Goal: Task Accomplishment & Management: Complete application form

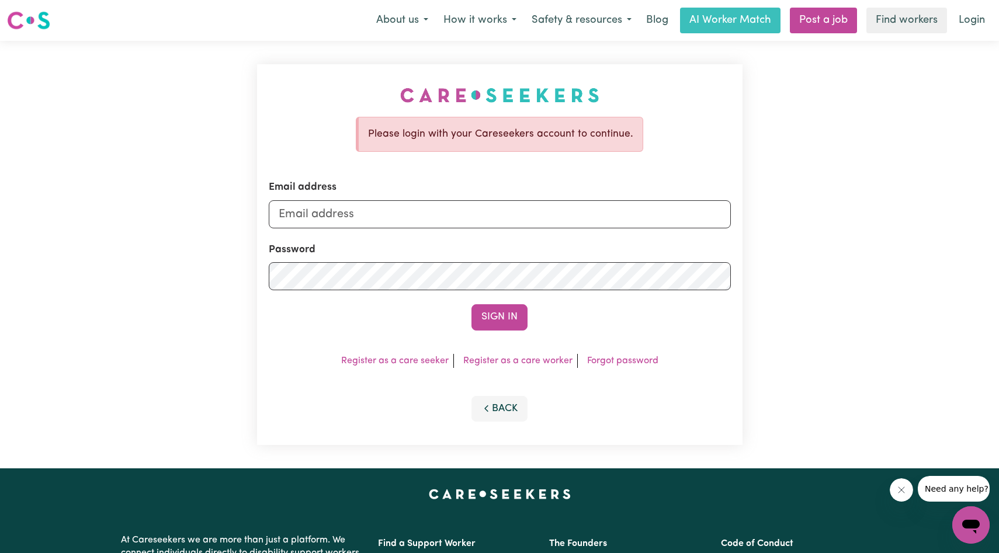
click at [492, 241] on form "Email address Password Sign In" at bounding box center [500, 255] width 462 height 150
click at [492, 233] on form "Email address Password Sign In" at bounding box center [500, 255] width 462 height 150
click at [492, 213] on input "Email address" at bounding box center [500, 214] width 462 height 28
type input "[EMAIL_ADDRESS][DOMAIN_NAME]"
click at [472, 304] on button "Sign In" at bounding box center [500, 317] width 56 height 26
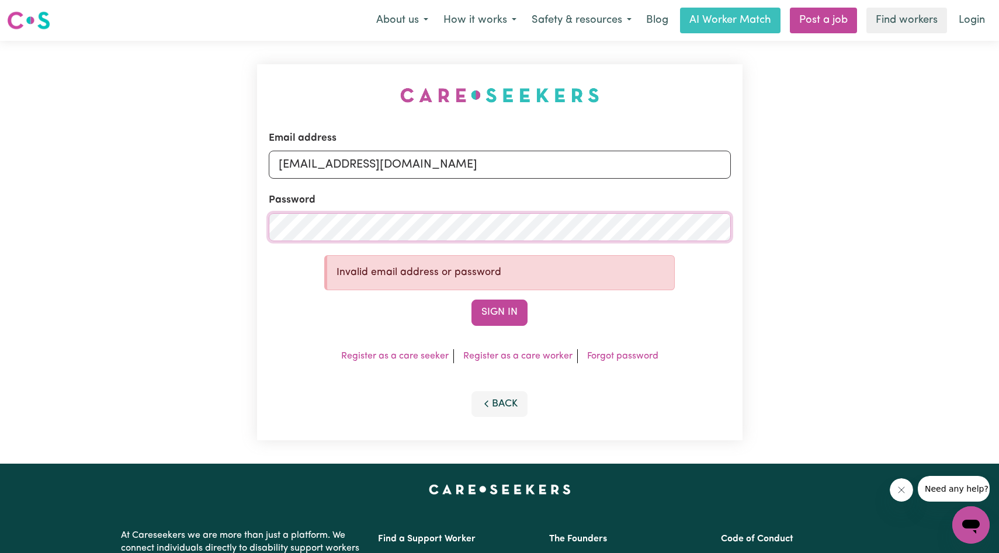
click at [472, 300] on button "Sign In" at bounding box center [500, 313] width 56 height 26
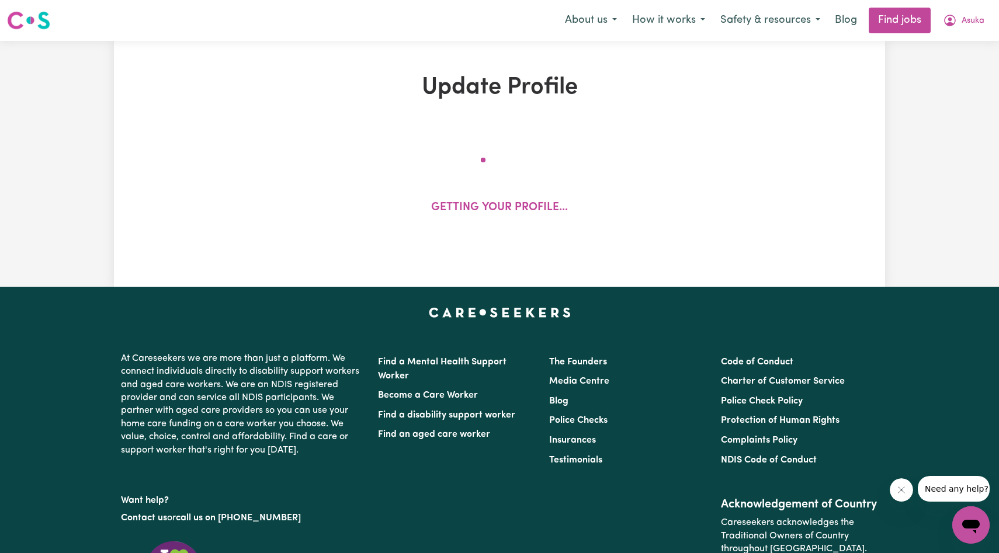
select select "[DEMOGRAPHIC_DATA]"
select select "[DEMOGRAPHIC_DATA] Citizen"
select select "Studying a healthcare related degree or qualification"
select select "40"
select select "50"
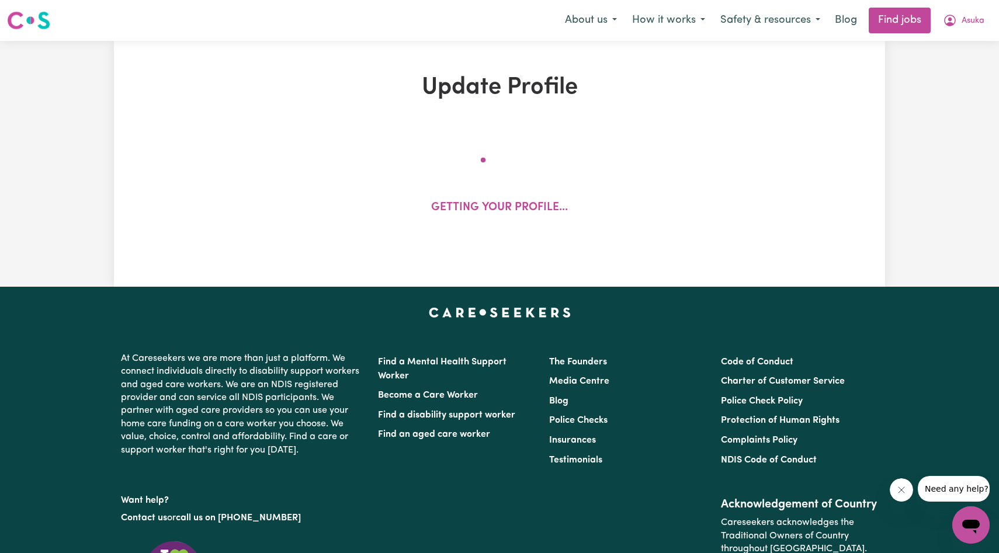
select select "50"
select select "90"
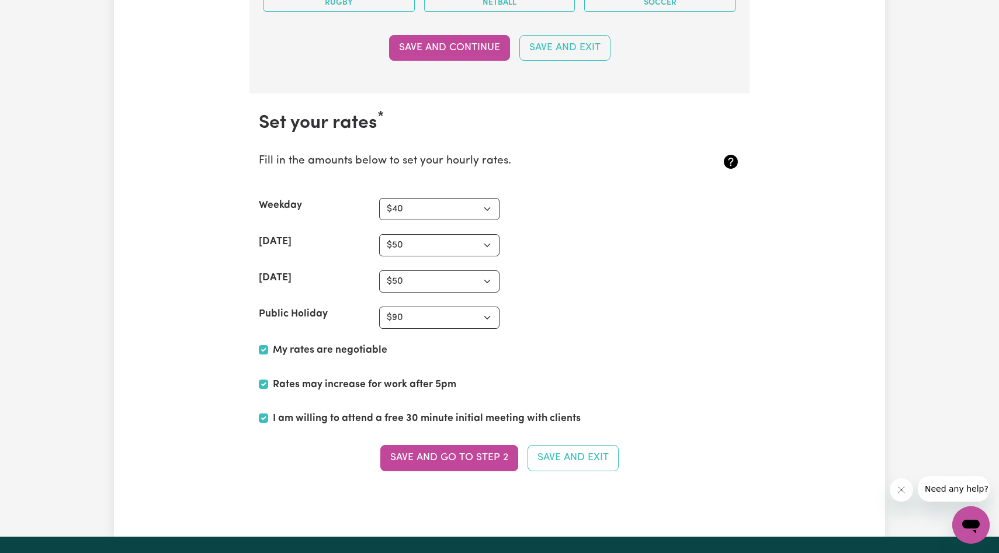
scroll to position [2993, 0]
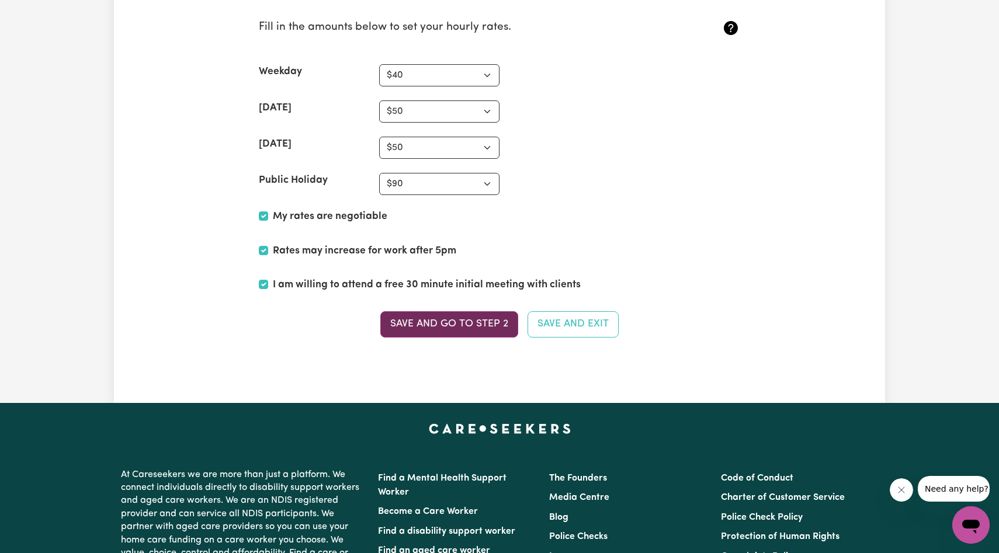
click at [501, 321] on button "Save and go to Step 2" at bounding box center [449, 324] width 138 height 26
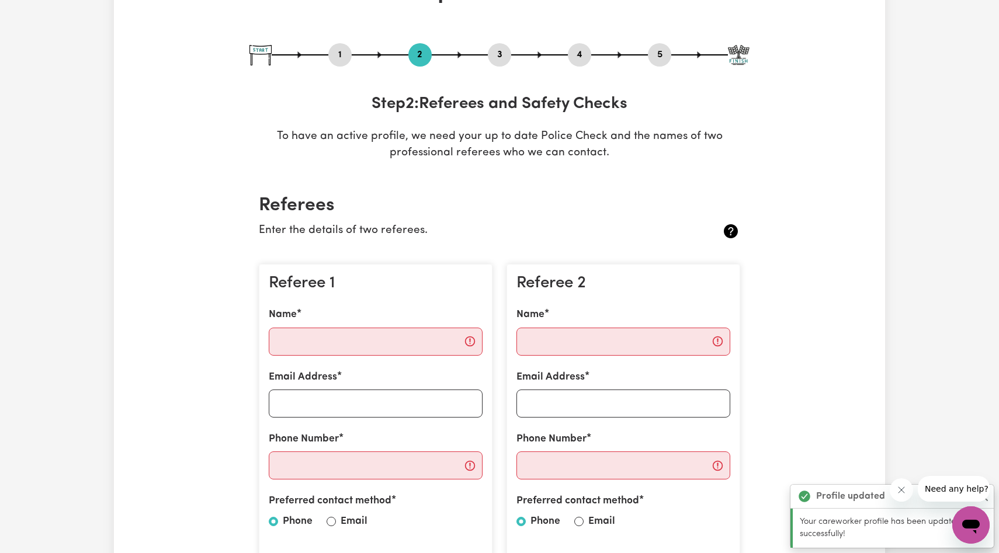
scroll to position [110, 0]
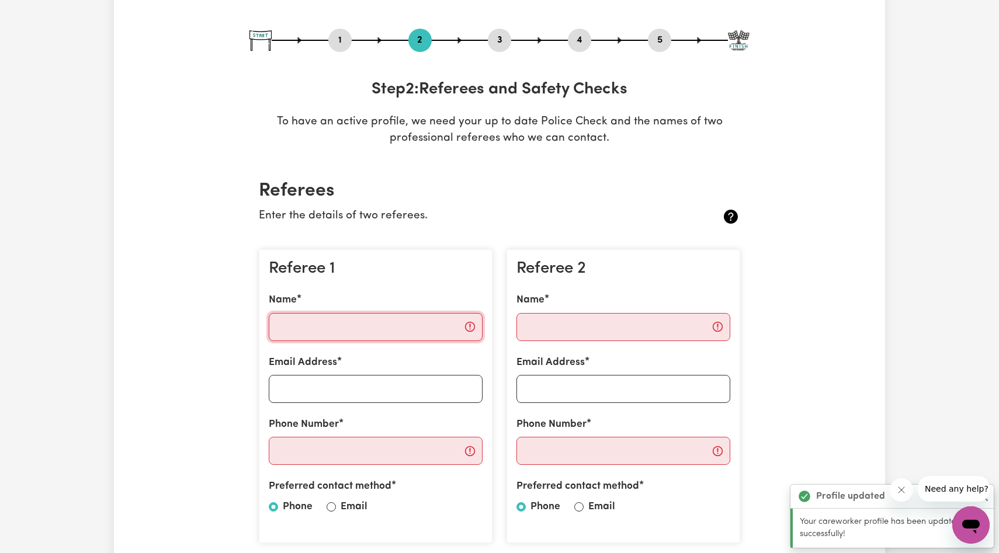
click at [416, 332] on input "Name" at bounding box center [376, 327] width 214 height 28
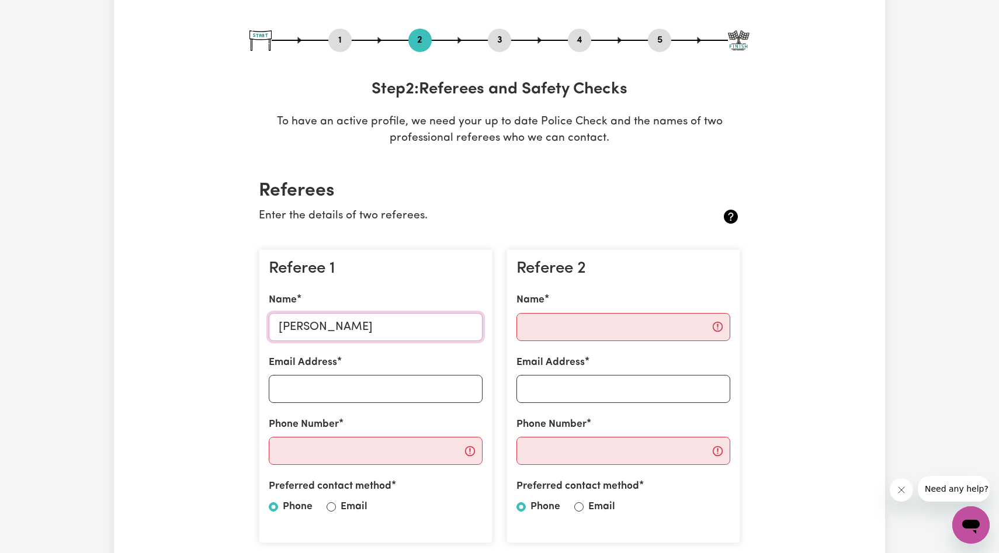
type input "[PERSON_NAME]"
click at [406, 461] on input "Phone Number" at bounding box center [376, 451] width 214 height 28
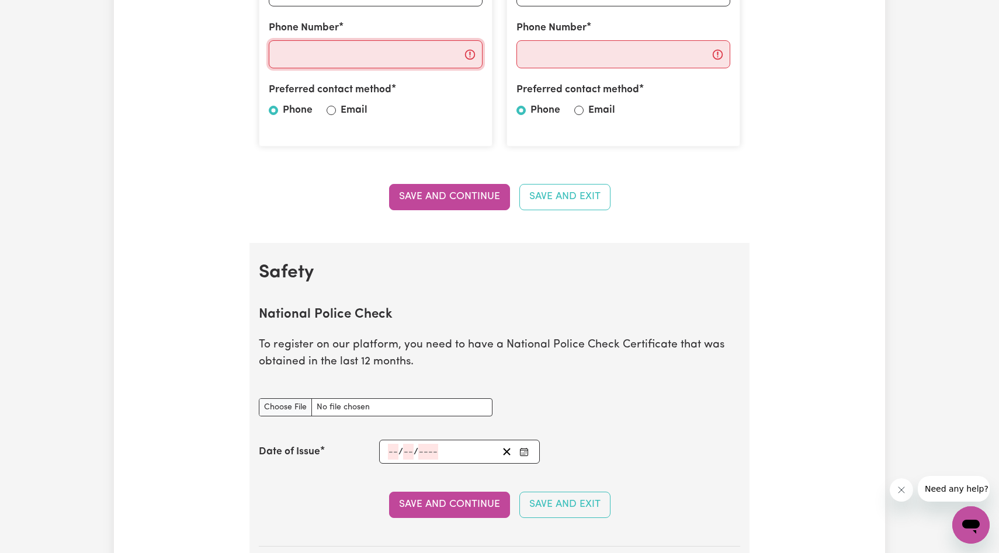
scroll to position [534, 0]
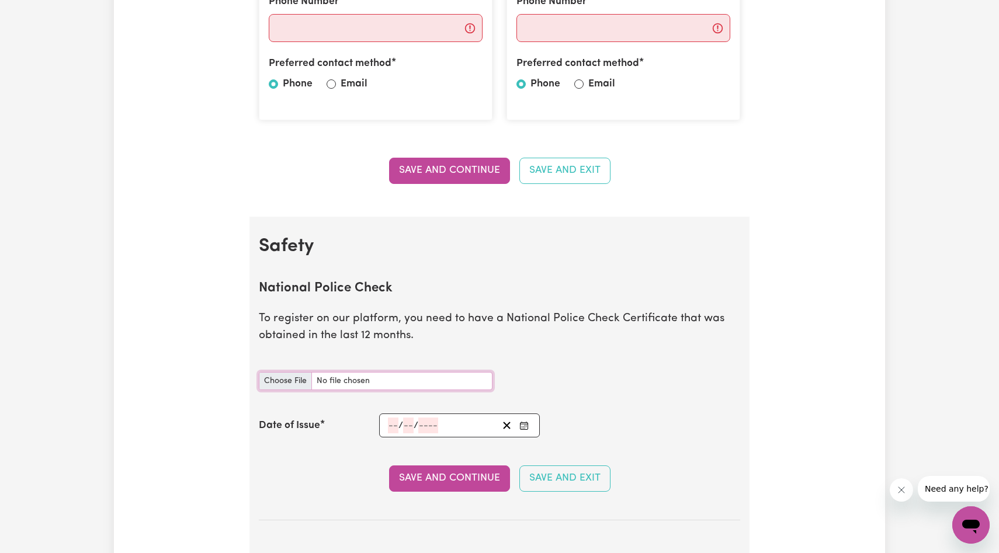
click at [425, 386] on input "National Police Check document" at bounding box center [376, 381] width 234 height 18
type input "C:\fakepath\check-1200696.pdf"
click at [395, 422] on input "number" at bounding box center [393, 426] width 11 height 16
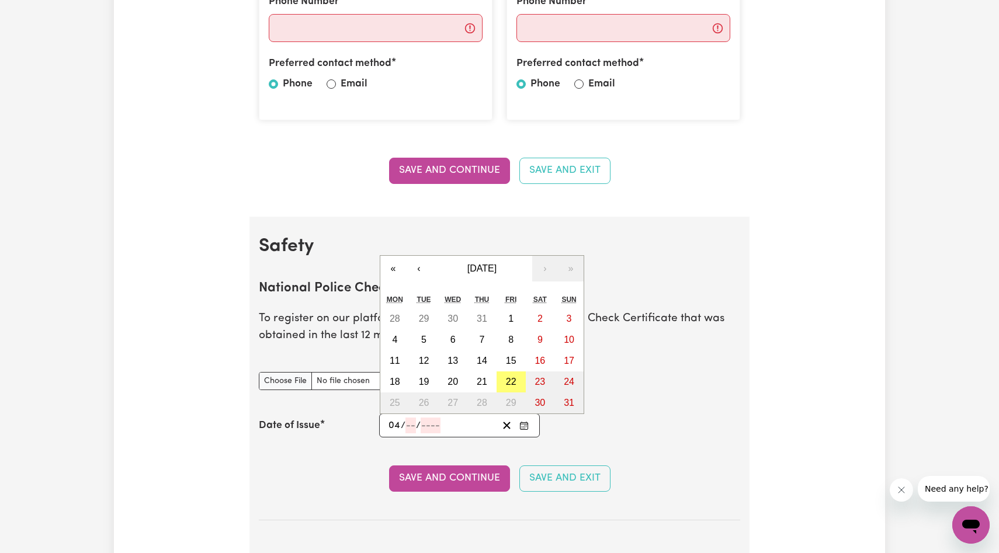
type input "04"
type input "08"
type input "0002-08-04"
type input "4"
type input "8"
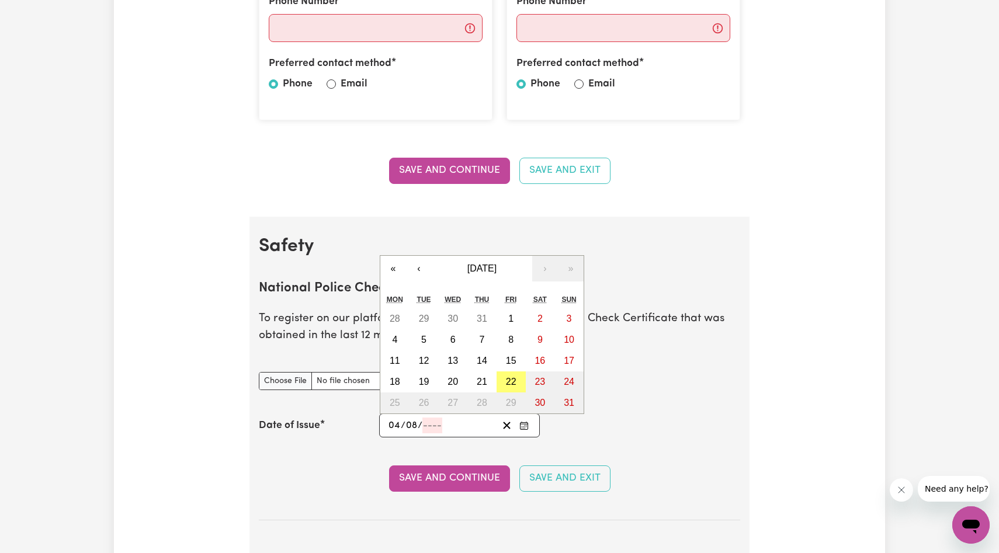
type input "2"
type input "0020-08-04"
type input "20"
type input "0202-08-04"
type input "202"
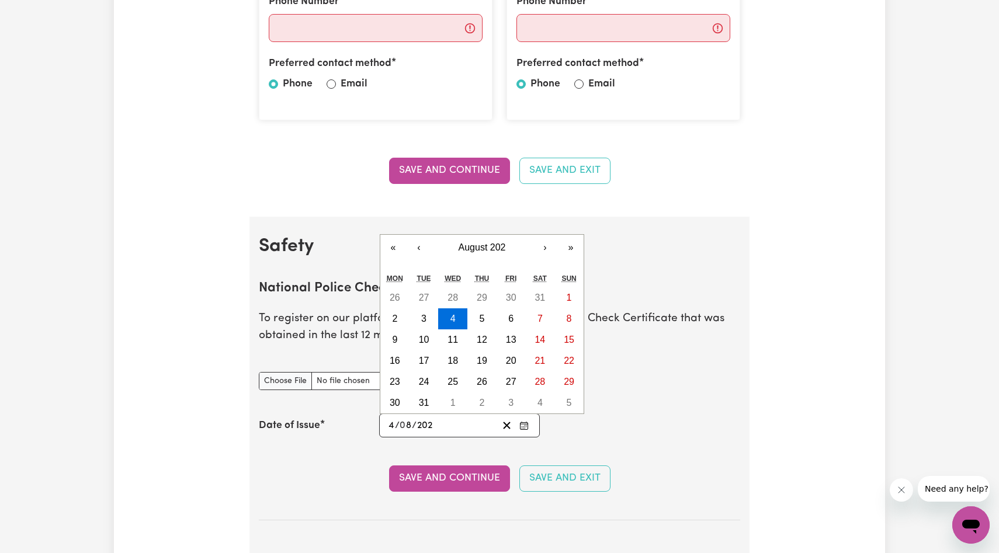
type input "[DATE]"
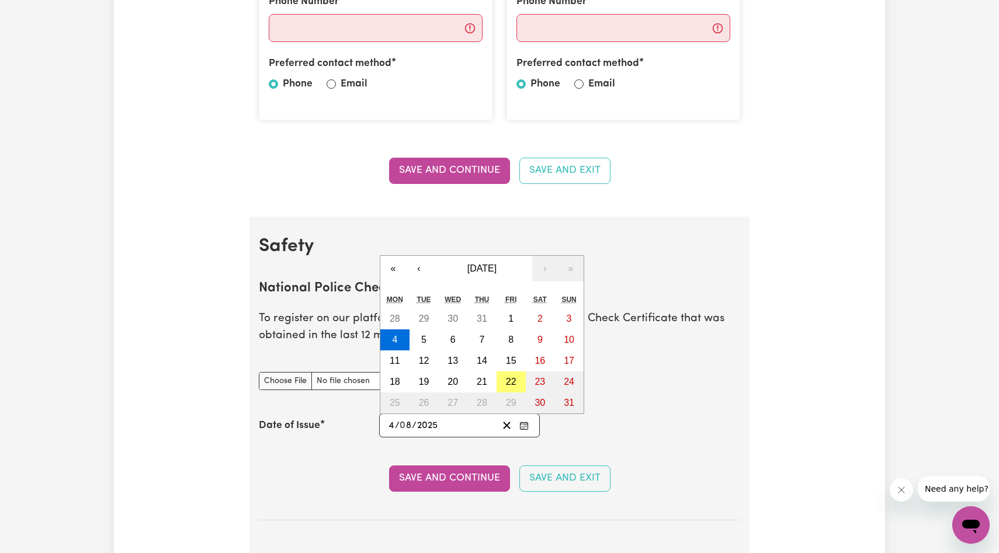
type input "2025"
click at [649, 430] on div "Date of Issue [DATE] 4 / 0 8 / 2025 « ‹ [DATE] › » Mon Tue Wed Thu Fri Sat Sun …" at bounding box center [500, 426] width 482 height 24
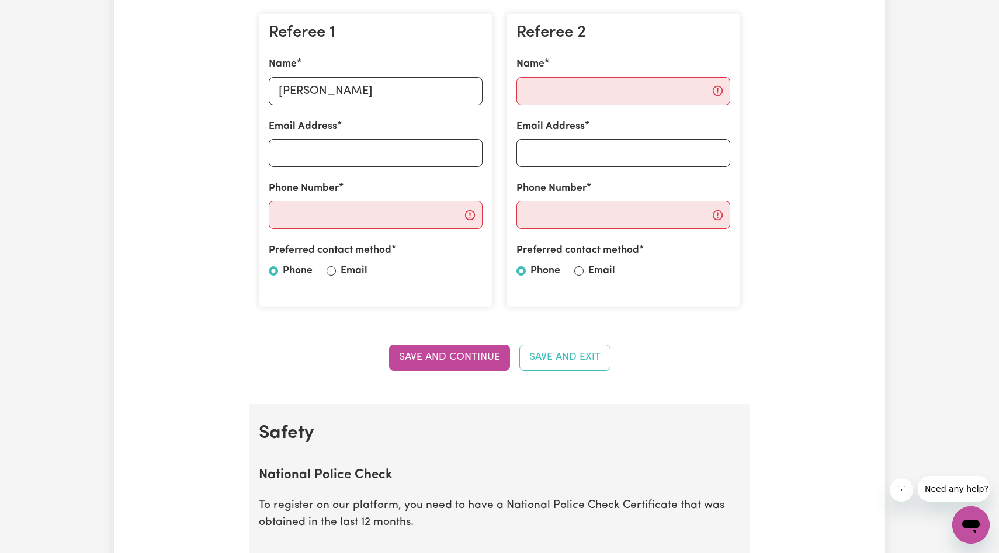
scroll to position [247, 0]
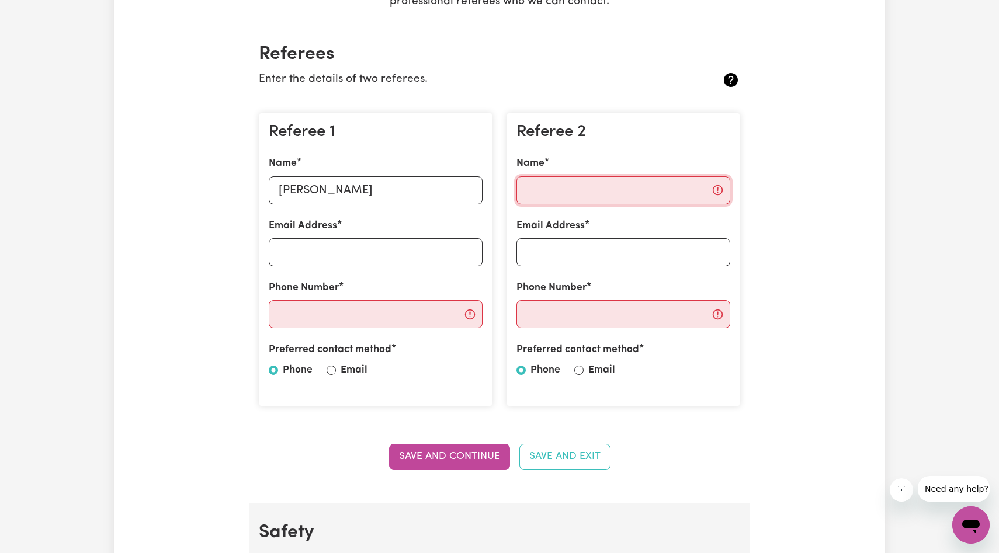
click at [556, 194] on input "Name" at bounding box center [624, 190] width 214 height 28
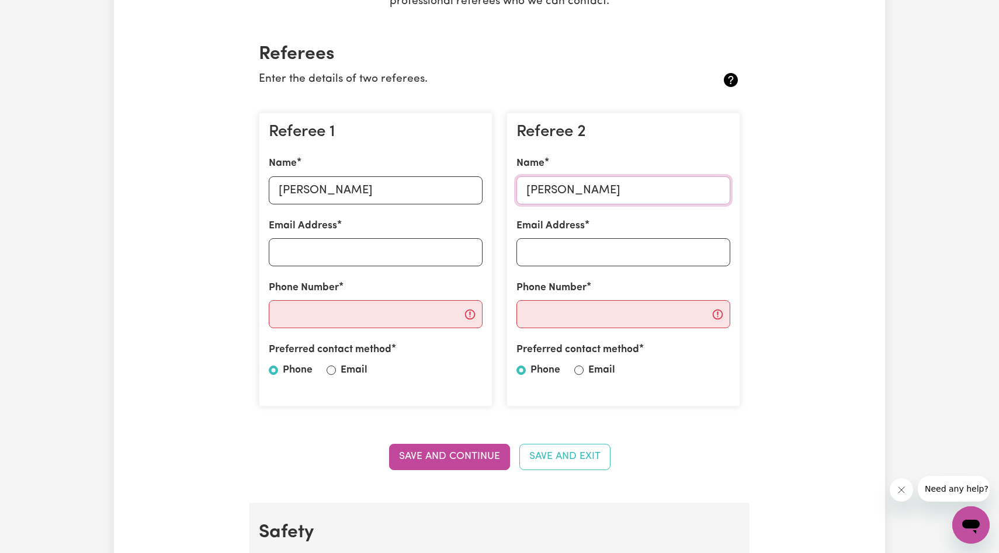
type input "[PERSON_NAME]"
click at [375, 300] on div "Phone Number" at bounding box center [376, 305] width 214 height 48
click at [391, 307] on input "Phone Number" at bounding box center [376, 314] width 214 height 28
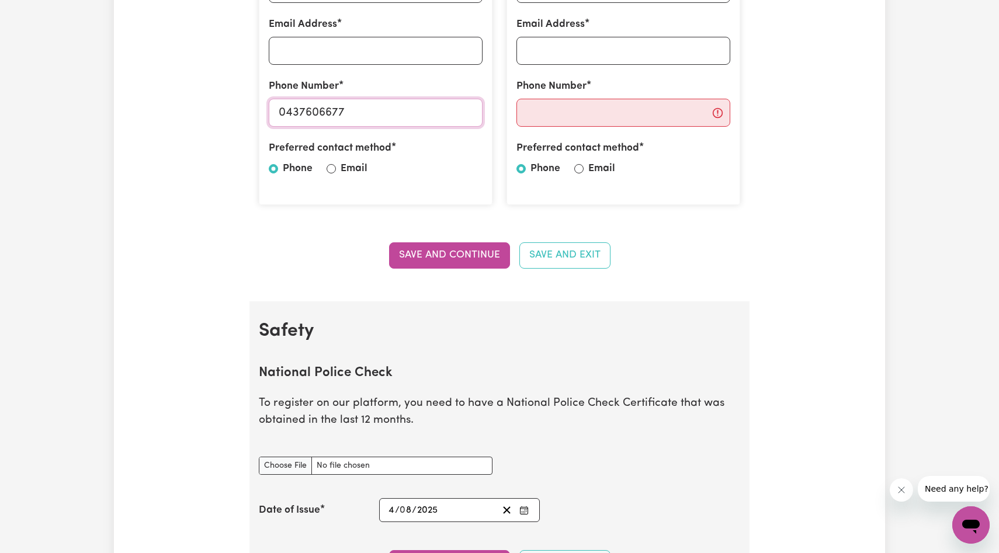
scroll to position [468, 0]
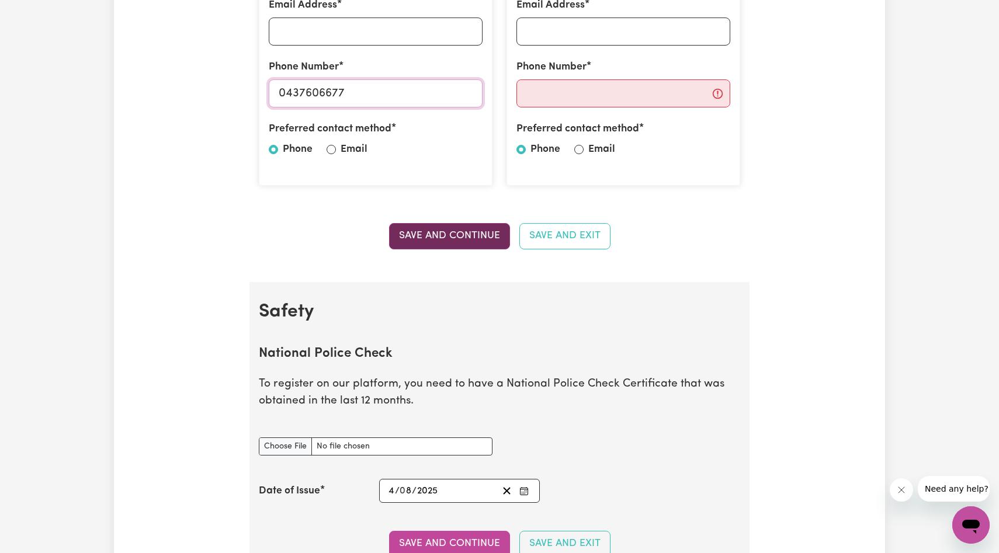
type input "0437606677"
click at [490, 235] on button "Save and Continue" at bounding box center [449, 236] width 121 height 26
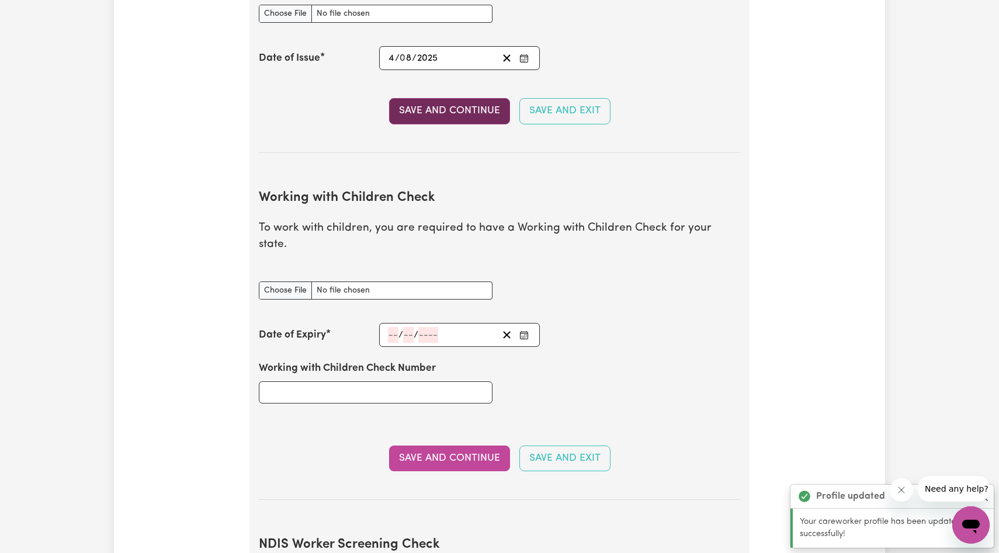
scroll to position [904, 0]
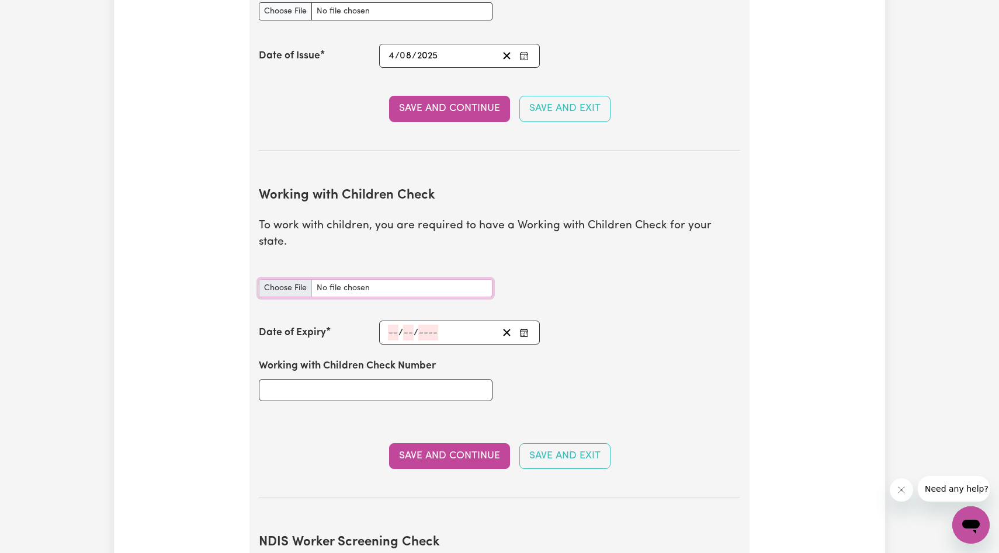
click at [291, 279] on input "Working with Children Check document" at bounding box center [376, 288] width 234 height 18
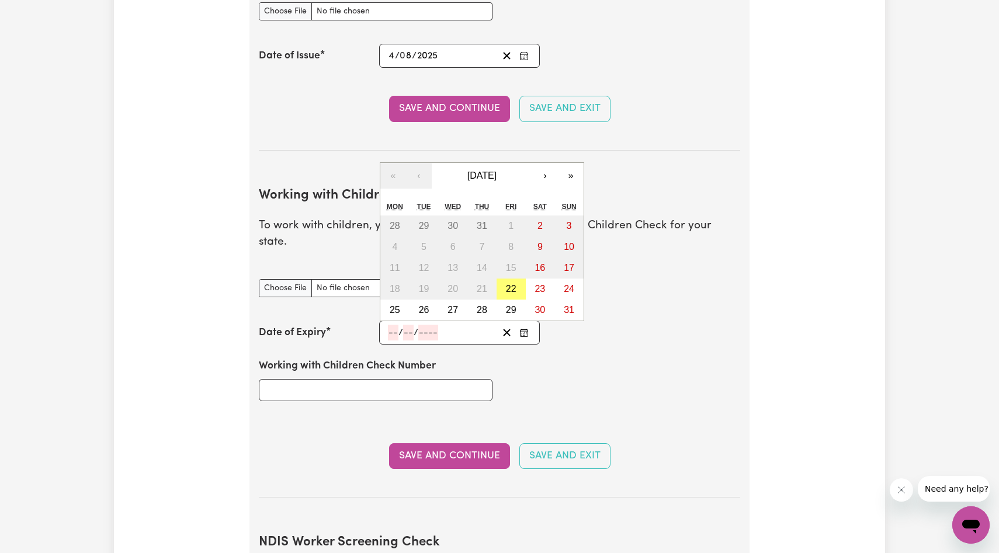
click at [392, 325] on input "number" at bounding box center [393, 333] width 11 height 16
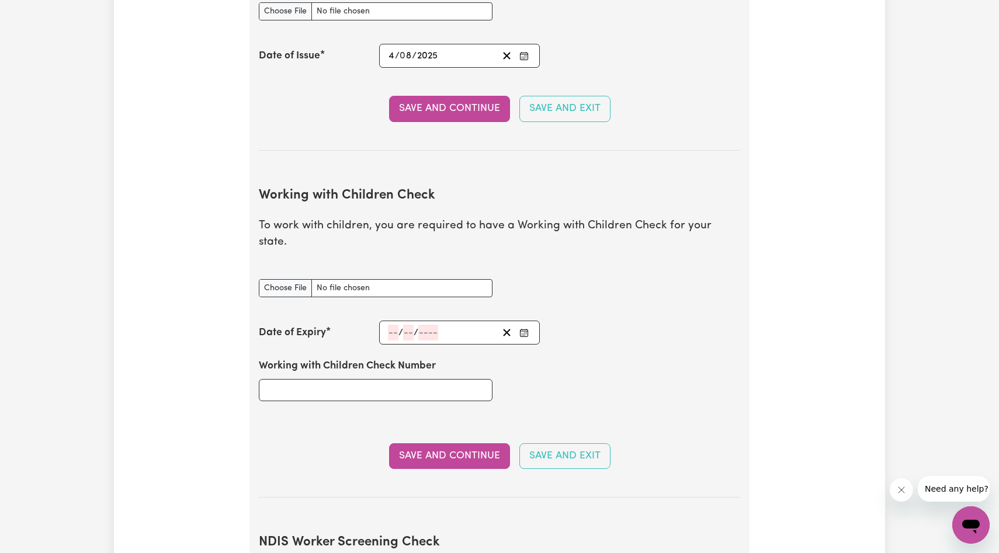
click at [561, 379] on div "Working with Children Check Number" at bounding box center [500, 380] width 496 height 70
click at [404, 279] on input "Working with Children Check document" at bounding box center [376, 288] width 234 height 18
click at [361, 279] on input "Working with Children Check document" at bounding box center [376, 288] width 234 height 18
type input "C:\fakepath\IMG_0144.HEIC"
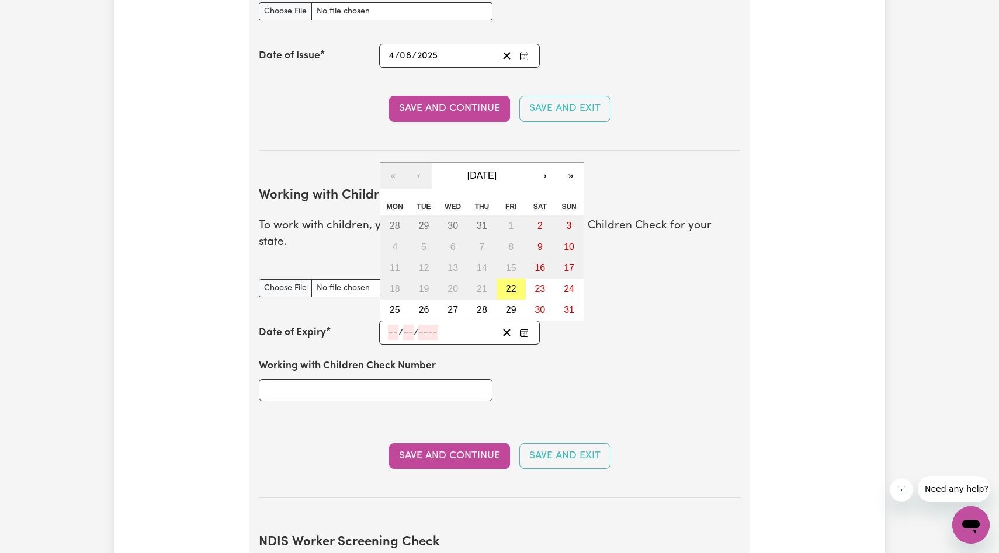
click at [396, 325] on input "number" at bounding box center [393, 333] width 11 height 16
click at [544, 163] on button "›" at bounding box center [545, 176] width 26 height 26
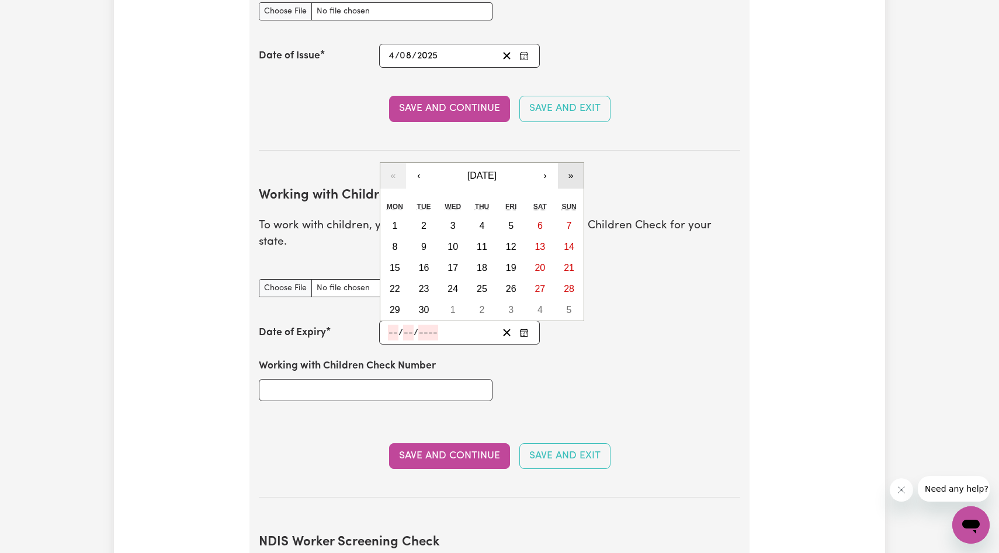
click at [569, 163] on button "»" at bounding box center [571, 176] width 26 height 26
click at [418, 163] on button "‹" at bounding box center [419, 176] width 26 height 26
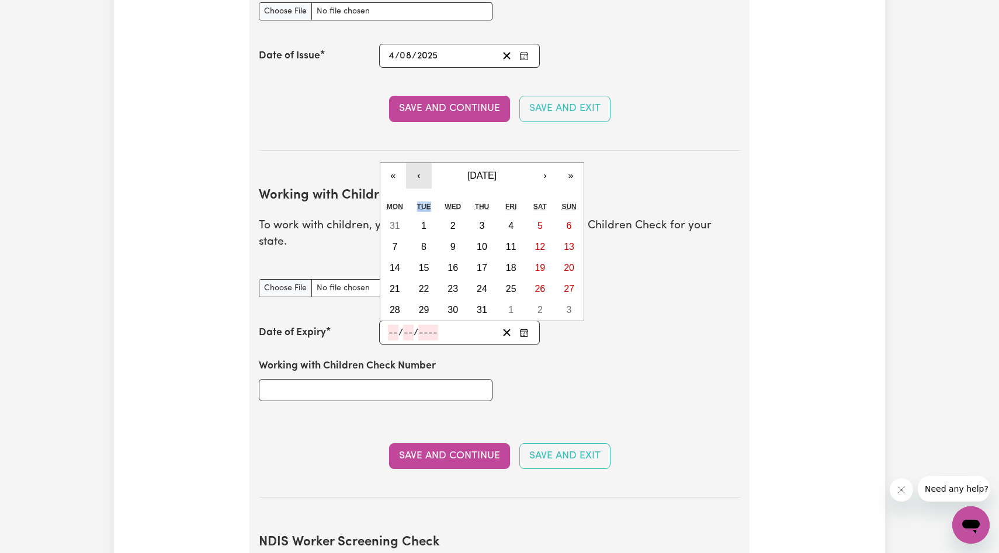
click at [418, 162] on div "« ‹ [DATE] › » Mon Tue Wed Thu Fri Sat Sun 31 1 2 3 4 5 6 7 8 9 10 11 12 13 14 …" at bounding box center [482, 241] width 205 height 159
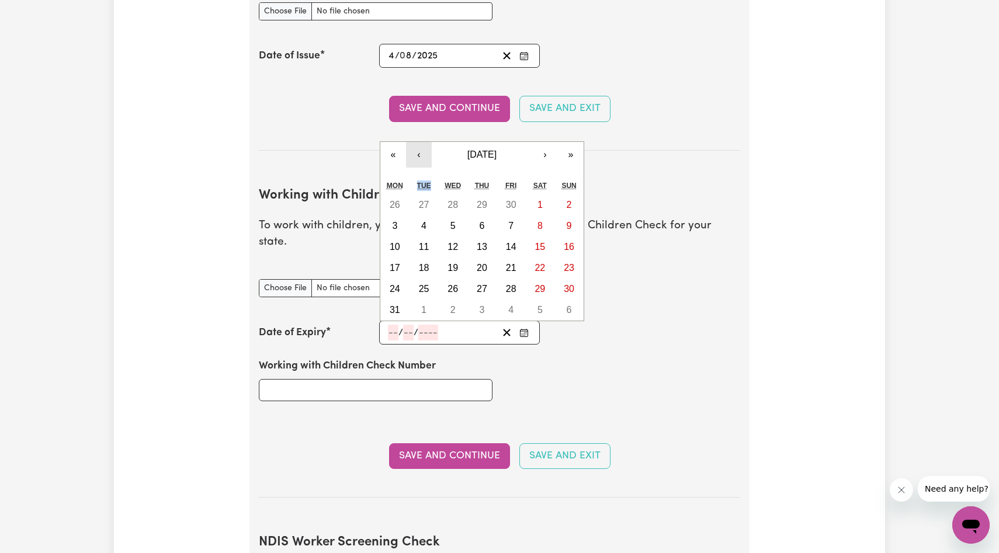
click at [418, 159] on div "« ‹ [DATE] › » Mon Tue Wed Thu Fri Sat Sun 26 27 28 29 30 1 2 3 4 5 6 7 8 9 10 …" at bounding box center [482, 231] width 205 height 180
click at [418, 146] on button "‹" at bounding box center [419, 155] width 26 height 26
click at [420, 163] on button "‹" at bounding box center [419, 176] width 26 height 26
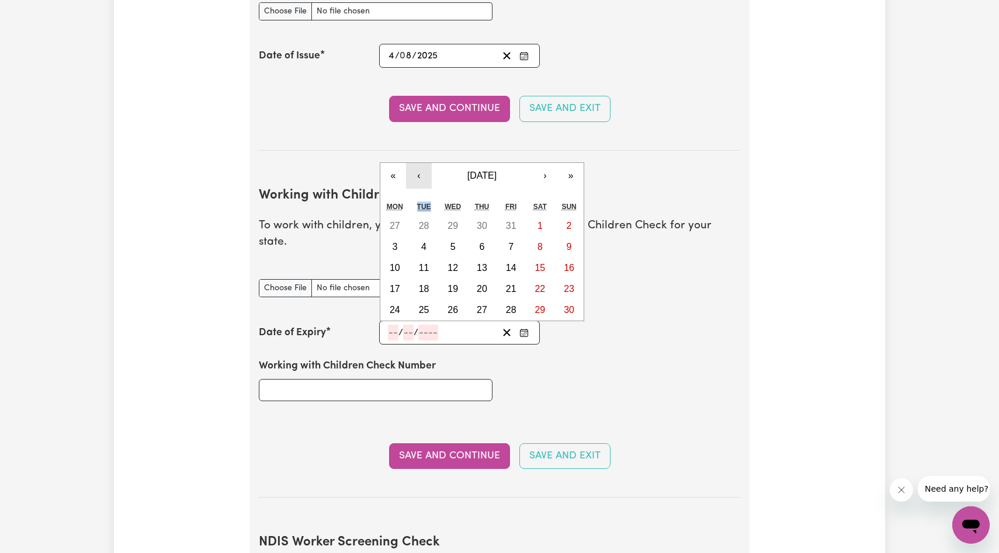
click at [420, 163] on button "‹" at bounding box center [419, 176] width 26 height 26
click at [425, 263] on abbr "14" at bounding box center [424, 268] width 11 height 10
type input "[DATE]"
type input "14"
type input "3"
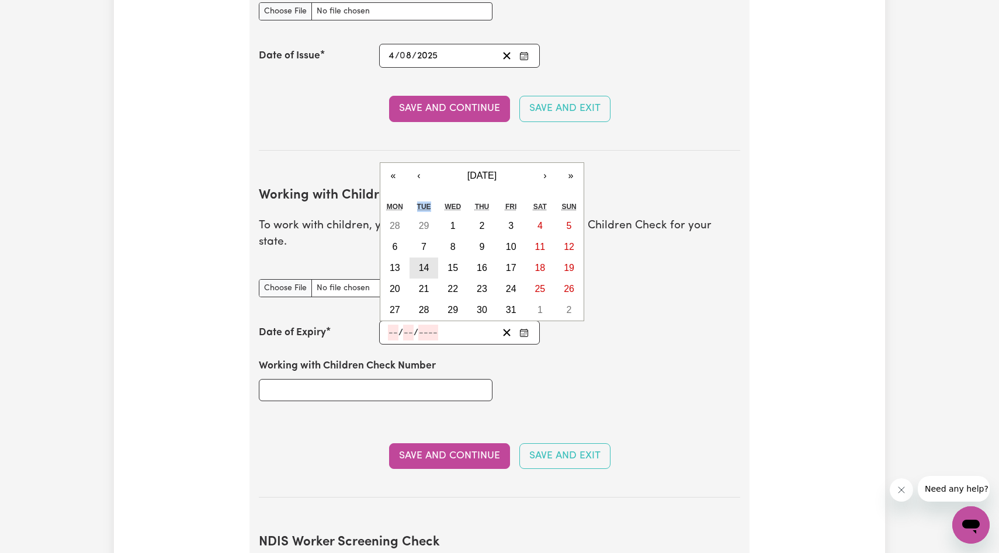
type input "2028"
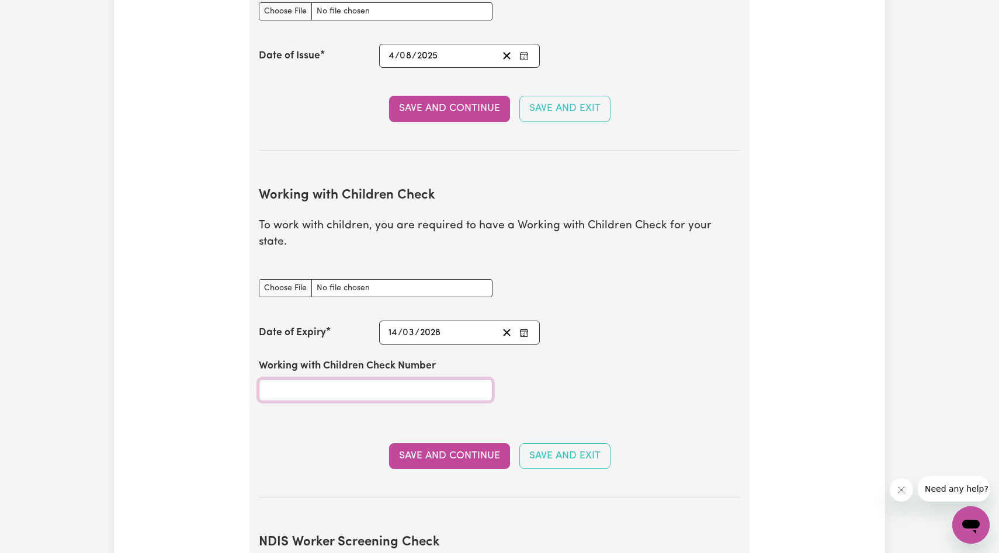
click at [423, 379] on input "Working with Children Check Number" at bounding box center [376, 390] width 234 height 22
type input "2704539A-01"
click at [459, 444] on button "Save and Continue" at bounding box center [449, 457] width 121 height 26
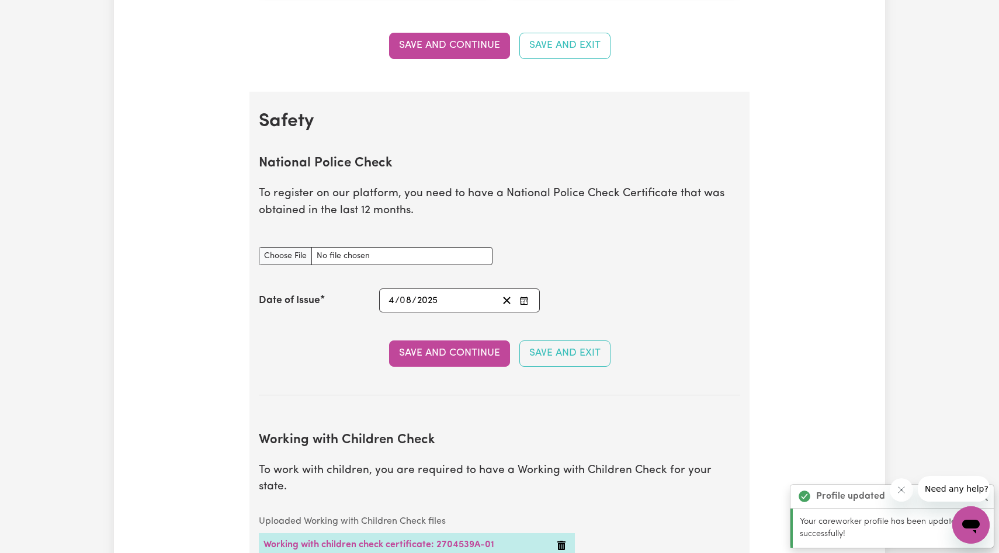
scroll to position [657, 0]
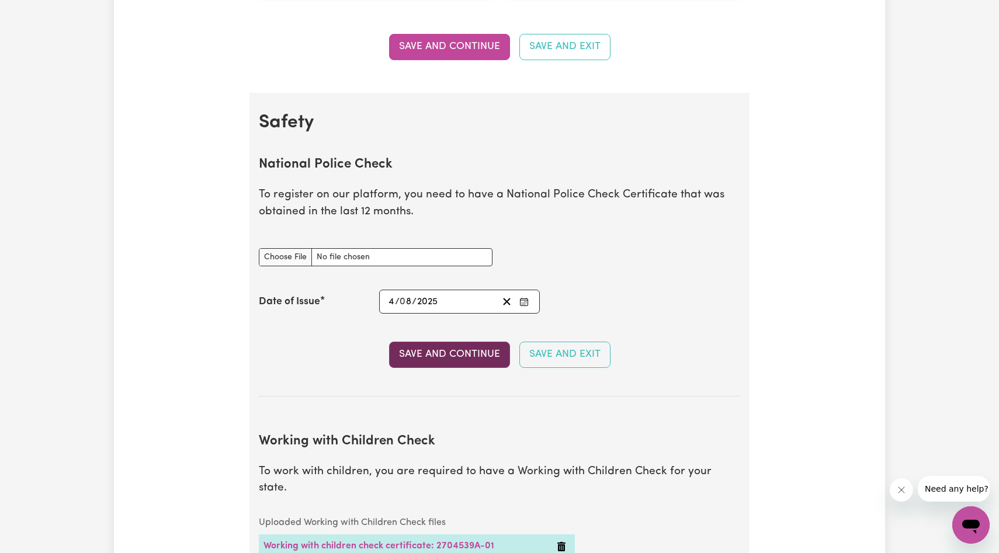
click at [469, 343] on button "Save and Continue" at bounding box center [449, 355] width 121 height 26
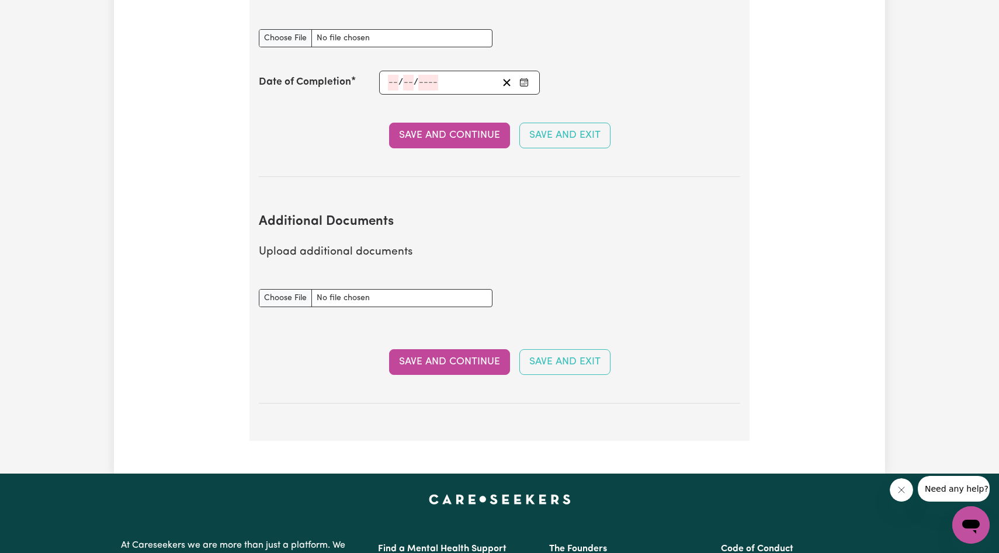
scroll to position [1980, 0]
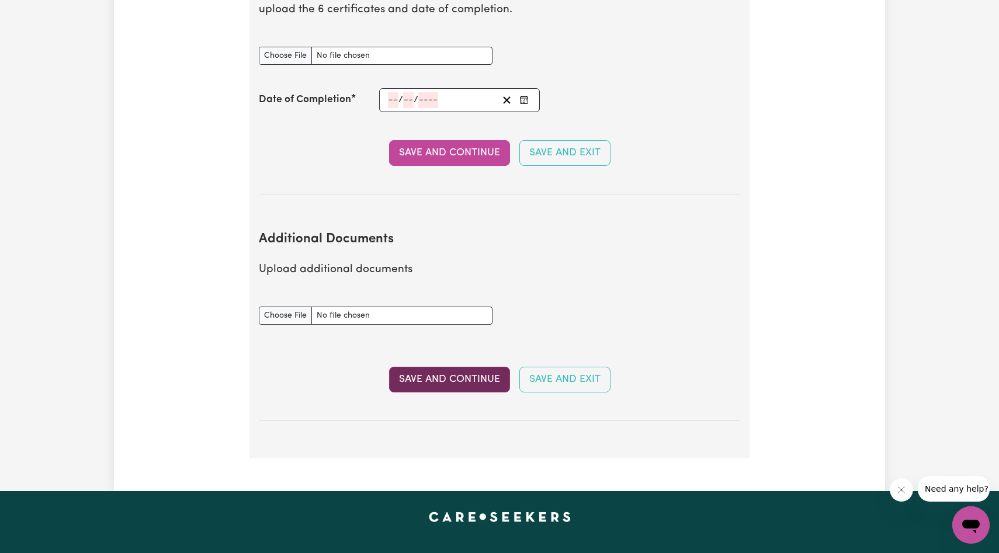
click at [477, 372] on button "Save and Continue" at bounding box center [449, 380] width 121 height 26
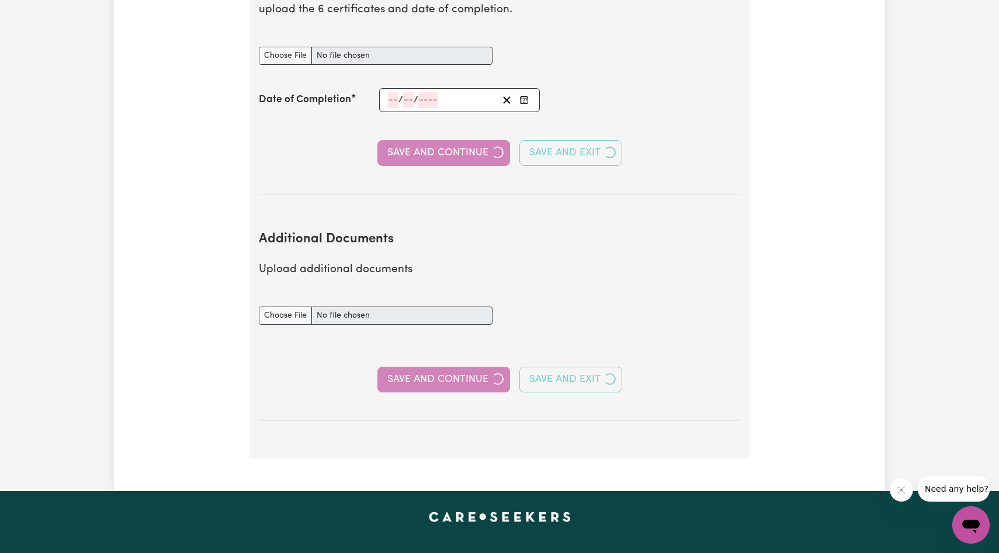
select select "Certificate III (Individual Support)"
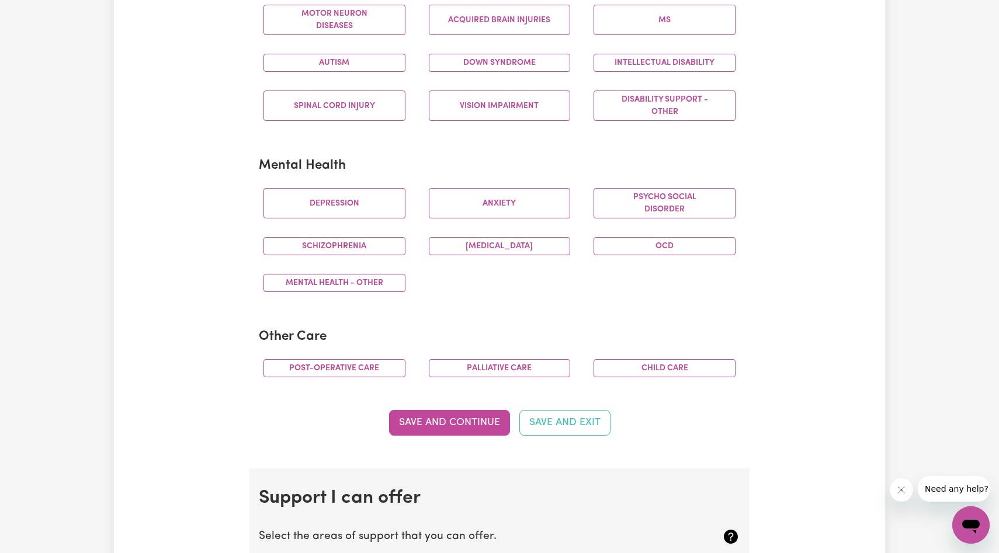
scroll to position [579, 0]
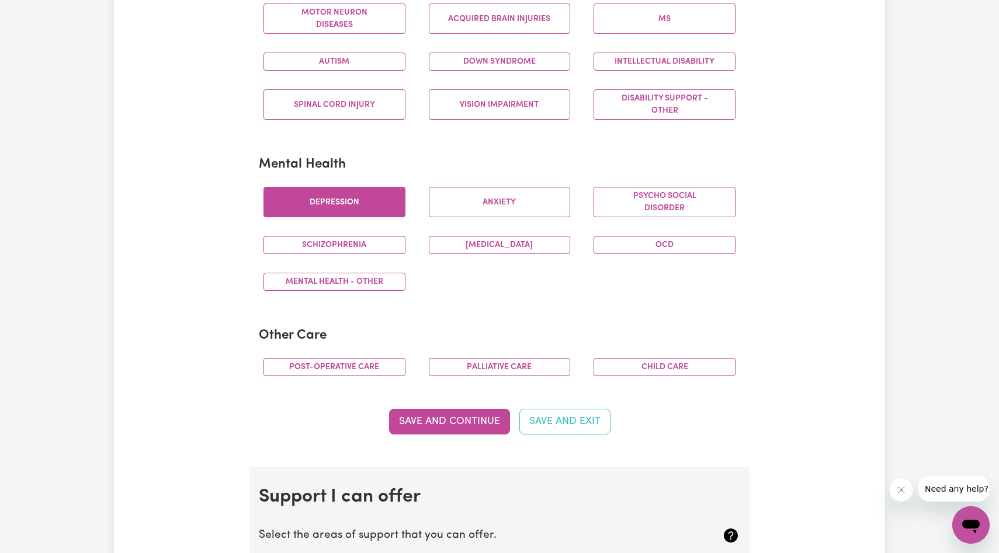
click at [388, 213] on button "Depression" at bounding box center [335, 202] width 142 height 30
click at [396, 248] on button "Schizophrenia" at bounding box center [335, 245] width 142 height 18
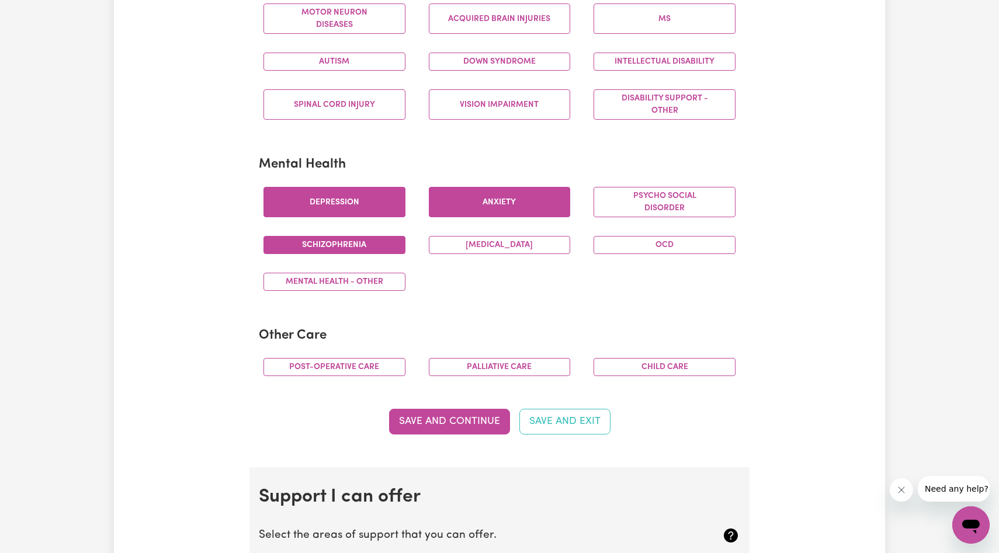
click at [454, 212] on button "Anxiety" at bounding box center [500, 202] width 142 height 30
click at [464, 244] on button "[MEDICAL_DATA]" at bounding box center [500, 245] width 142 height 18
click at [625, 219] on div "Psycho social disorder" at bounding box center [664, 202] width 165 height 49
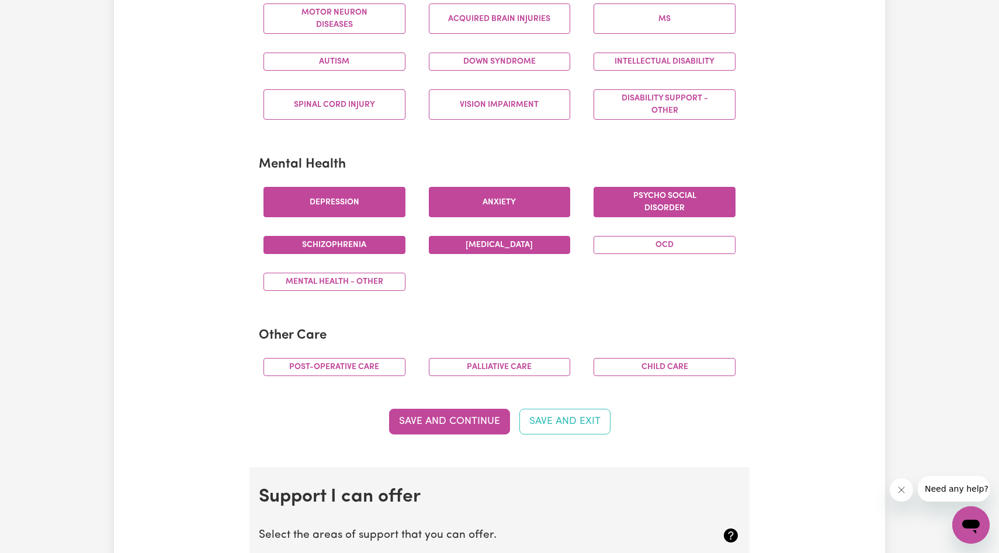
click at [625, 209] on button "Psycho social disorder" at bounding box center [665, 202] width 142 height 30
click at [625, 249] on button "OCD" at bounding box center [665, 245] width 142 height 18
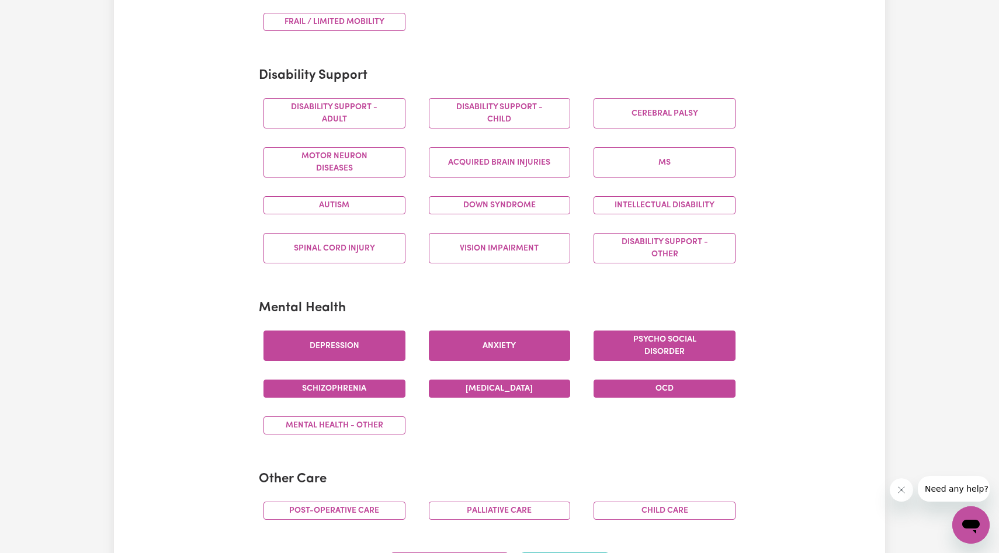
scroll to position [438, 0]
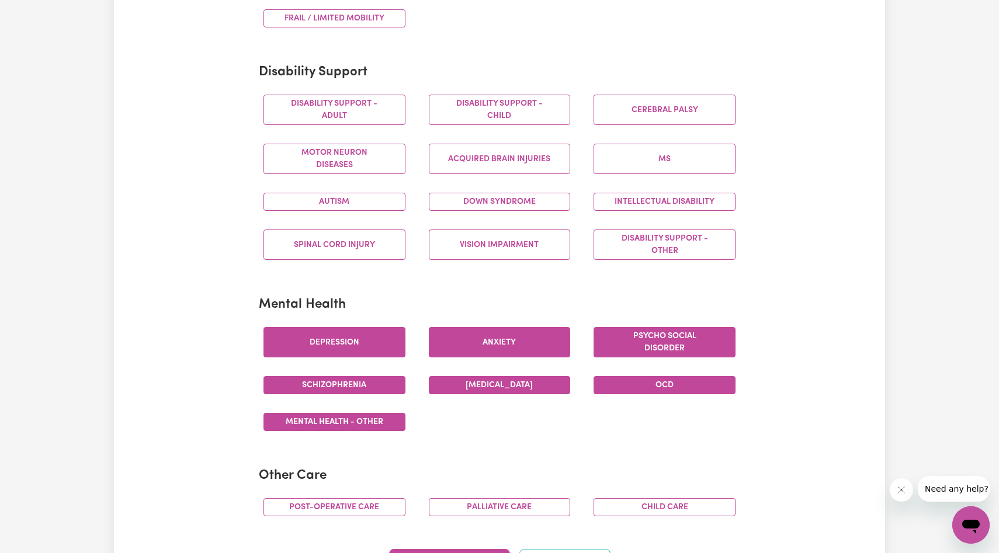
click at [386, 426] on button "Mental Health - Other" at bounding box center [335, 422] width 142 height 18
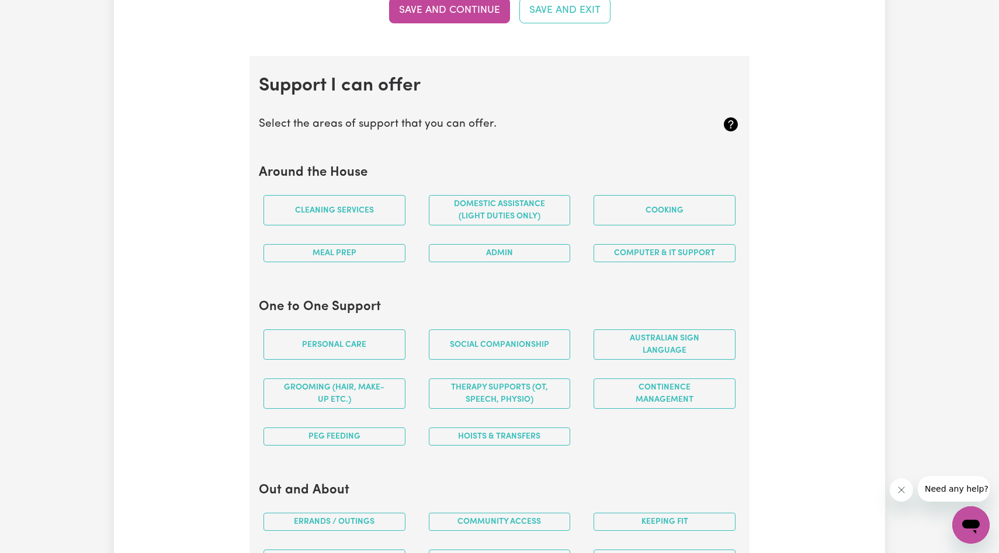
scroll to position [991, 0]
click at [367, 204] on button "Cleaning services" at bounding box center [335, 210] width 142 height 30
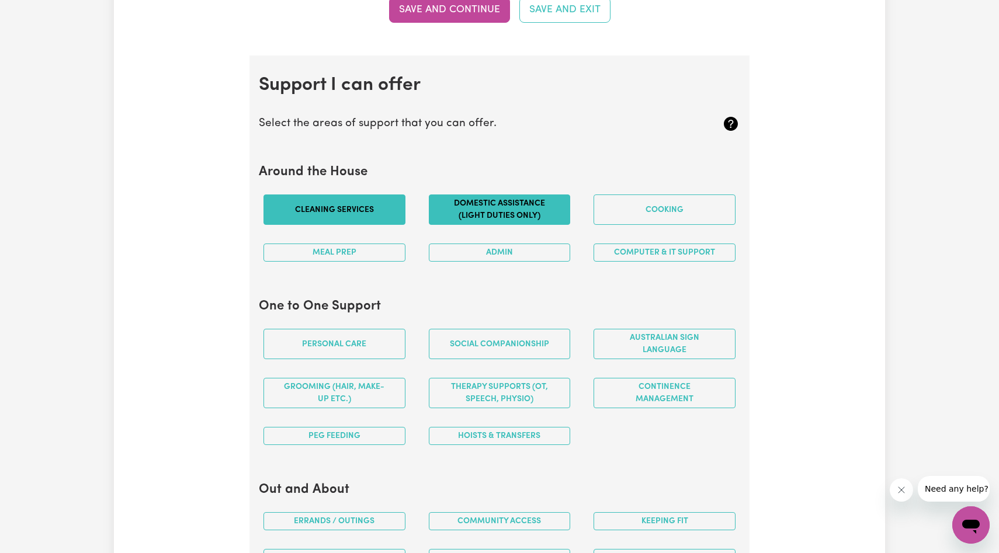
click at [529, 206] on button "Domestic assistance (light duties only)" at bounding box center [500, 210] width 142 height 30
click at [656, 205] on button "Cooking" at bounding box center [665, 210] width 142 height 30
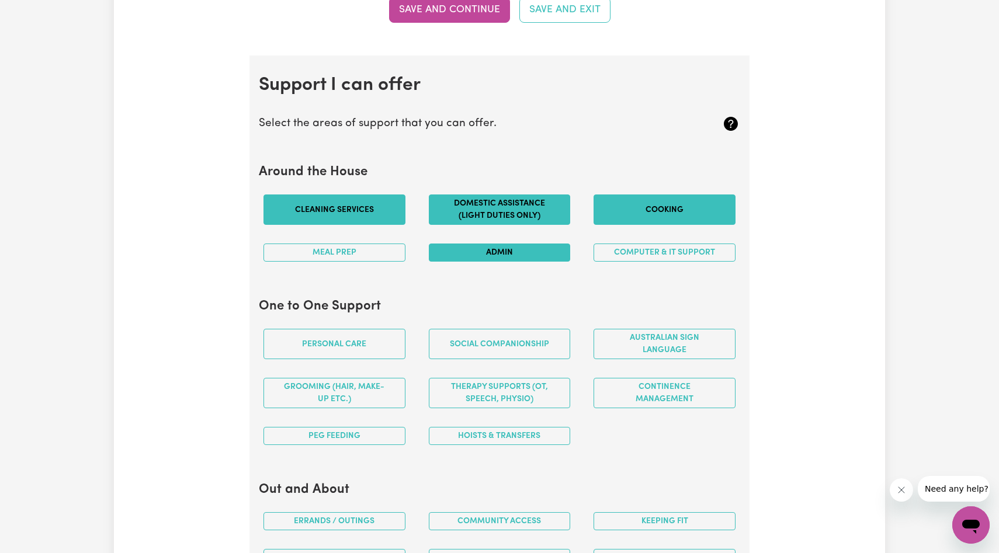
click at [456, 259] on button "Admin" at bounding box center [500, 253] width 142 height 18
click at [393, 343] on button "Personal care" at bounding box center [335, 344] width 142 height 30
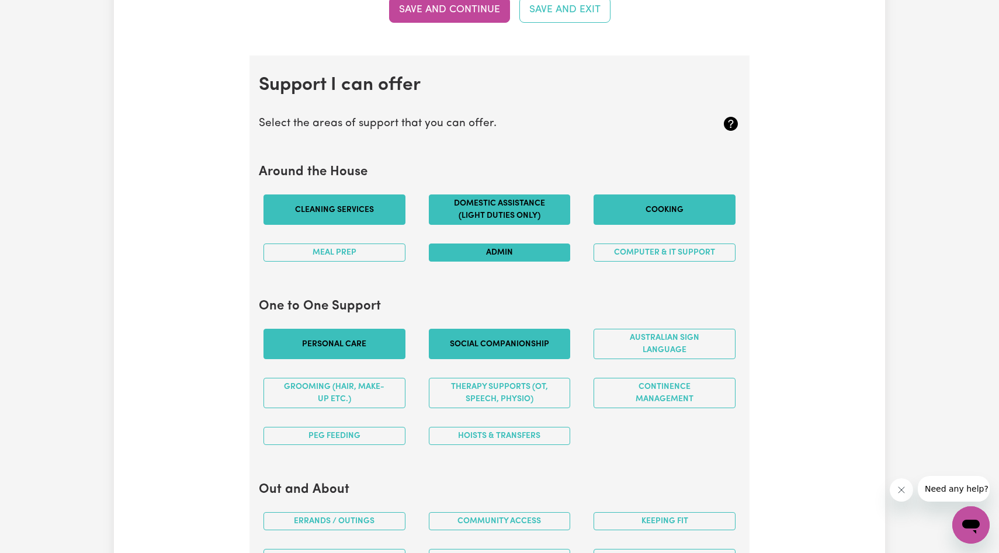
click at [466, 343] on button "Social companionship" at bounding box center [500, 344] width 142 height 30
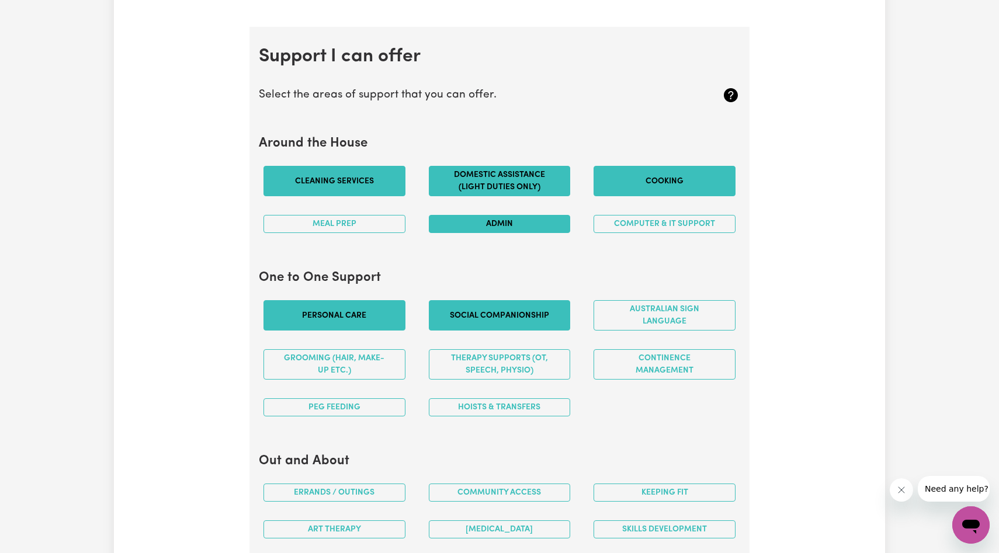
scroll to position [1023, 0]
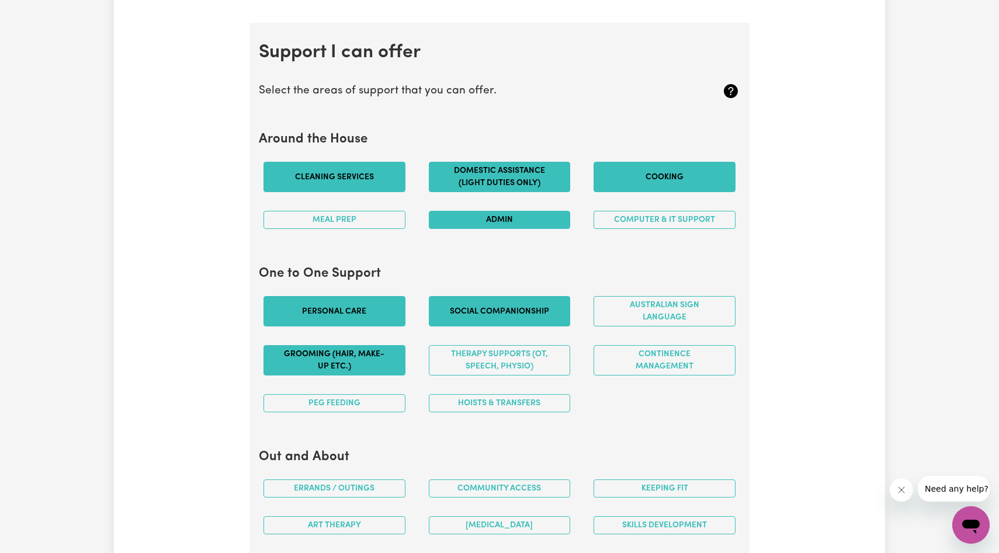
click at [366, 368] on button "Grooming (hair, make-up etc.)" at bounding box center [335, 360] width 142 height 30
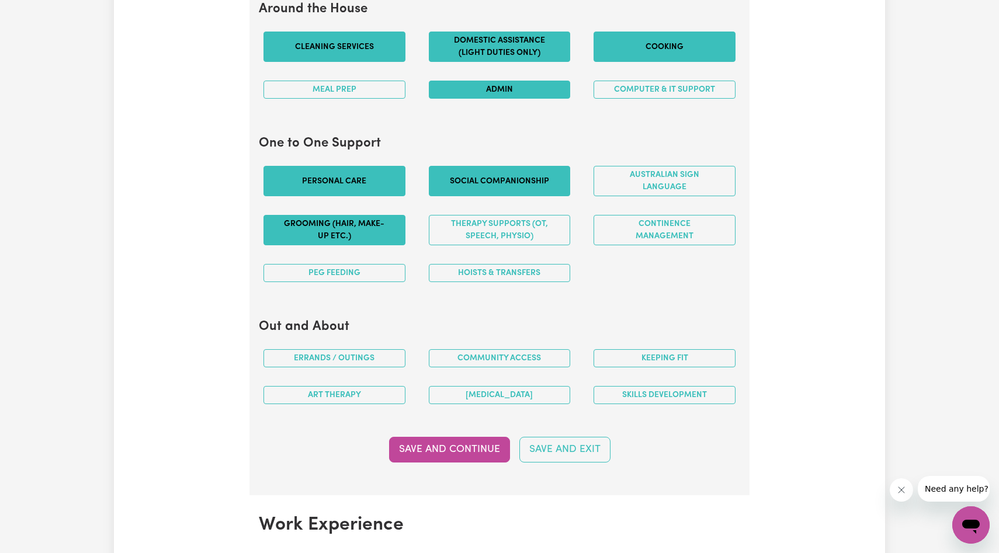
scroll to position [1155, 0]
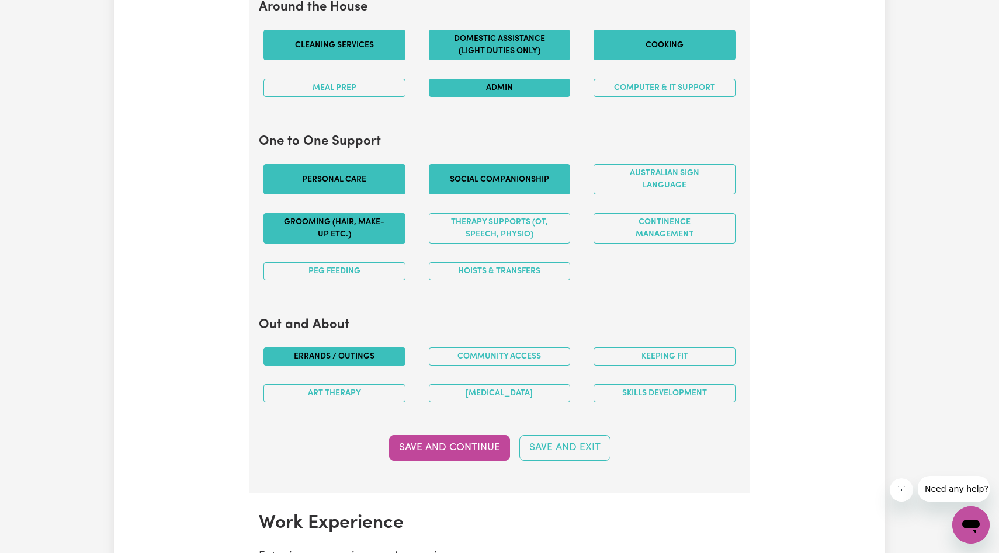
click at [347, 351] on button "Errands / Outings" at bounding box center [335, 357] width 142 height 18
click at [656, 392] on button "Skills Development" at bounding box center [665, 394] width 142 height 18
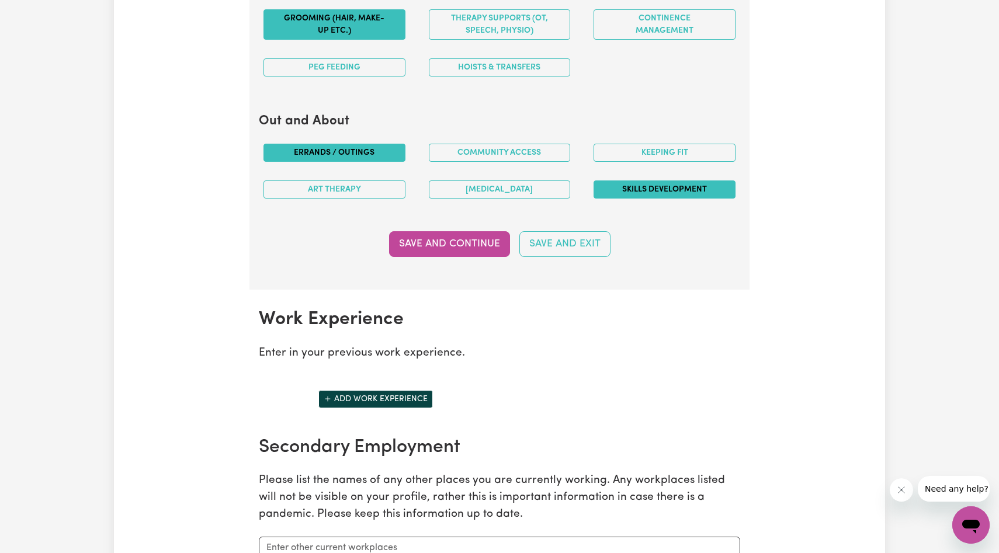
scroll to position [1375, 0]
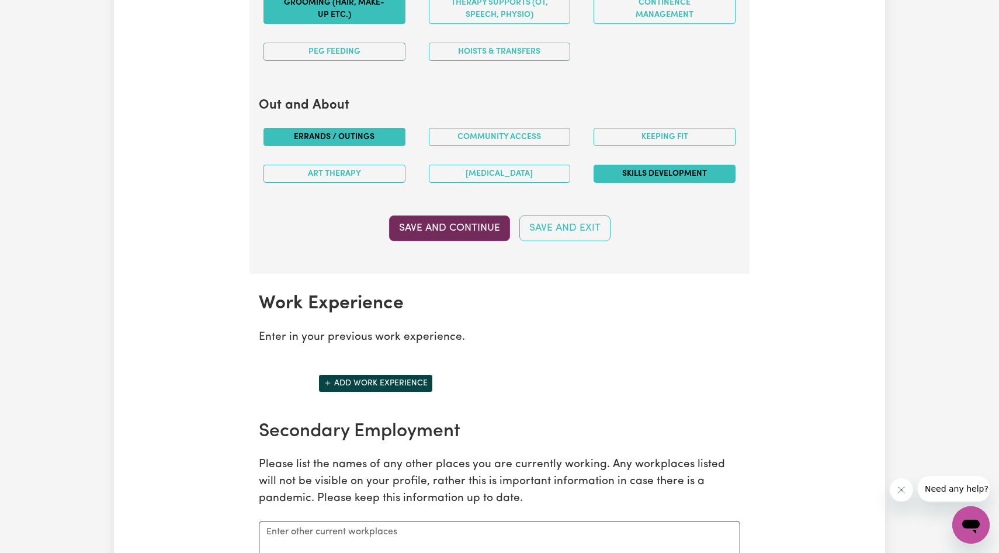
click at [431, 227] on button "Save and Continue" at bounding box center [449, 229] width 121 height 26
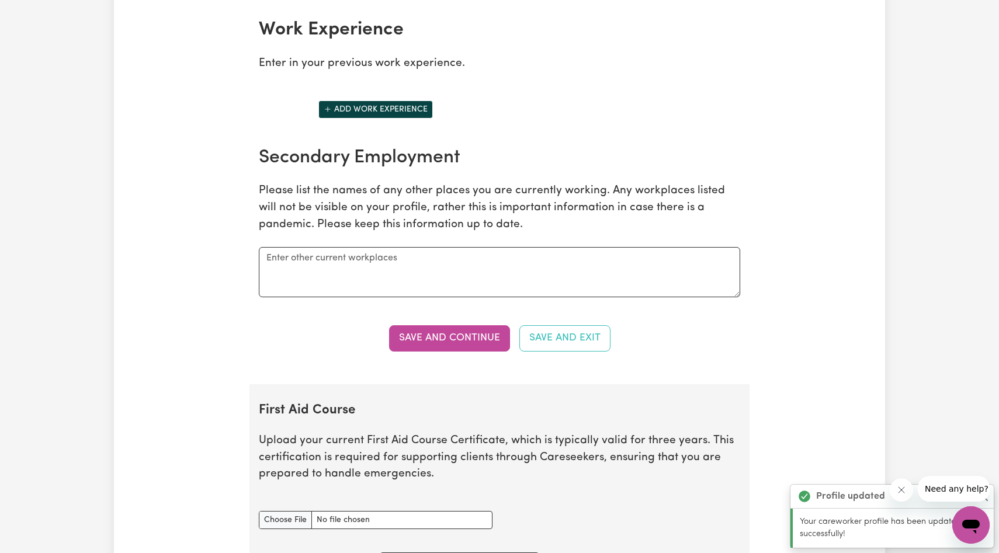
scroll to position [1650, 0]
click at [378, 105] on button "Add work experience" at bounding box center [376, 109] width 115 height 18
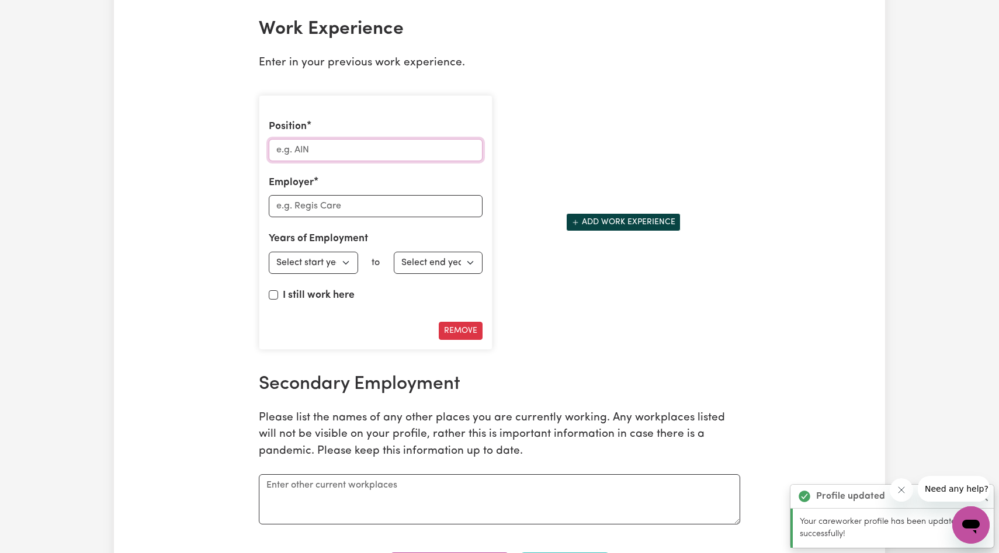
click at [394, 151] on input "Position" at bounding box center [376, 150] width 214 height 22
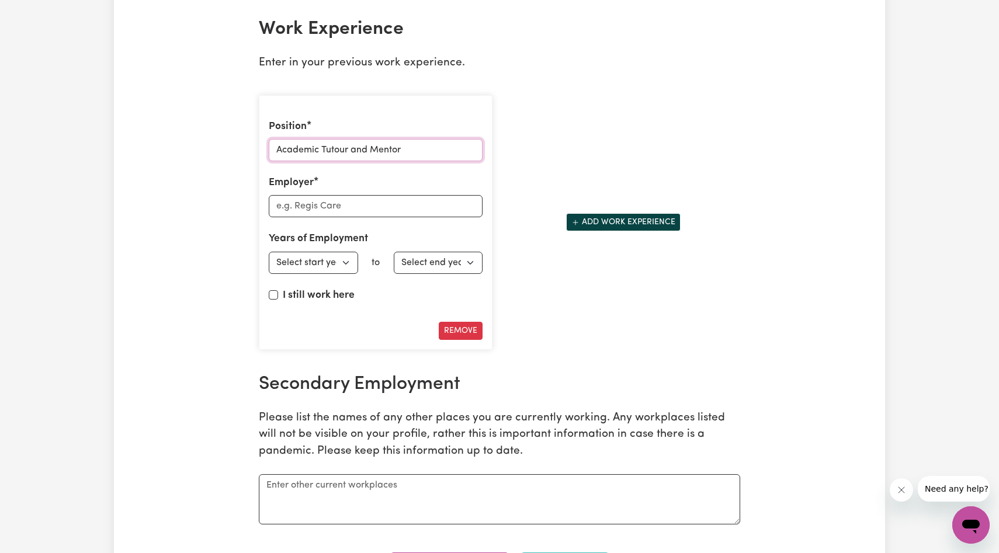
type input "Academic Tutour and Mentor"
click at [400, 206] on input "Employer" at bounding box center [376, 206] width 214 height 22
type input "Apex Tuition Australia Pty Ltd"
click at [321, 262] on select "Select start year [DATE] 1952 1953 1954 1955 1956 1957 1958 1959 1960 1961 1962…" at bounding box center [313, 263] width 89 height 22
select select "2023"
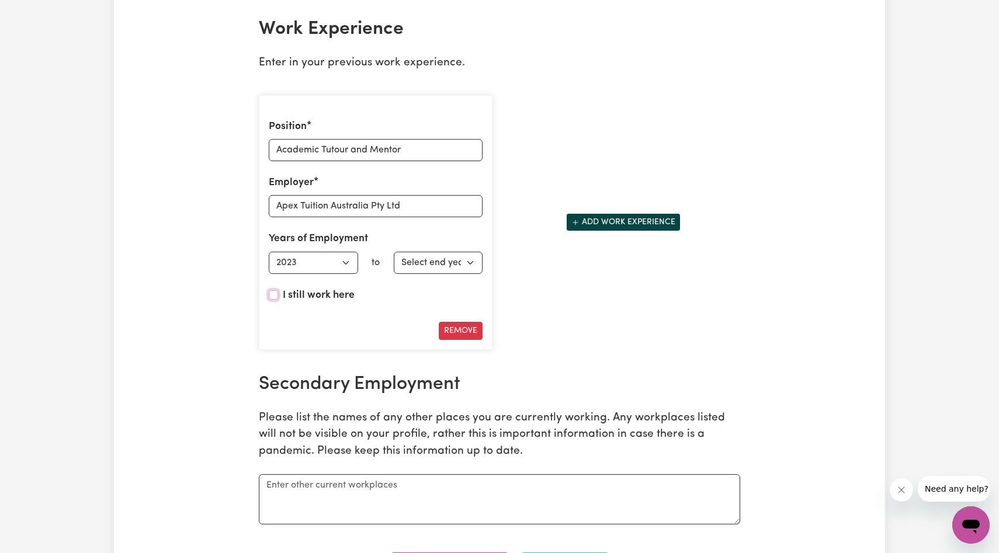
click at [276, 297] on input "I still work here" at bounding box center [273, 294] width 9 height 9
checkbox input "true"
click at [619, 226] on button "Add work experience" at bounding box center [623, 222] width 115 height 18
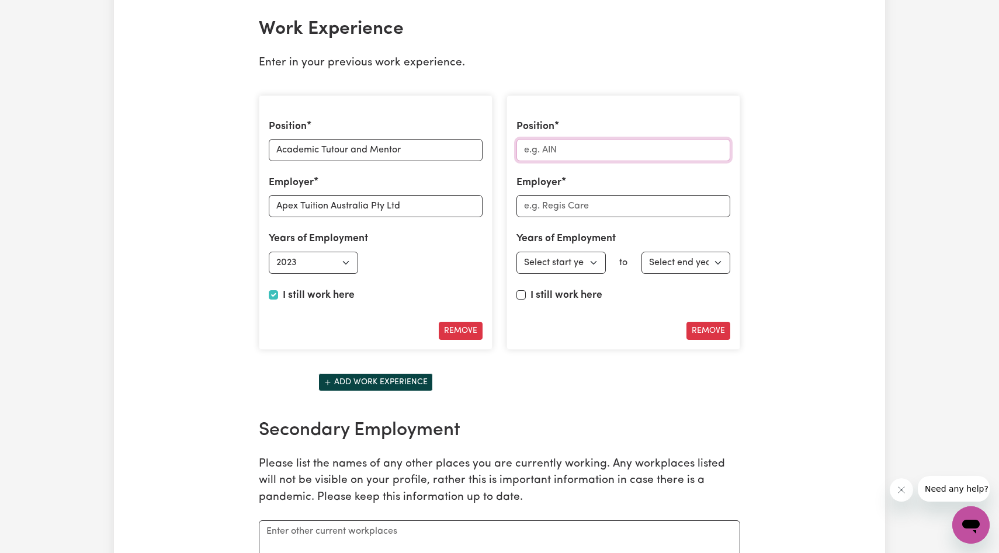
click at [616, 147] on input "Position" at bounding box center [624, 150] width 214 height 22
type input "Waitstaff"
click at [627, 216] on input "Employer" at bounding box center [624, 206] width 214 height 22
type input "E"
type input "JFX [PERSON_NAME] & Tapas Bar"
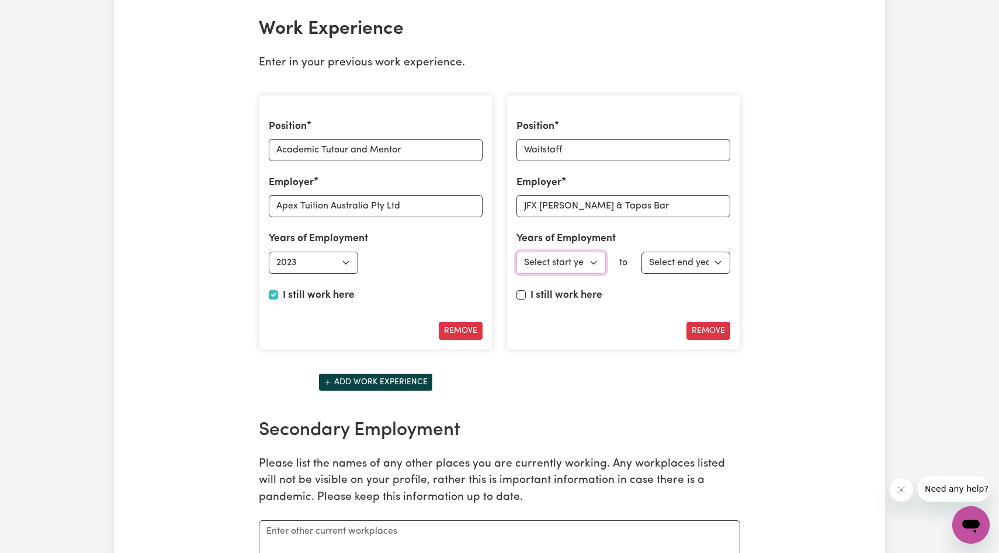
click at [583, 266] on select "Select start year [DATE] 1952 1953 1954 1955 1956 1957 1958 1959 1960 1961 1962…" at bounding box center [561, 263] width 89 height 22
select select "2020"
click at [660, 259] on select "Select end year [DATE] 1952 1953 1954 1955 1956 1957 1958 1959 1960 1961 1962 1…" at bounding box center [686, 263] width 89 height 22
select select "2021"
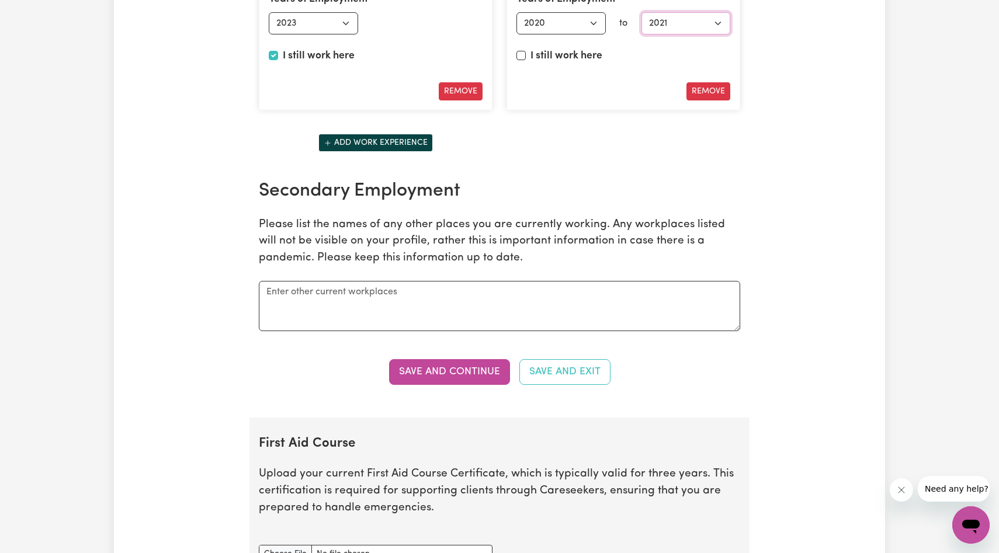
scroll to position [1890, 0]
click at [472, 365] on button "Save and Continue" at bounding box center [449, 372] width 121 height 26
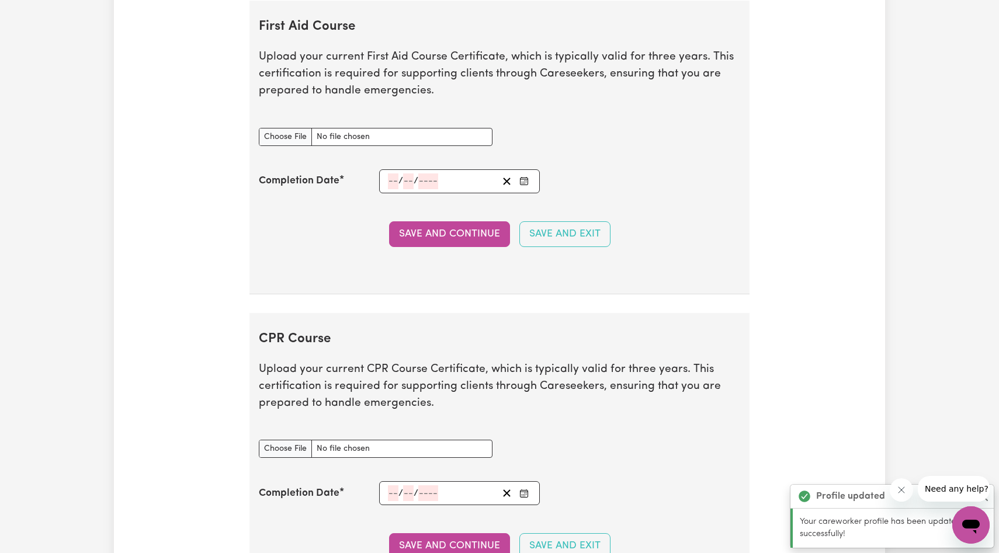
scroll to position [2308, 0]
click at [283, 135] on input "First Aid Course document" at bounding box center [376, 136] width 234 height 18
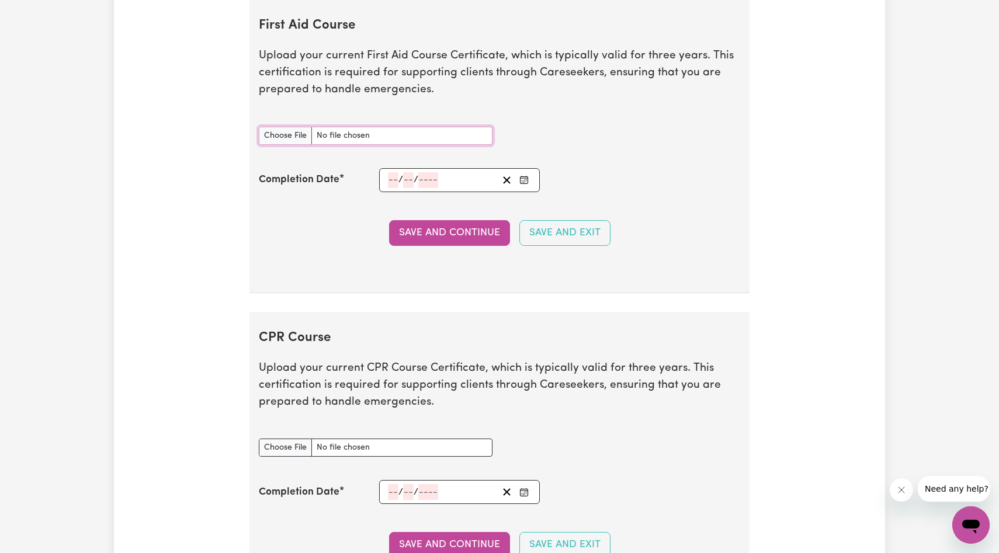
type input "C:\fakepath\certificate_3751571.pdf"
click at [384, 178] on div "/ /" at bounding box center [459, 180] width 161 height 24
click at [391, 136] on input "First Aid Course document" at bounding box center [376, 136] width 234 height 18
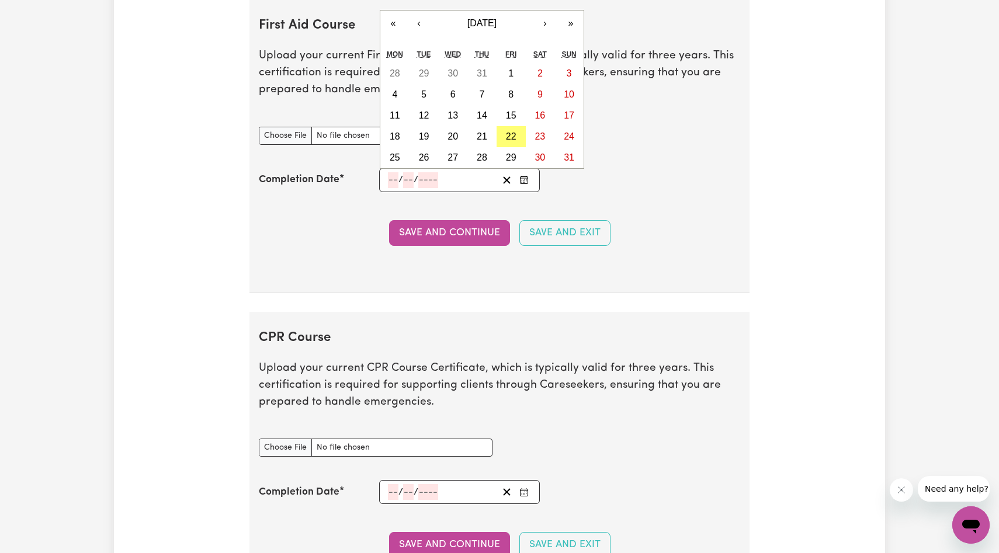
click at [393, 184] on input "number" at bounding box center [393, 180] width 11 height 16
type input "01"
type input "08"
type input "202"
type input "[DATE]"
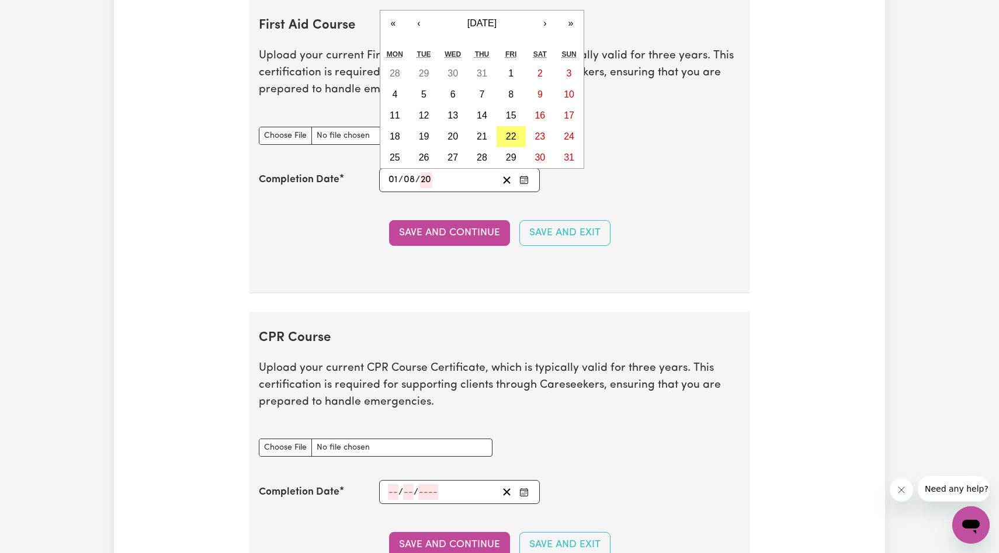
type input "1"
type input "8"
click at [553, 207] on section "First Aid Course Upload your current First Aid Course Certificate, which is typ…" at bounding box center [500, 146] width 500 height 294
click at [435, 178] on input "2028" at bounding box center [427, 180] width 22 height 16
type input "202"
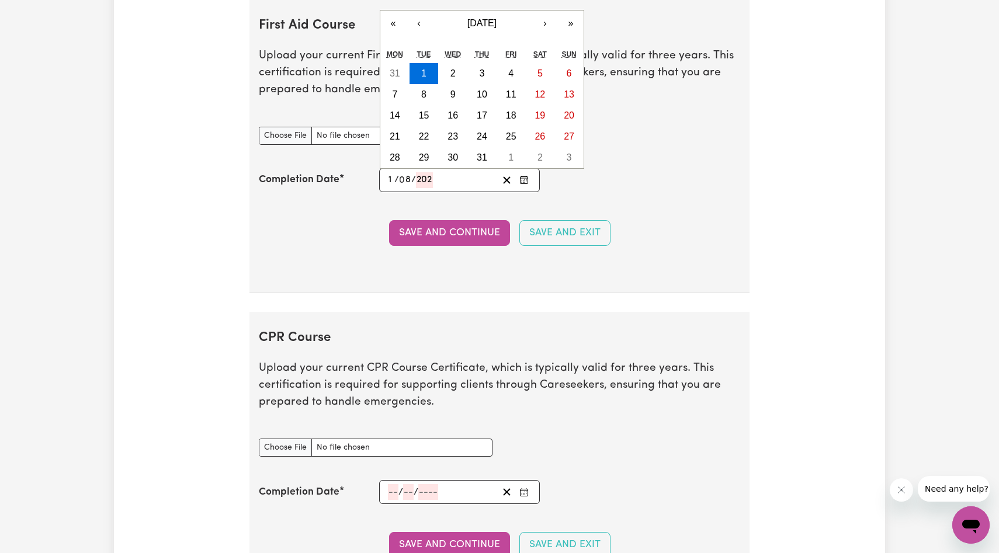
type input "[DATE]"
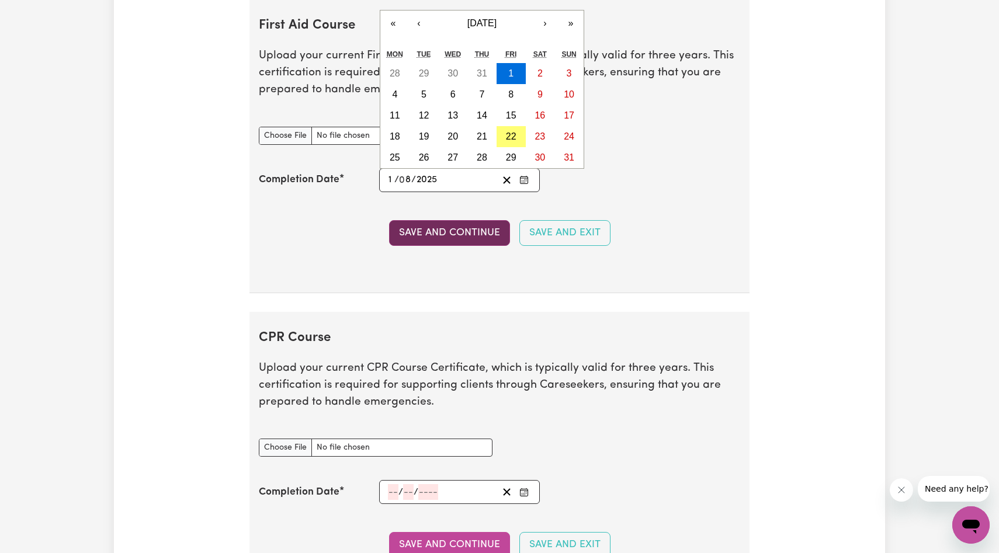
type input "2025"
click at [441, 234] on button "Save and Continue" at bounding box center [449, 233] width 121 height 26
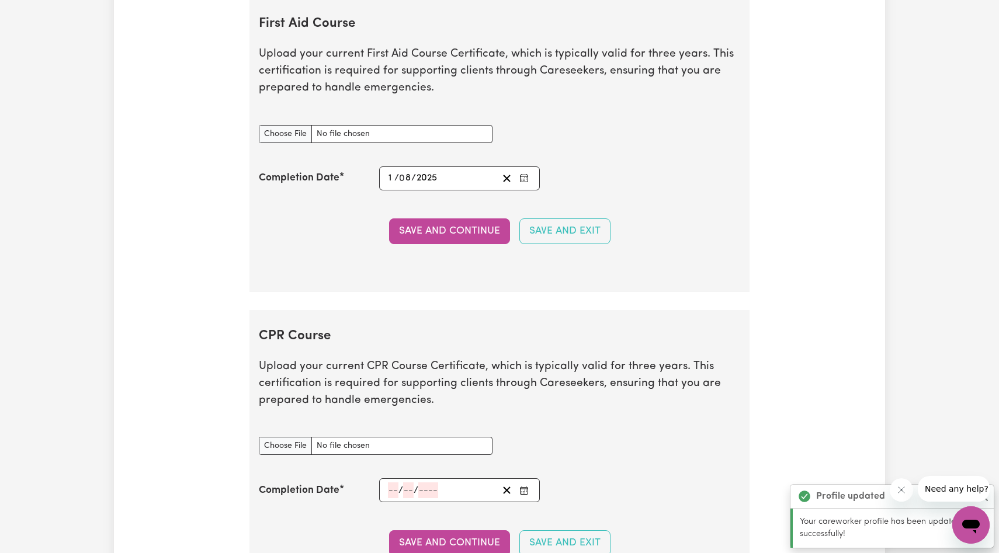
scroll to position [2308, 0]
click at [264, 131] on input "First Aid Course document" at bounding box center [376, 135] width 234 height 18
type input "C:\fakepath\certificate_3751571.pdf"
click at [479, 228] on button "Save and Continue" at bounding box center [449, 233] width 121 height 26
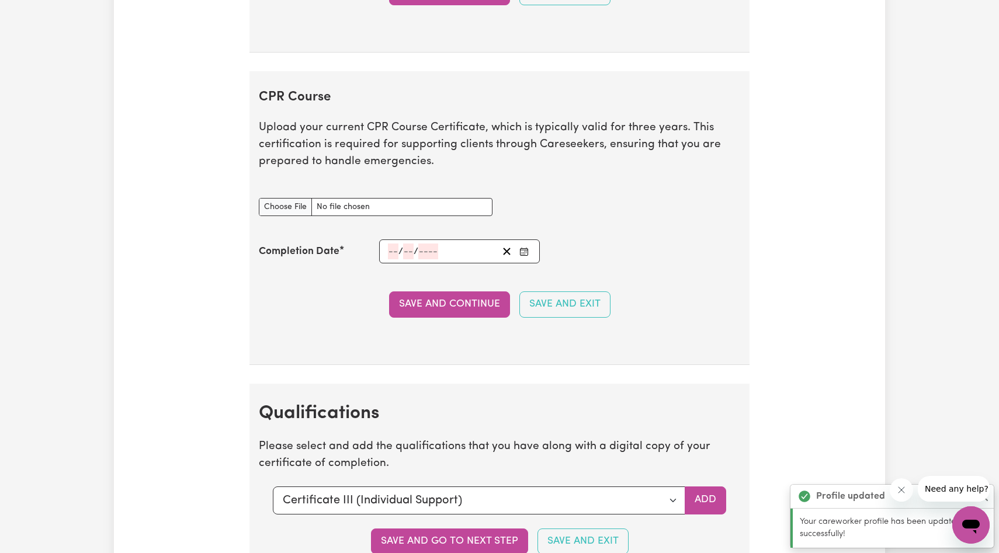
scroll to position [2620, 0]
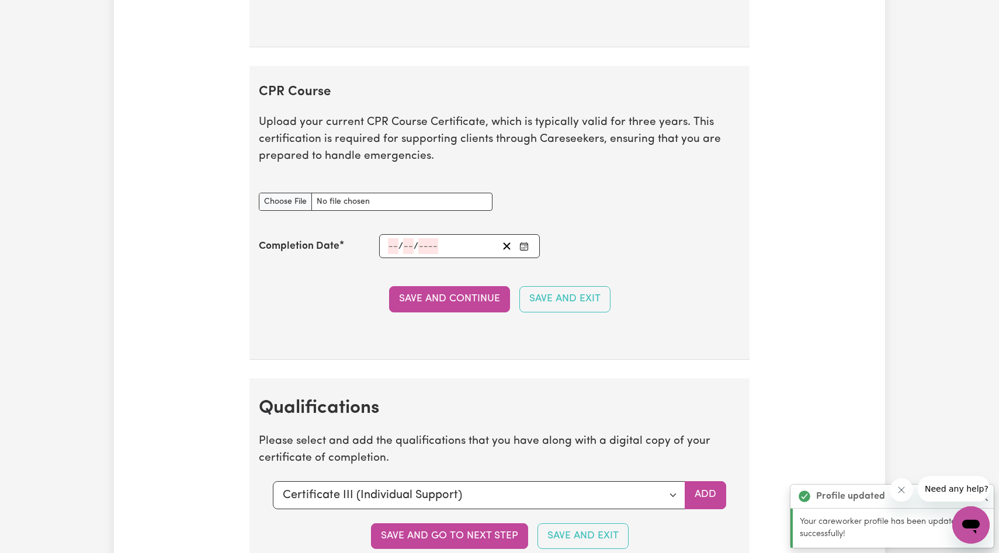
click at [346, 214] on div "CPR Course document" at bounding box center [376, 202] width 248 height 46
click at [302, 200] on input "CPR Course document" at bounding box center [376, 202] width 234 height 18
type input "C:\fakepath\certificate_3751571.pdf"
click at [392, 247] on input "number" at bounding box center [393, 246] width 11 height 16
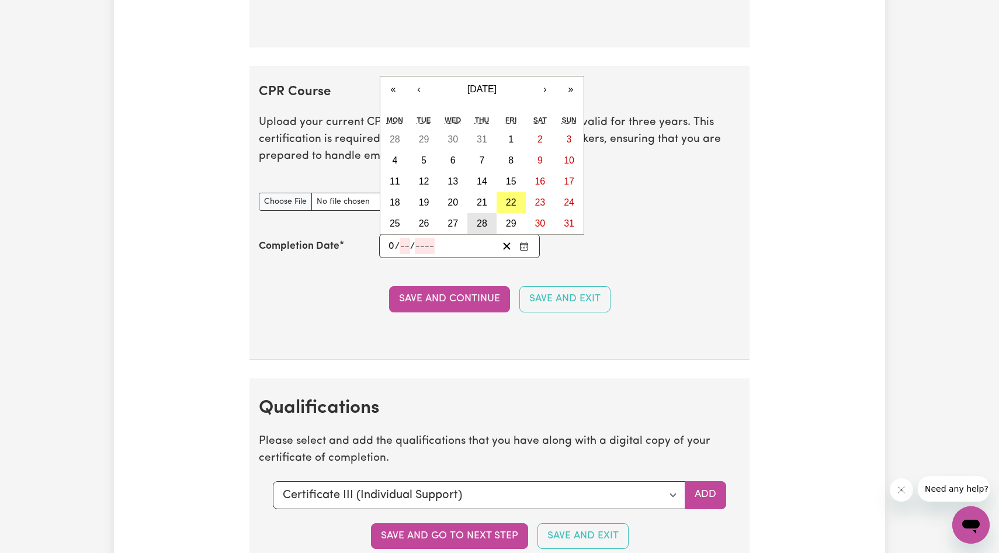
type input "01"
type input "08"
type input "202"
type input "[DATE]"
type input "1"
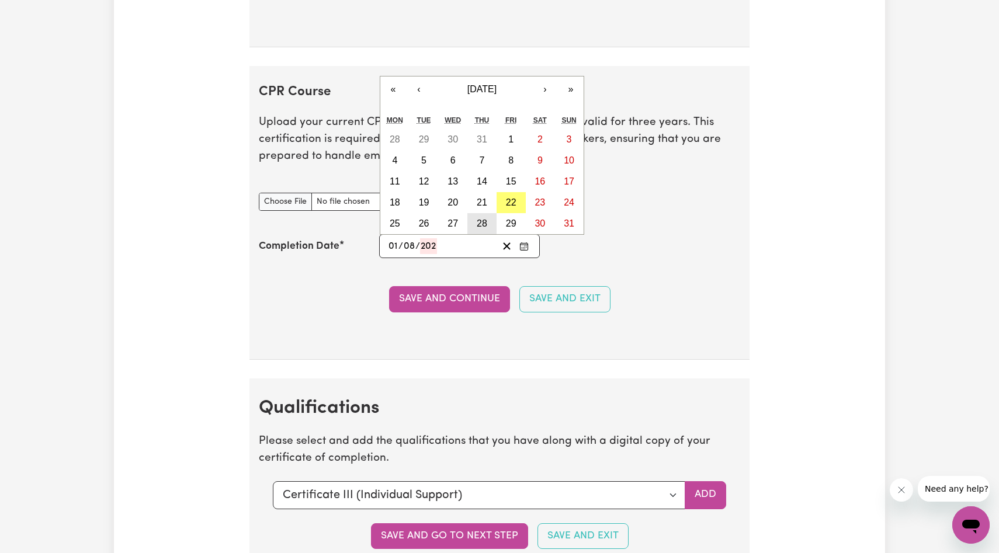
type input "8"
type input "2025"
click at [439, 302] on button "Save and Continue" at bounding box center [449, 299] width 121 height 26
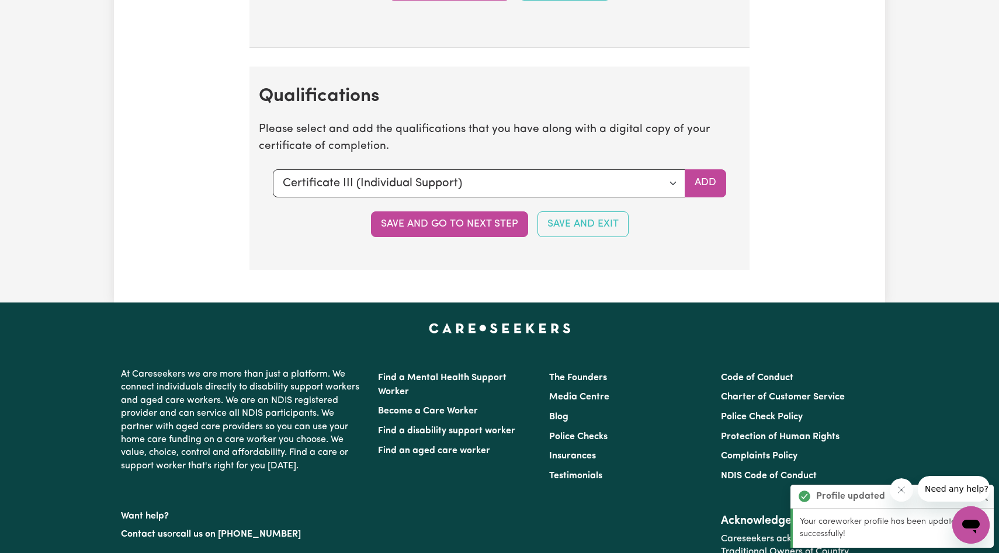
scroll to position [2999, 0]
click at [486, 182] on select "Select a qualification to add... Certificate III (Individual Support) Certifica…" at bounding box center [479, 183] width 413 height 28
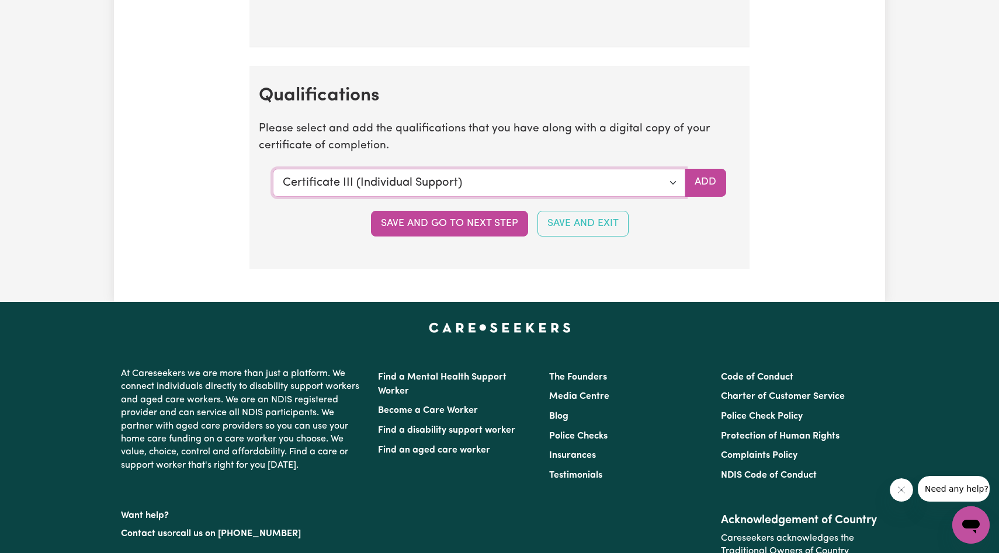
select select "Bachelor of psychology"
click at [598, 190] on select "Select a qualification to add... Certificate III (Individual Support) Certifica…" at bounding box center [479, 183] width 413 height 28
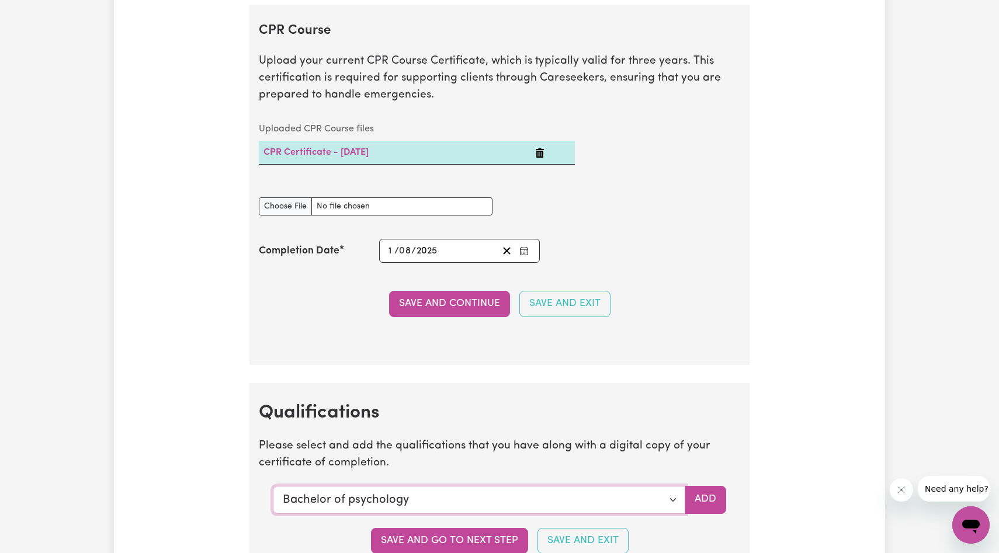
scroll to position [2683, 0]
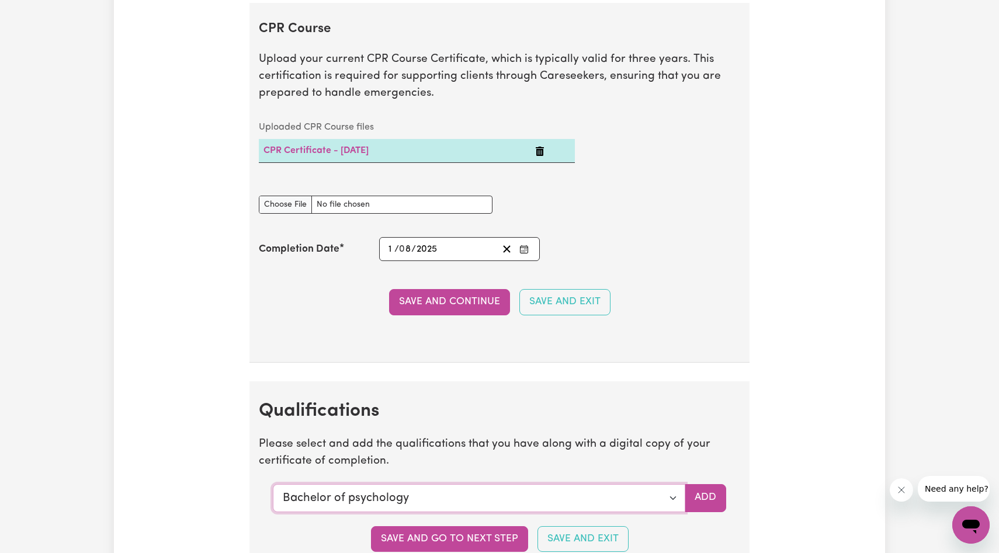
click at [556, 499] on select "Select a qualification to add... Certificate III (Individual Support) Certifica…" at bounding box center [479, 498] width 413 height 28
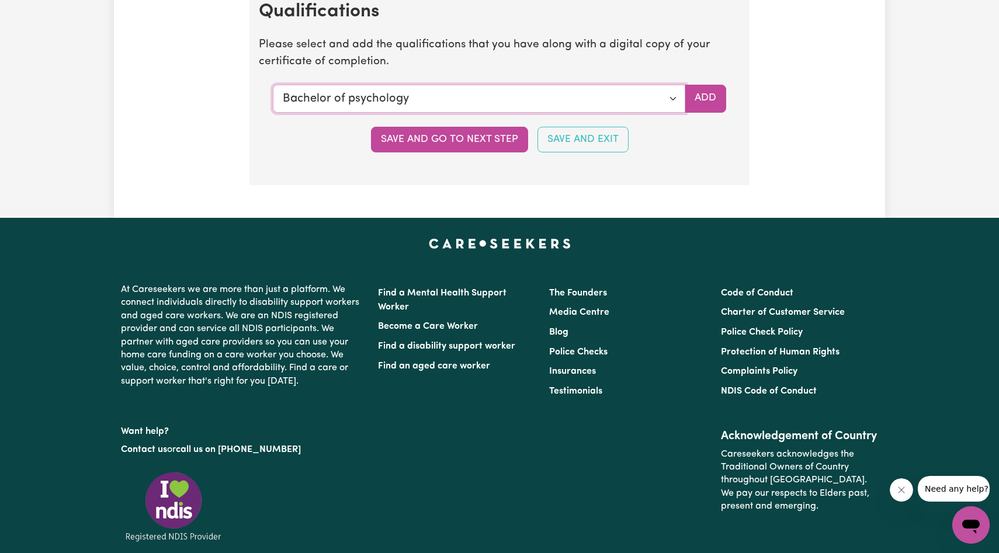
scroll to position [3031, 0]
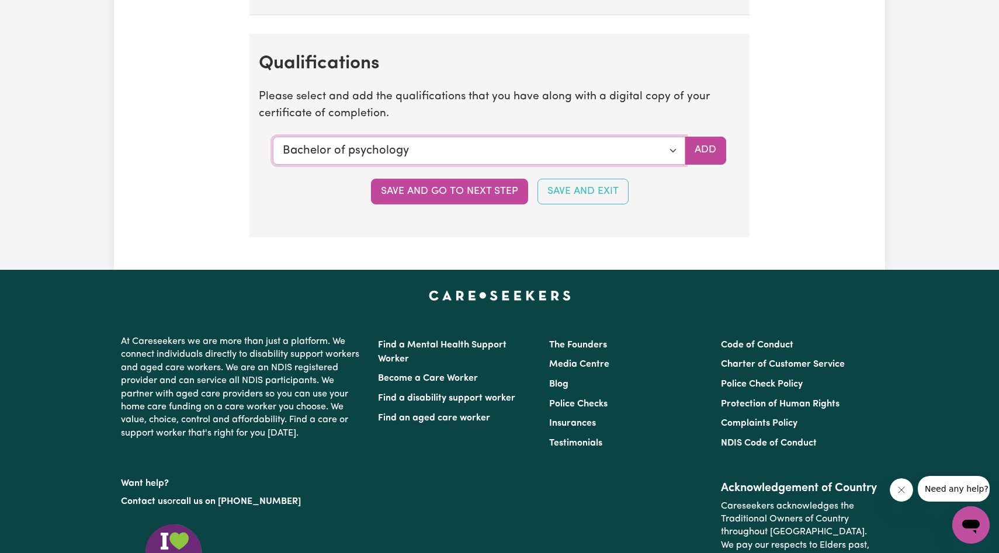
click at [638, 155] on select "Select a qualification to add... Certificate III (Individual Support) Certifica…" at bounding box center [479, 151] width 413 height 28
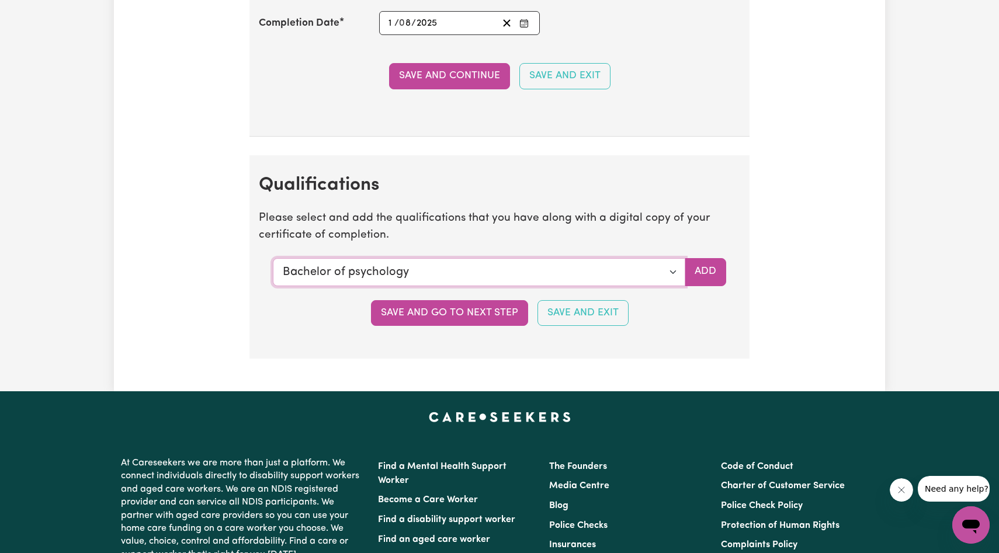
scroll to position [2903, 0]
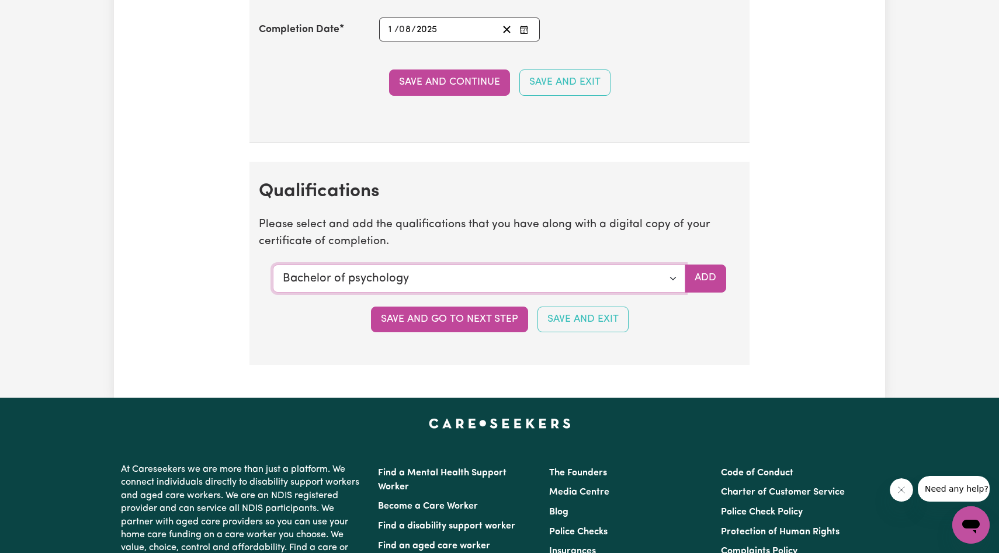
click at [669, 281] on select "Select a qualification to add... Certificate III (Individual Support) Certifica…" at bounding box center [479, 279] width 413 height 28
click at [507, 319] on button "Save and go to next step" at bounding box center [449, 320] width 157 height 26
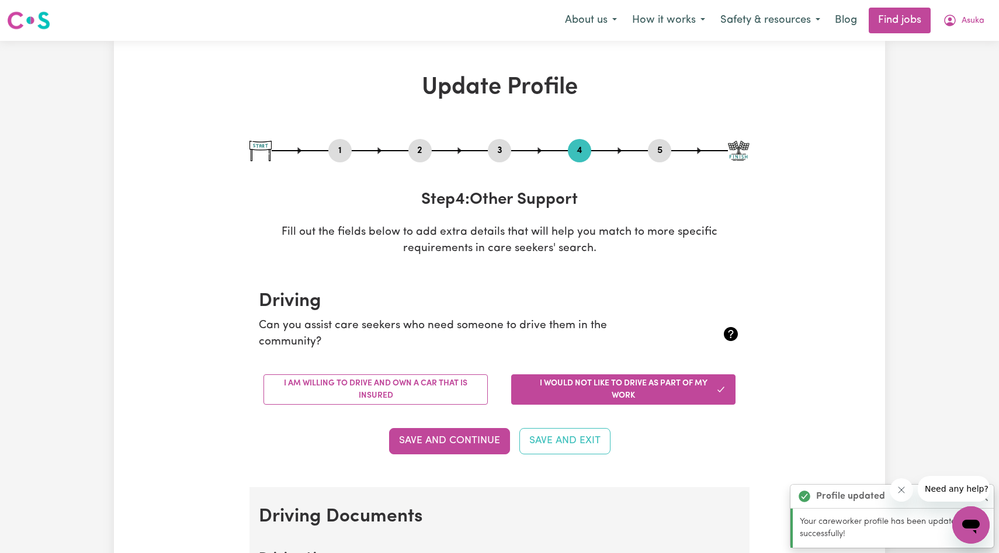
scroll to position [54, 0]
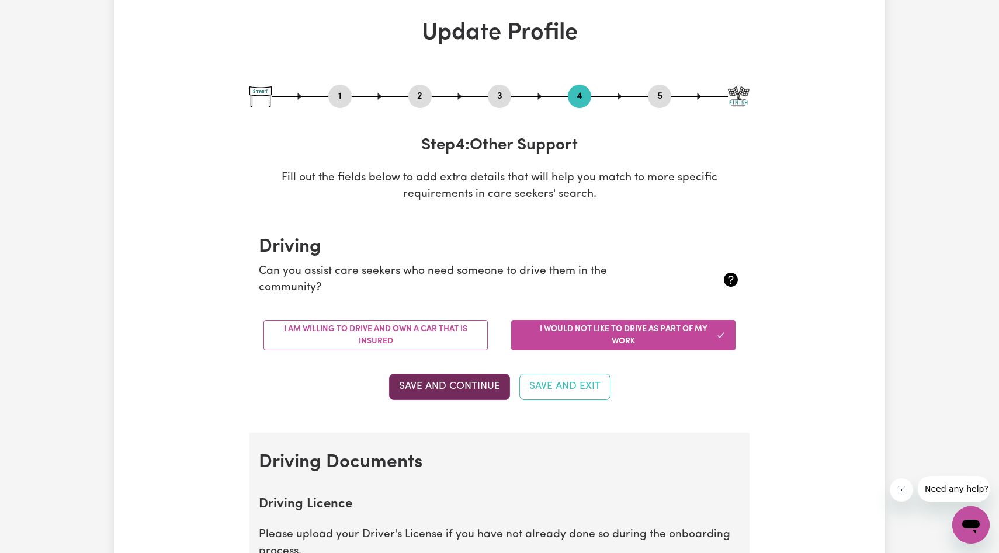
click at [458, 393] on button "Save and Continue" at bounding box center [449, 387] width 121 height 26
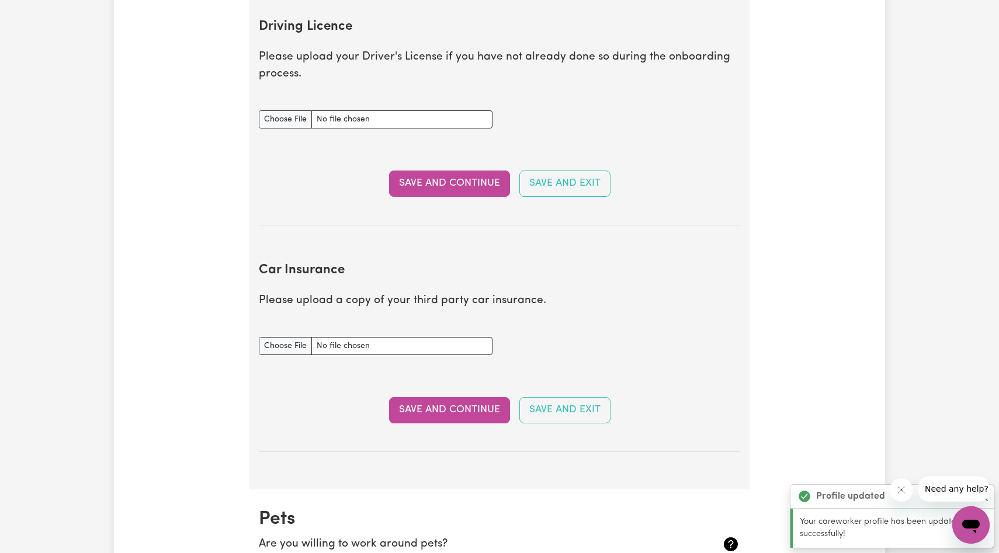
scroll to position [533, 0]
click at [279, 116] on input "Driving Licence document" at bounding box center [376, 119] width 234 height 18
type input "C:\fakepath\Screenshot [DATE] 2.59.29 pm.png"
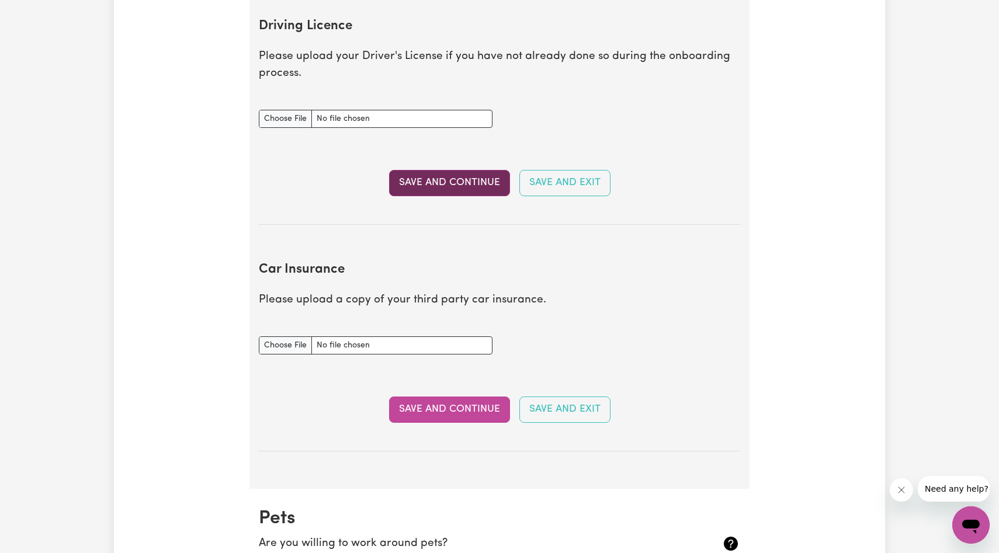
click at [494, 183] on button "Save and Continue" at bounding box center [449, 183] width 121 height 26
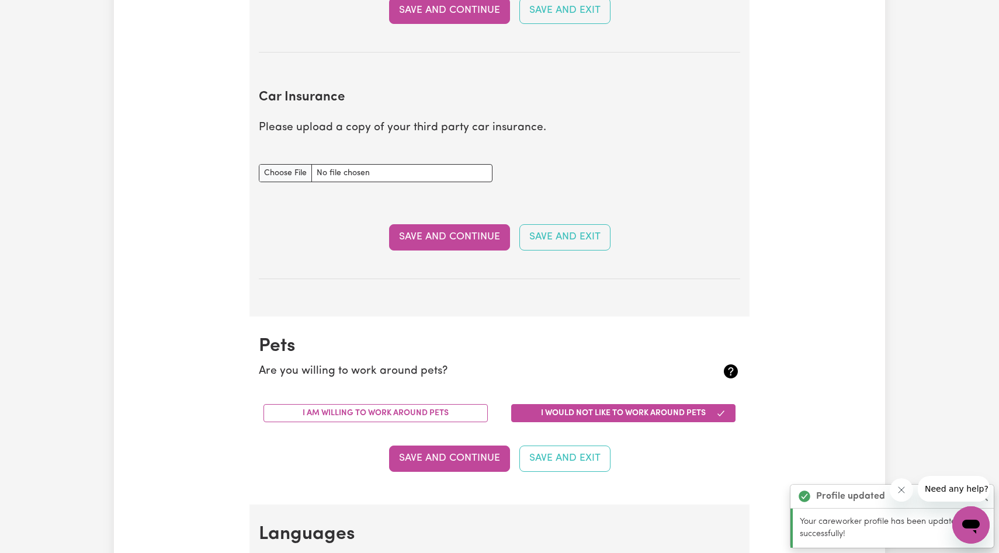
scroll to position [777, 0]
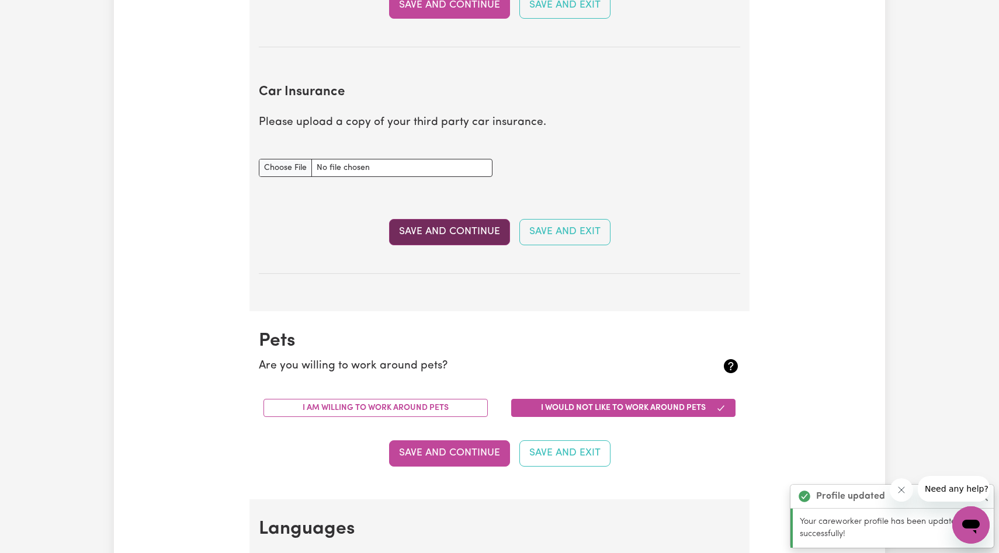
click at [487, 230] on button "Save and Continue" at bounding box center [449, 232] width 121 height 26
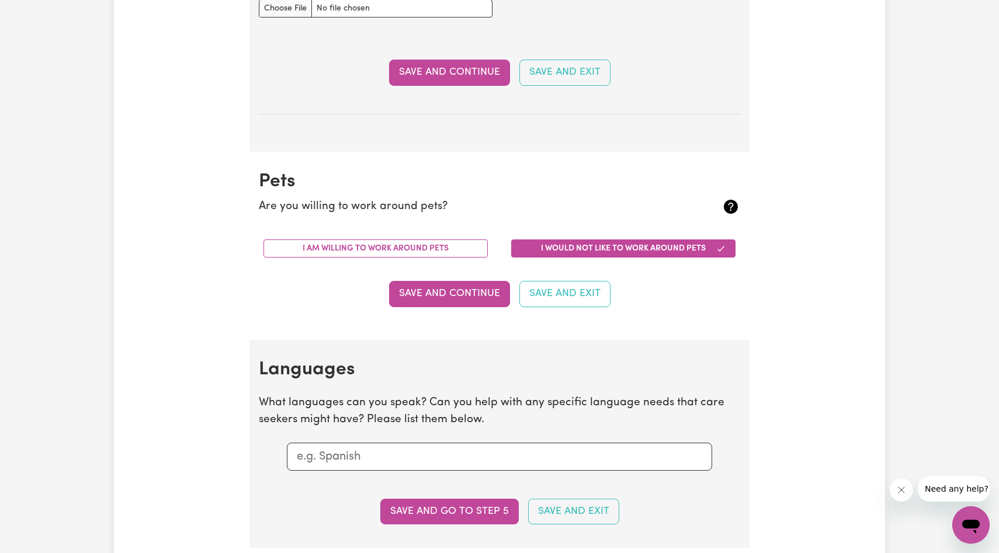
scroll to position [937, 0]
click at [469, 247] on button "I am willing to work around pets" at bounding box center [376, 248] width 224 height 18
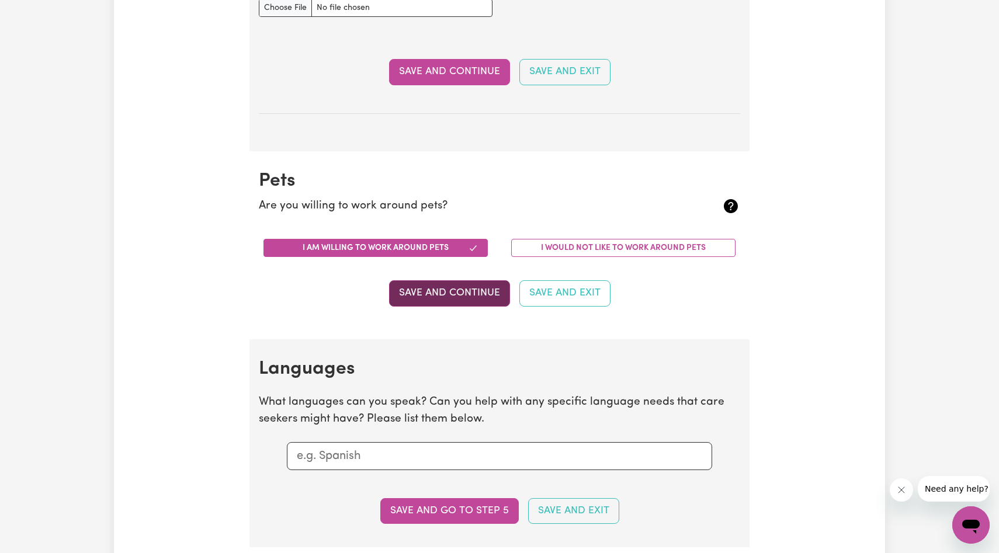
click at [487, 290] on button "Save and Continue" at bounding box center [449, 294] width 121 height 26
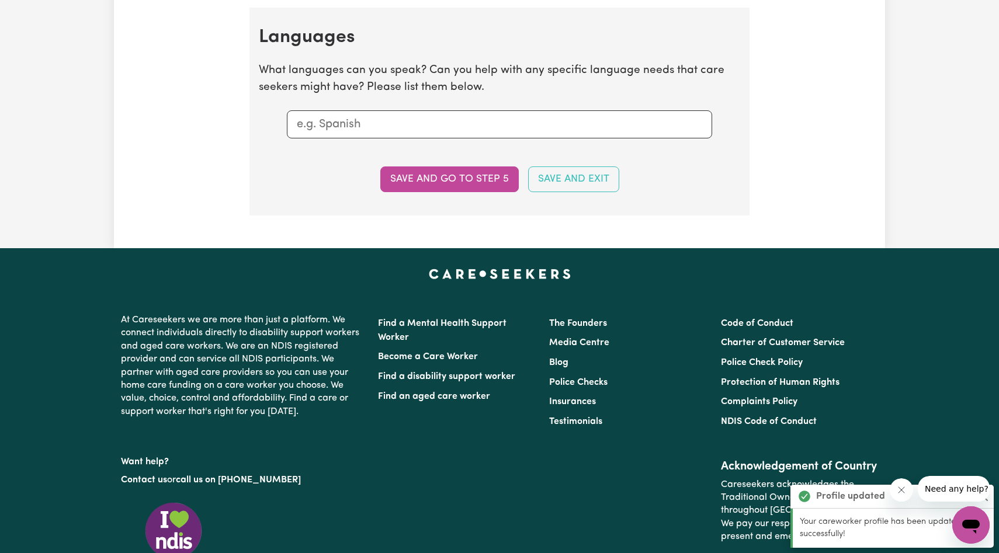
scroll to position [1276, 0]
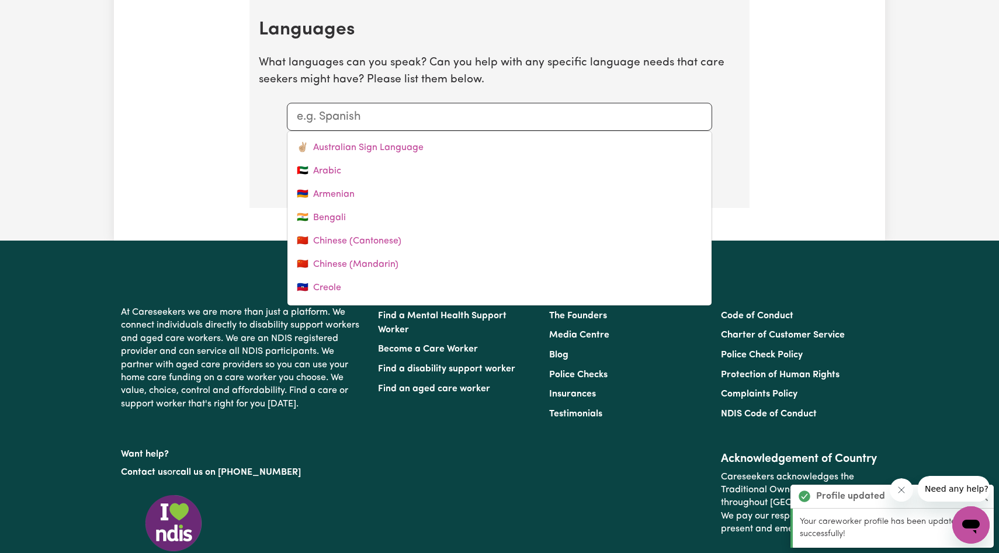
click at [479, 117] on input "text" at bounding box center [500, 117] width 406 height 18
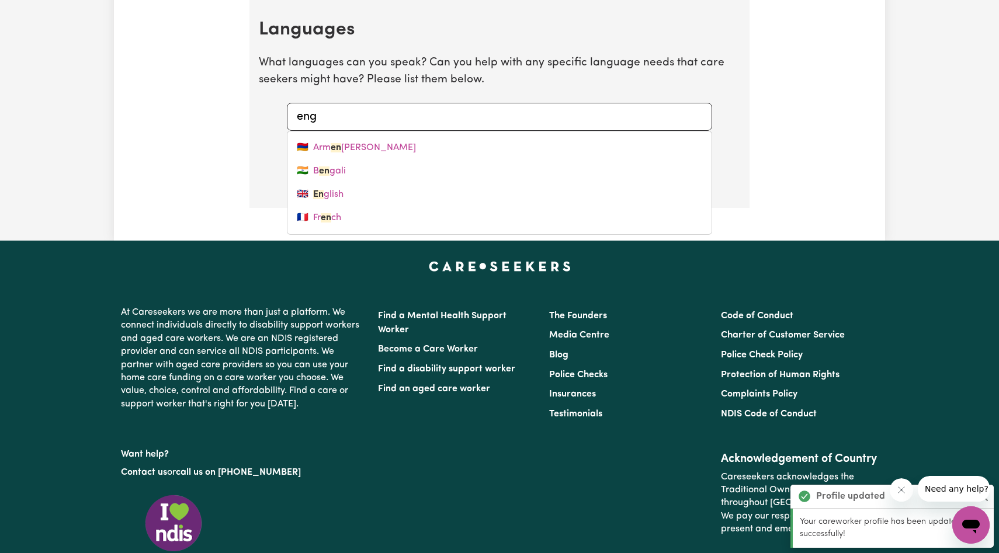
type input "engl"
type input "english"
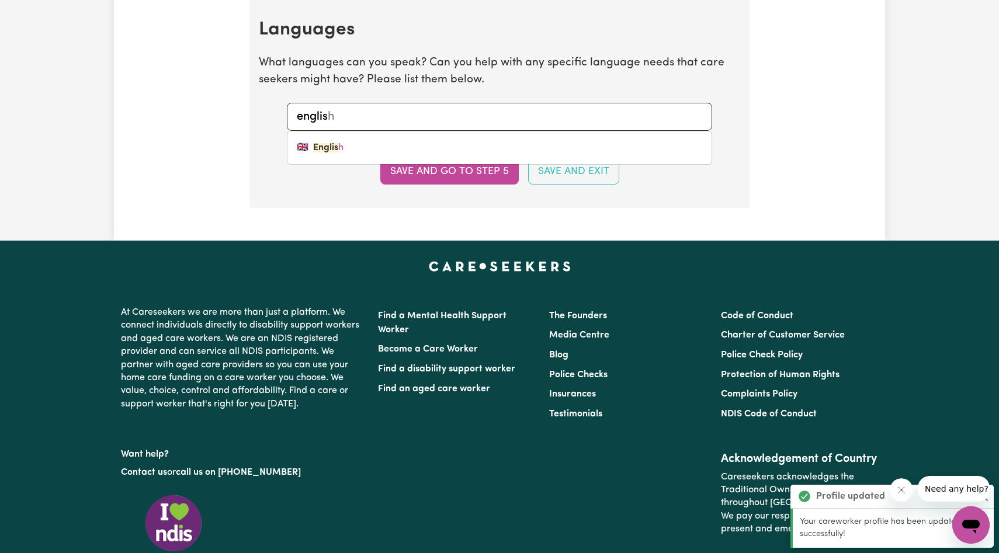
type input "english"
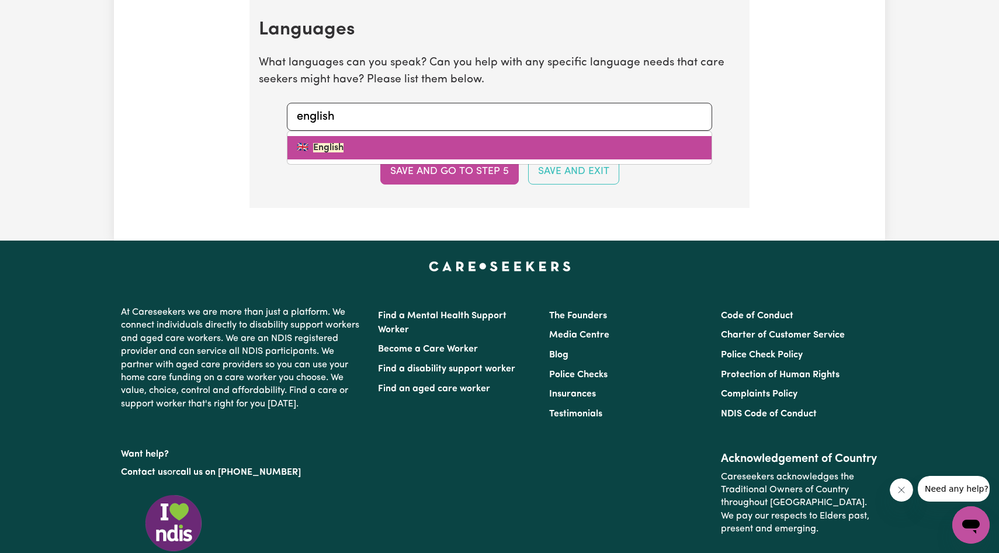
click at [445, 139] on link "🇬🇧 English" at bounding box center [500, 147] width 424 height 23
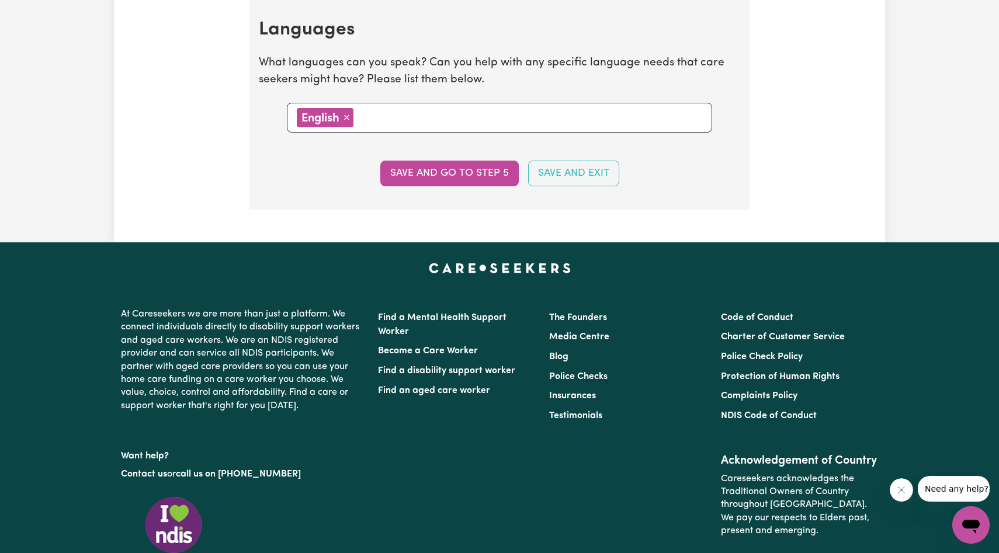
click at [451, 124] on input "text" at bounding box center [529, 117] width 345 height 18
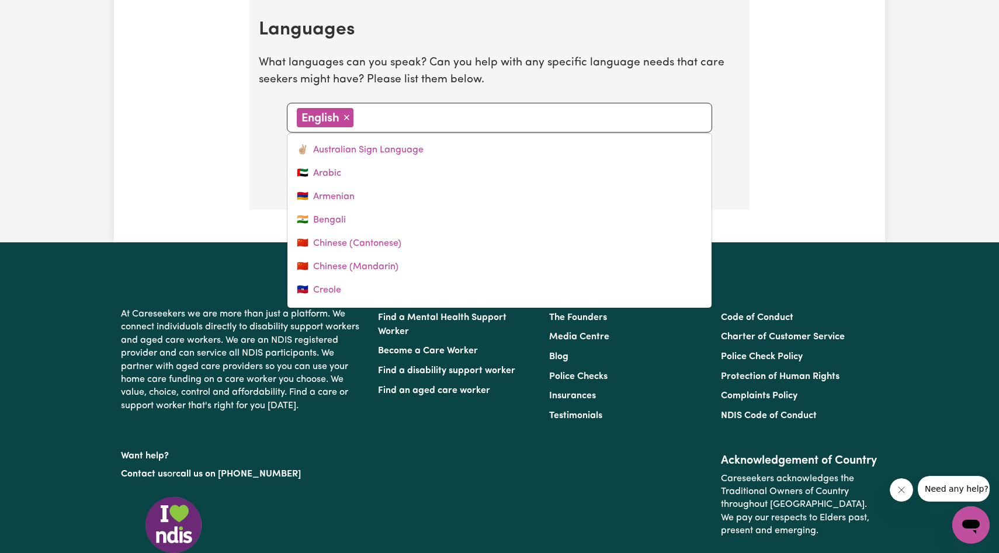
type input "j"
type input "japanese"
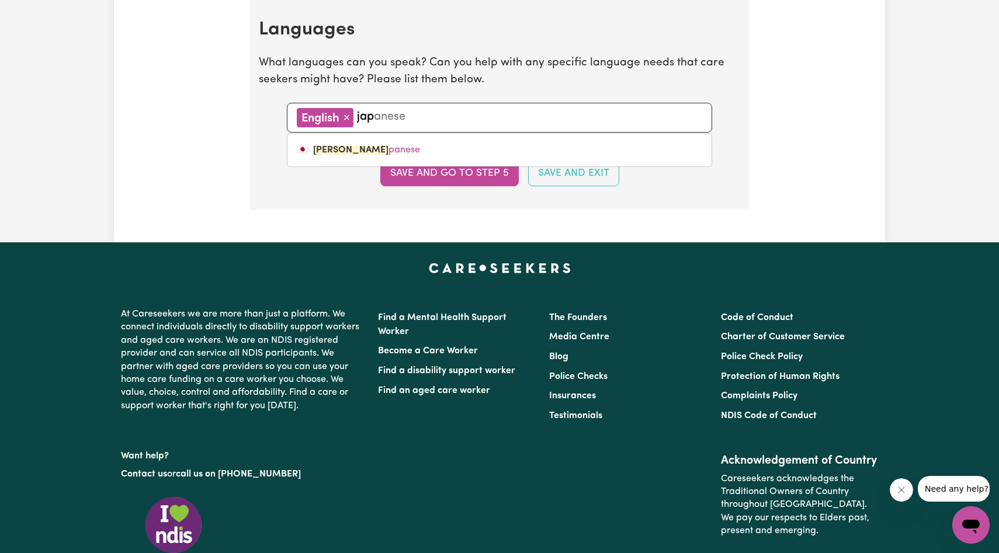
type input "japa"
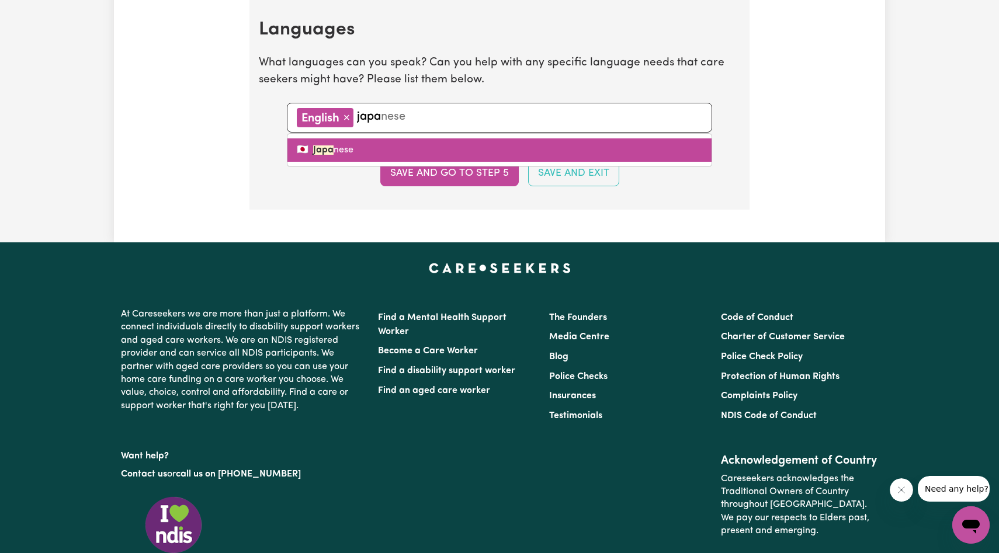
click at [470, 143] on link "🇯🇵 Japa nese" at bounding box center [500, 150] width 424 height 23
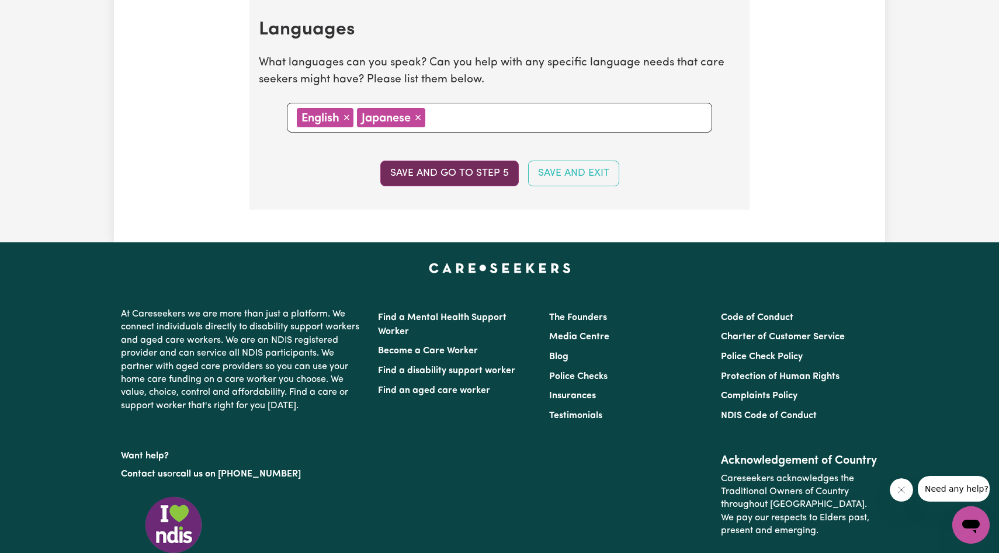
click at [501, 172] on button "Save and go to step 5" at bounding box center [449, 174] width 139 height 26
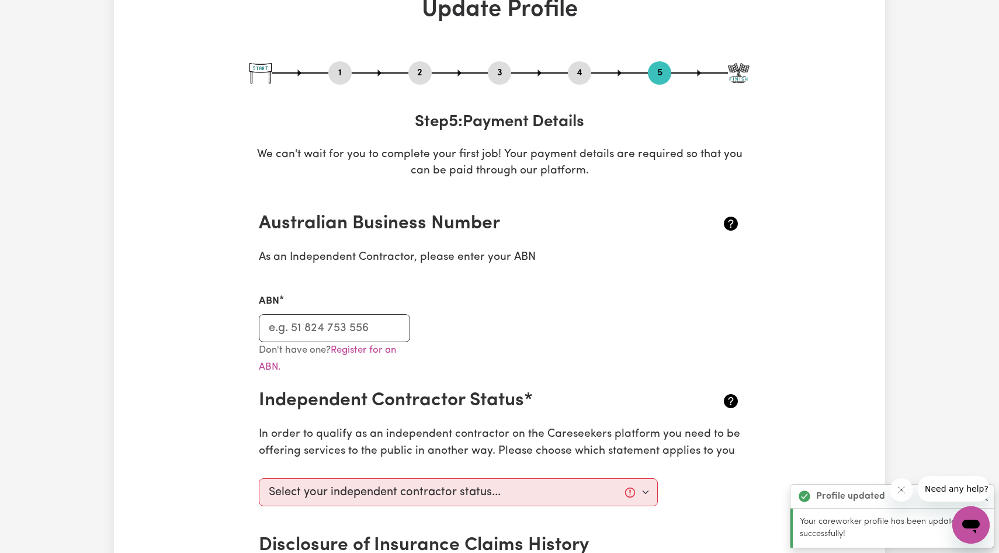
scroll to position [237, 0]
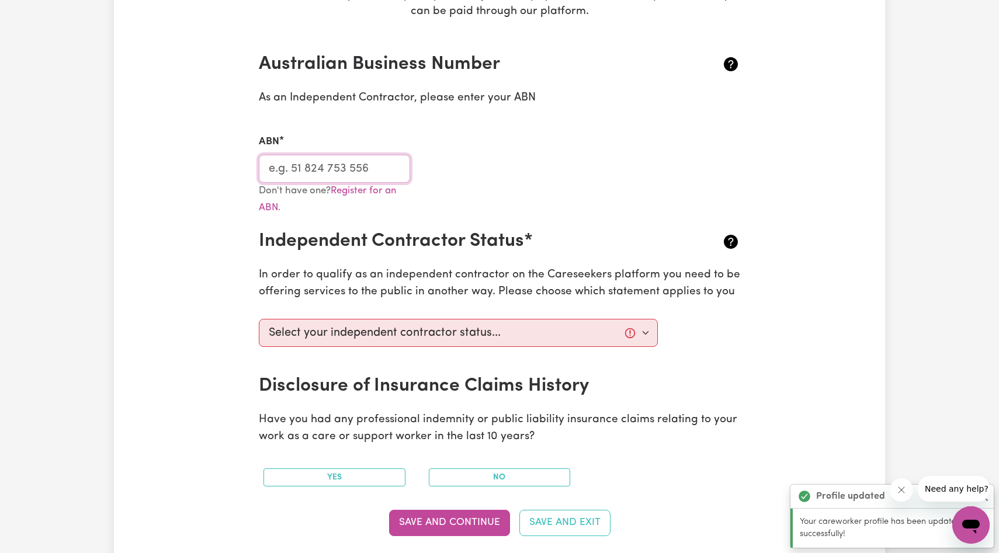
click at [331, 165] on input "ABN" at bounding box center [334, 169] width 151 height 28
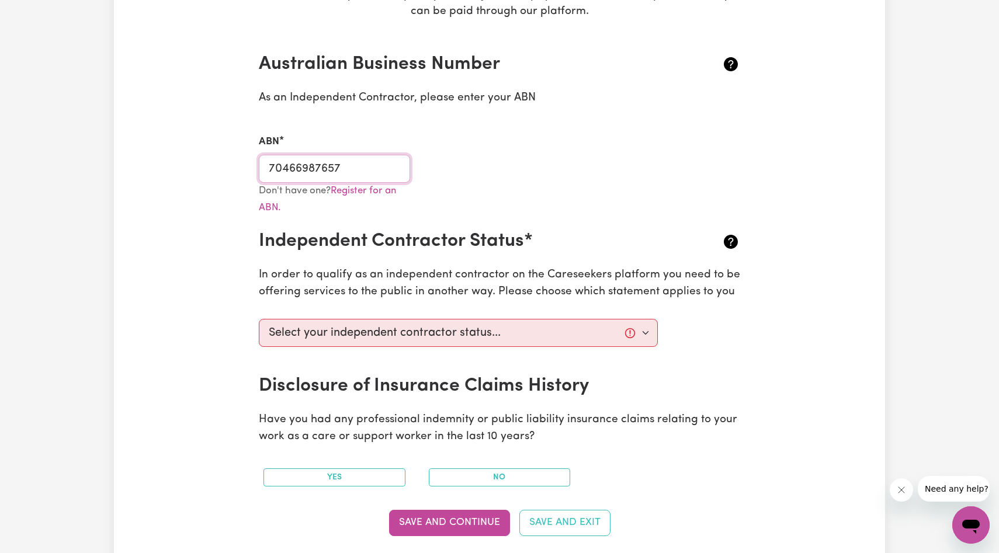
type input "70466987657"
click at [477, 147] on div "ABN 70466987657" at bounding box center [500, 151] width 496 height 62
click at [372, 164] on input "70466987657" at bounding box center [334, 169] width 151 height 28
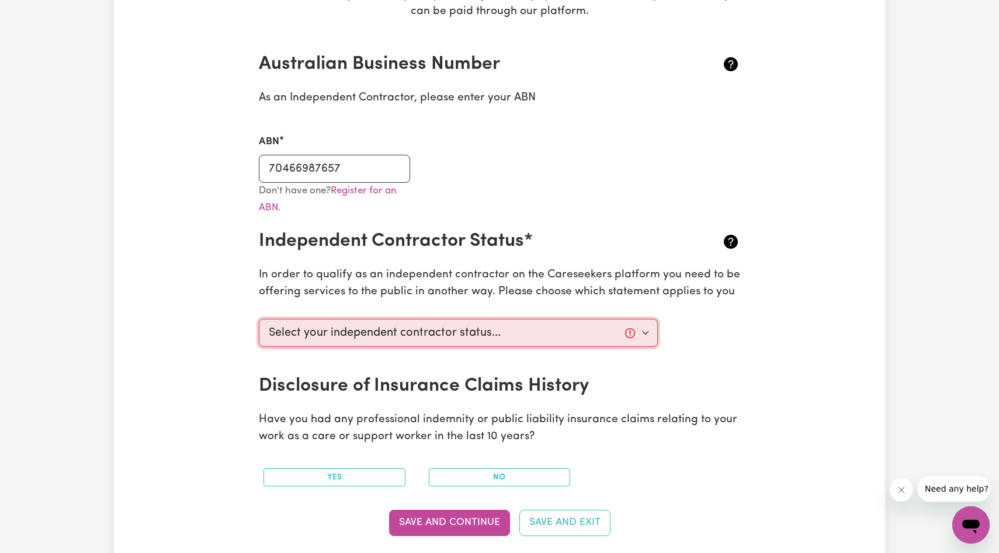
click at [593, 330] on select "Select your independent contractor status... I am providing services through an…" at bounding box center [458, 333] width 399 height 28
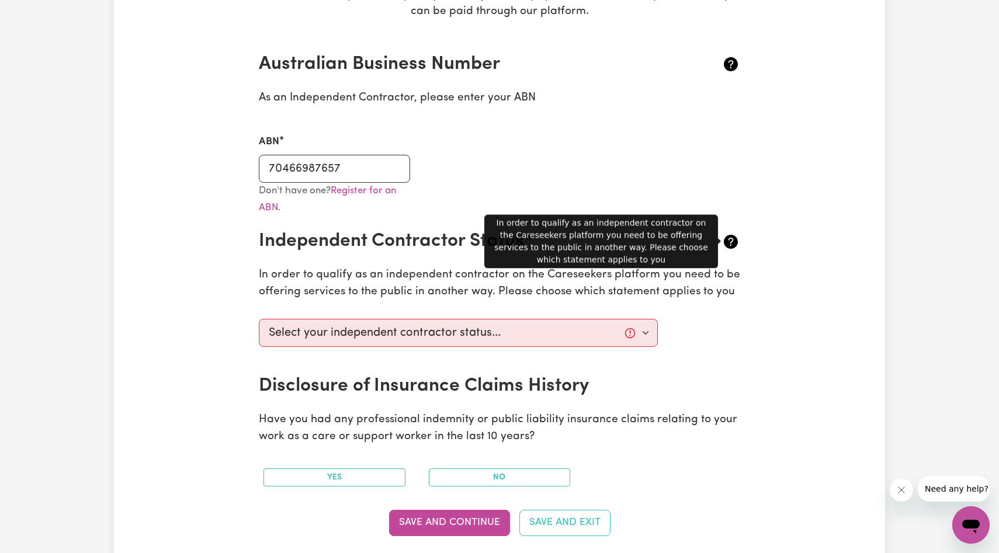
click at [732, 239] on icon at bounding box center [731, 242] width 14 height 14
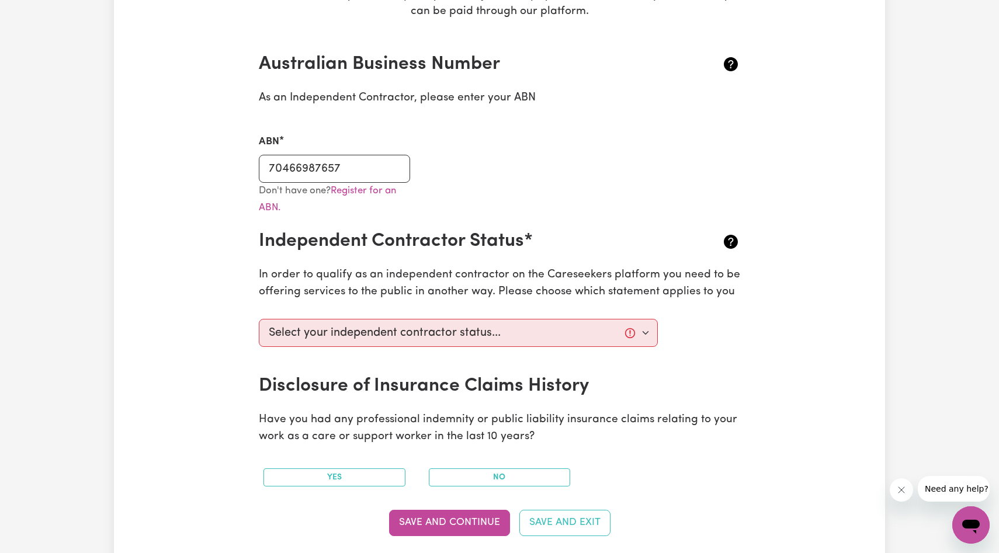
click at [732, 240] on icon at bounding box center [731, 242] width 14 height 14
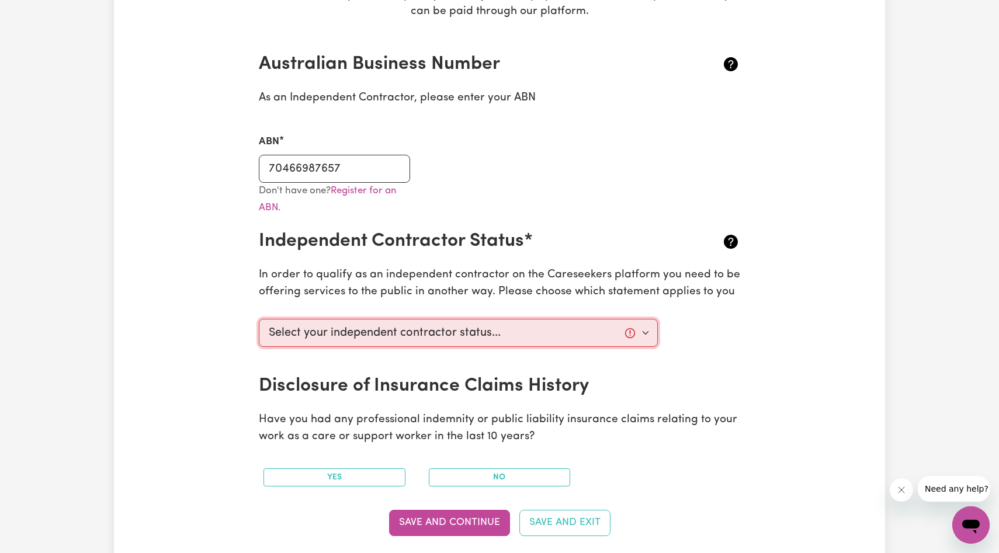
click at [629, 328] on select "Select your independent contractor status... I am providing services through an…" at bounding box center [458, 333] width 399 height 28
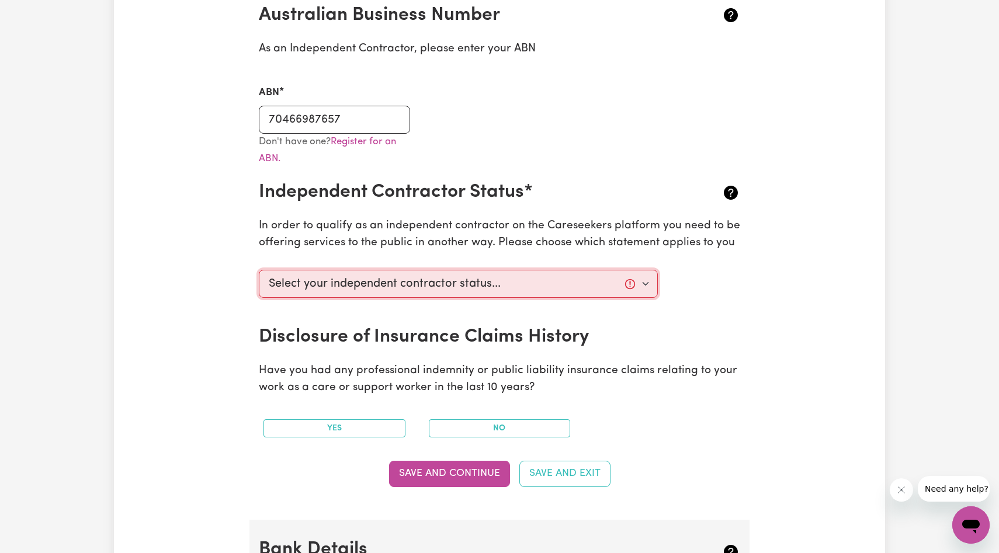
scroll to position [291, 0]
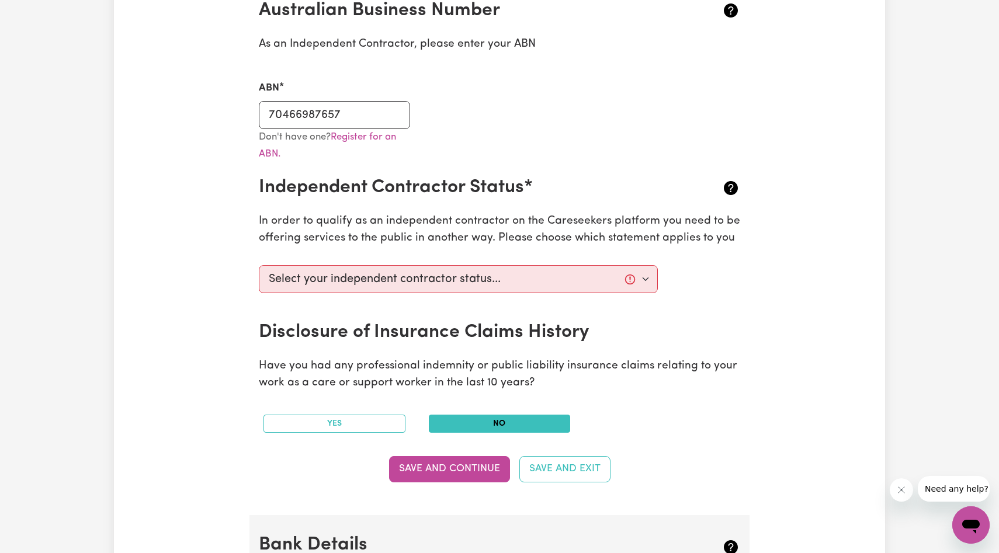
click at [542, 424] on button "No" at bounding box center [500, 424] width 142 height 18
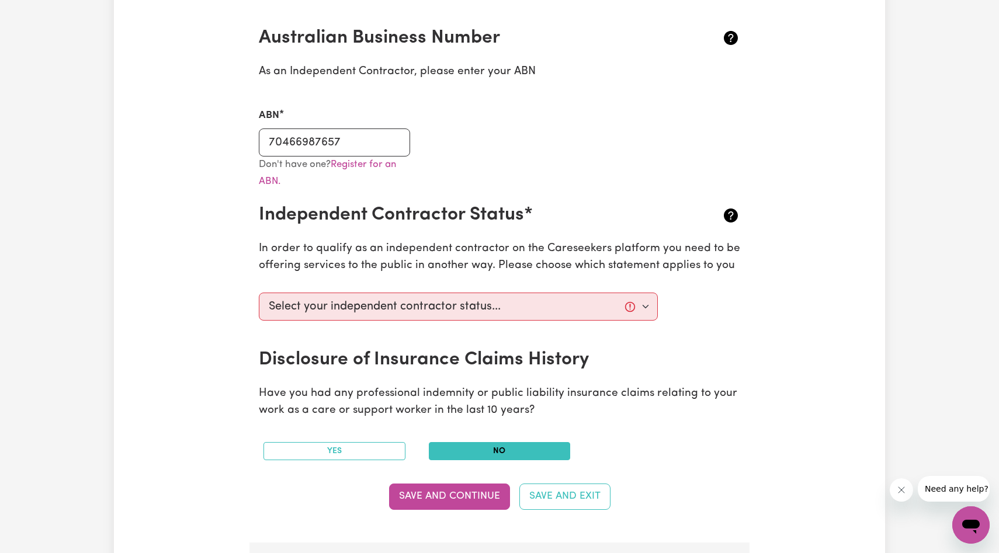
scroll to position [266, 0]
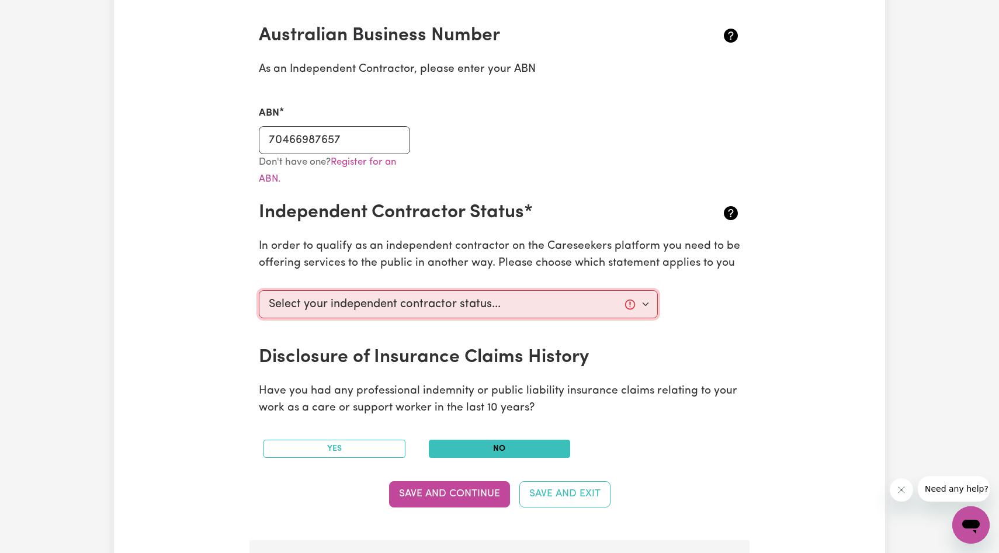
click at [510, 303] on select "Select your independent contractor status... I am providing services through an…" at bounding box center [458, 304] width 399 height 28
select select "I am providing services privately on my own"
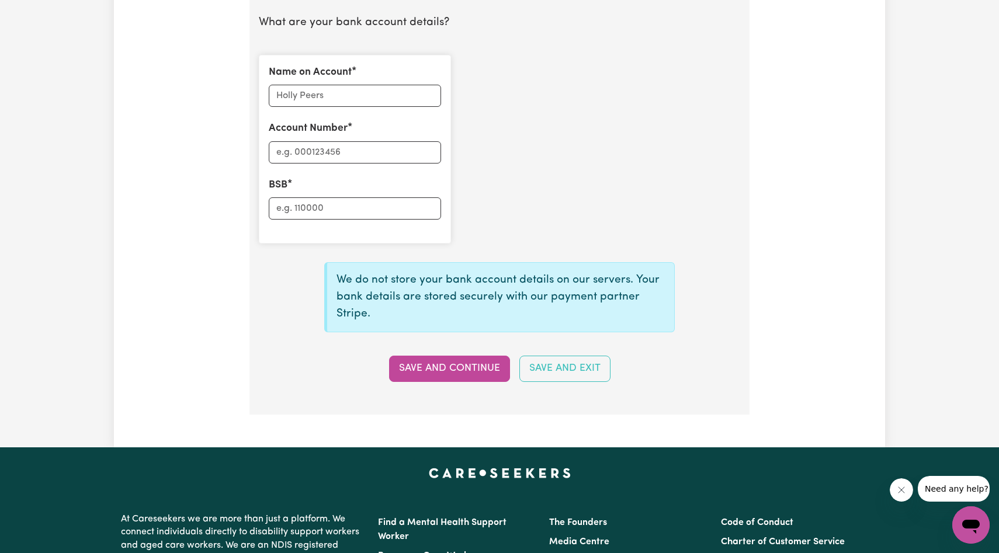
scroll to position [816, 0]
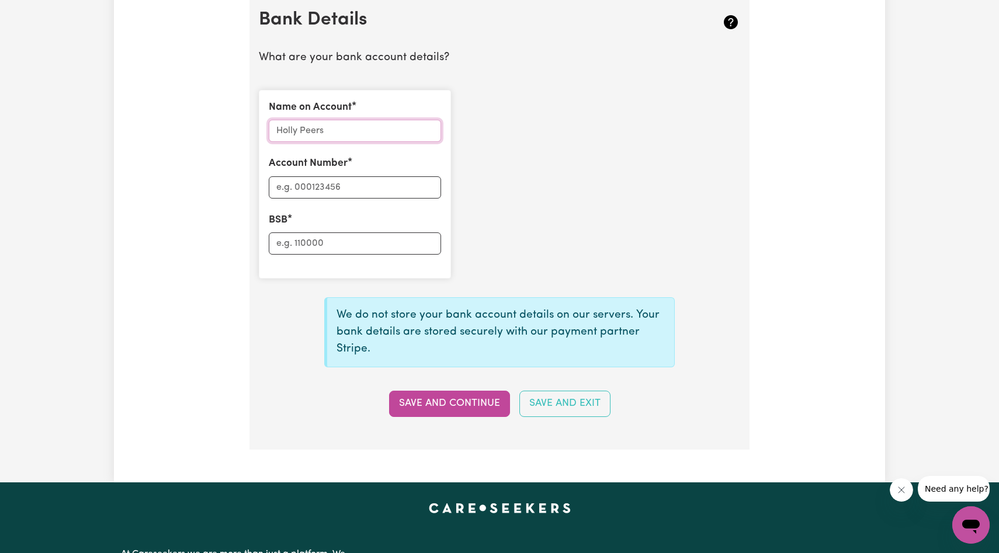
click at [405, 127] on input "Name on Account" at bounding box center [355, 131] width 172 height 22
type input "[PERSON_NAME]"
click at [303, 189] on input "Account Number" at bounding box center [355, 187] width 172 height 22
type input "835879"
click at [309, 241] on input "BSB" at bounding box center [355, 244] width 172 height 22
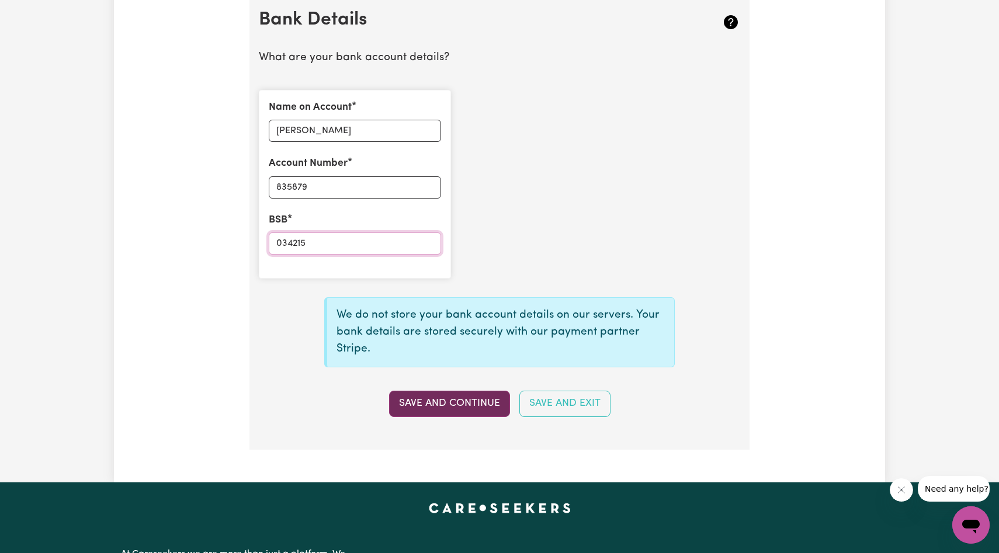
type input "034215"
click at [452, 409] on button "Save and Continue" at bounding box center [449, 404] width 121 height 26
select select
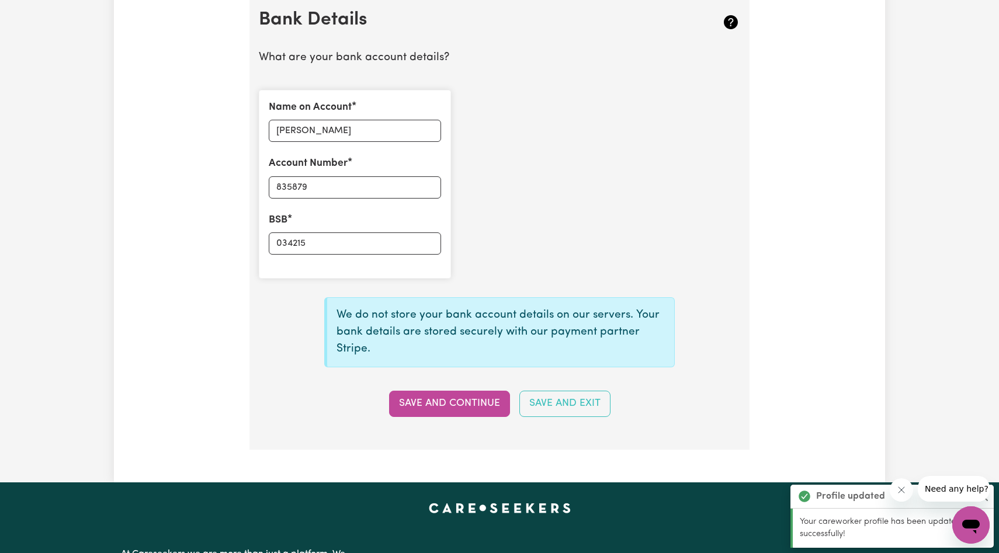
type input "****5879"
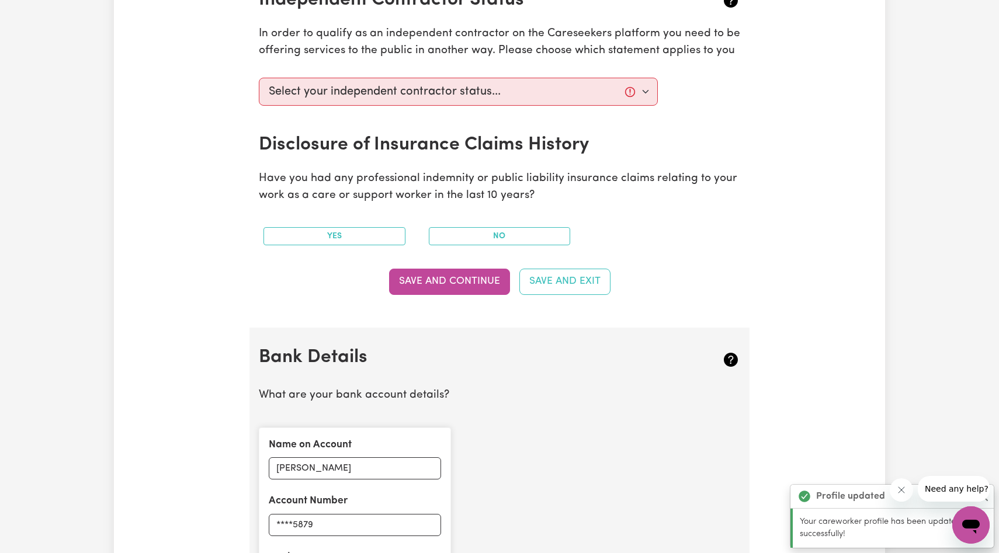
scroll to position [472, 0]
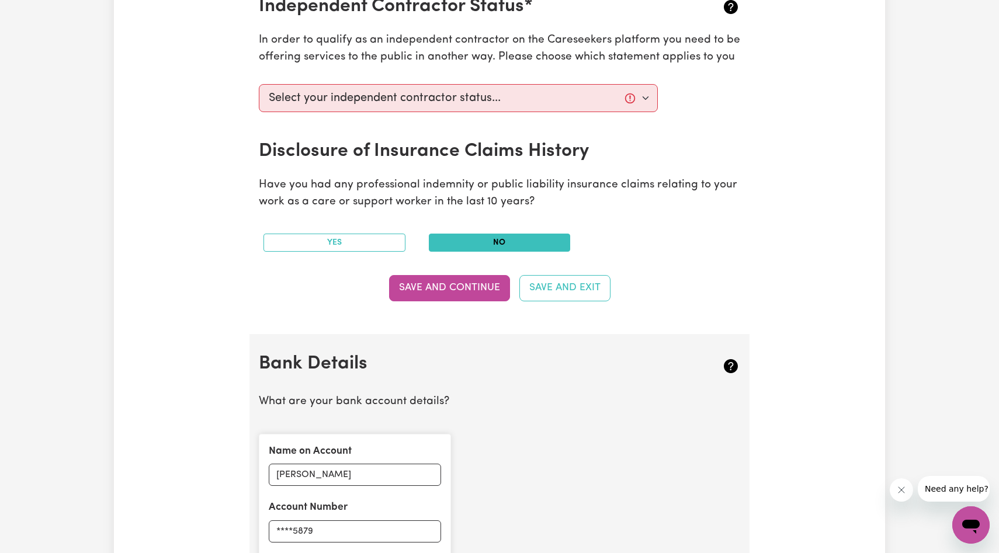
click at [494, 242] on button "No" at bounding box center [500, 243] width 142 height 18
click at [538, 99] on select "Select your independent contractor status... I am providing services through an…" at bounding box center [458, 98] width 399 height 28
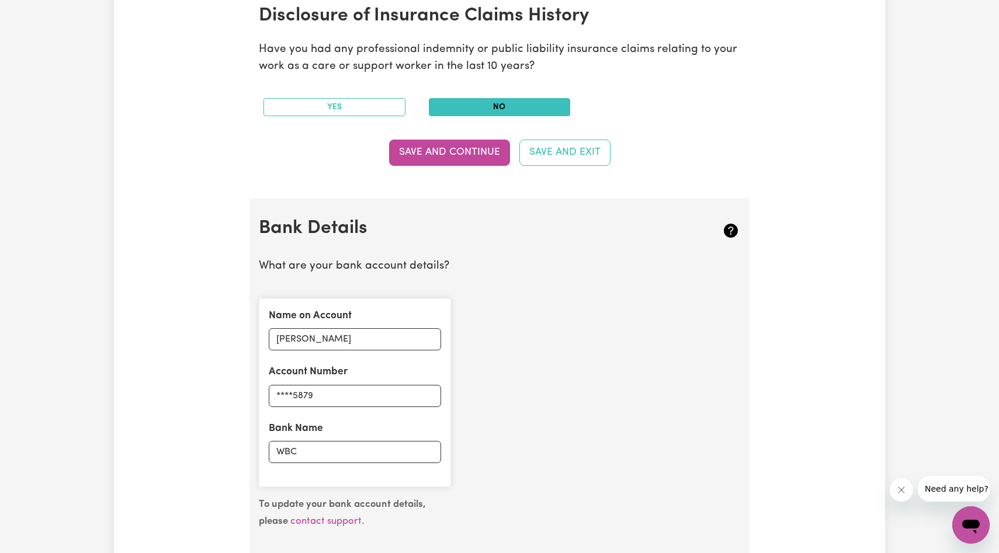
scroll to position [387, 0]
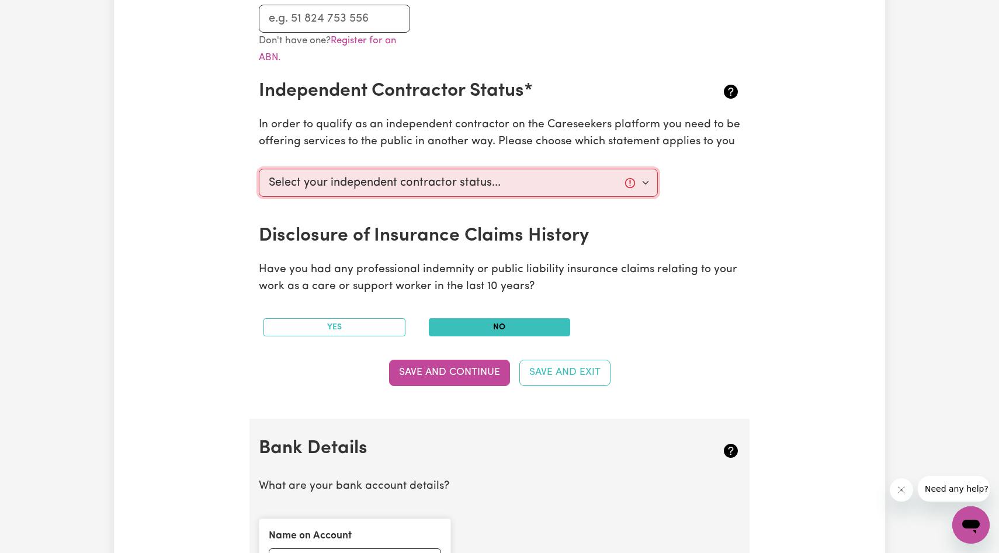
click at [650, 176] on select "Select your independent contractor status... I am providing services through an…" at bounding box center [458, 183] width 399 height 28
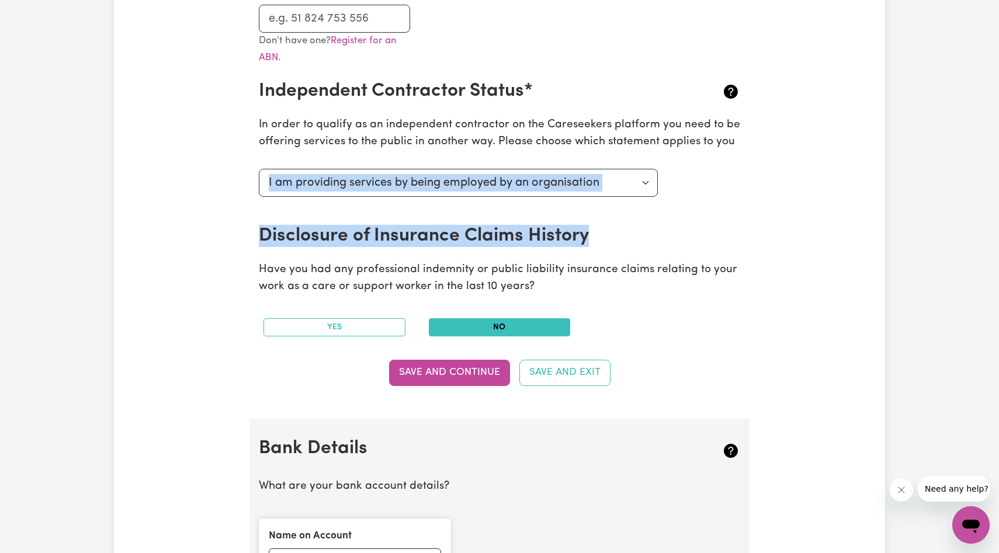
drag, startPoint x: 650, startPoint y: 176, endPoint x: 596, endPoint y: 214, distance: 66.0
click at [596, 214] on section "Australian Business Number As an Independent Contractor, please enter your ABN …" at bounding box center [500, 151] width 500 height 535
click at [596, 191] on select "Select your independent contractor status... I am providing services through an…" at bounding box center [458, 183] width 399 height 28
select select "I am working in another industry"
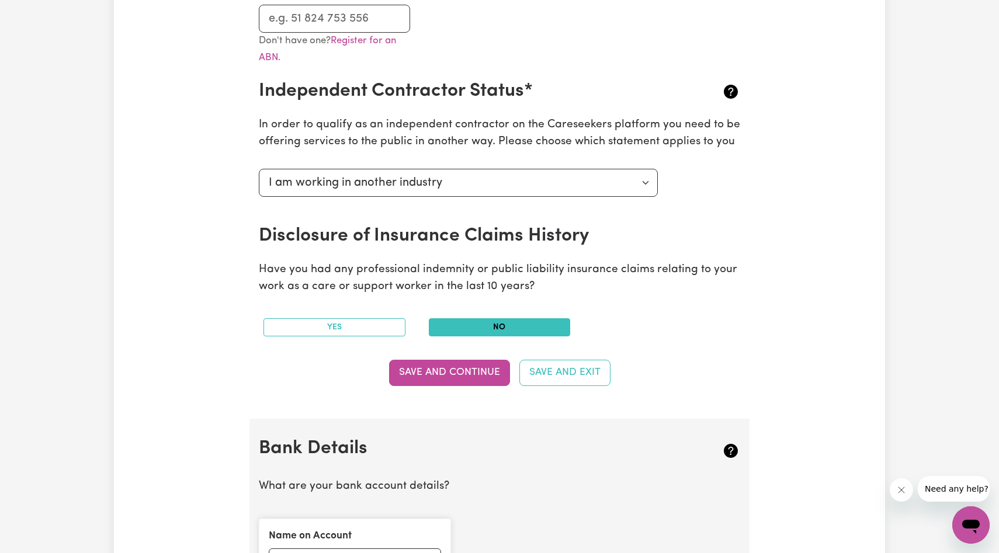
click at [683, 245] on div "Disclosure of Insurance Claims History" at bounding box center [500, 236] width 482 height 22
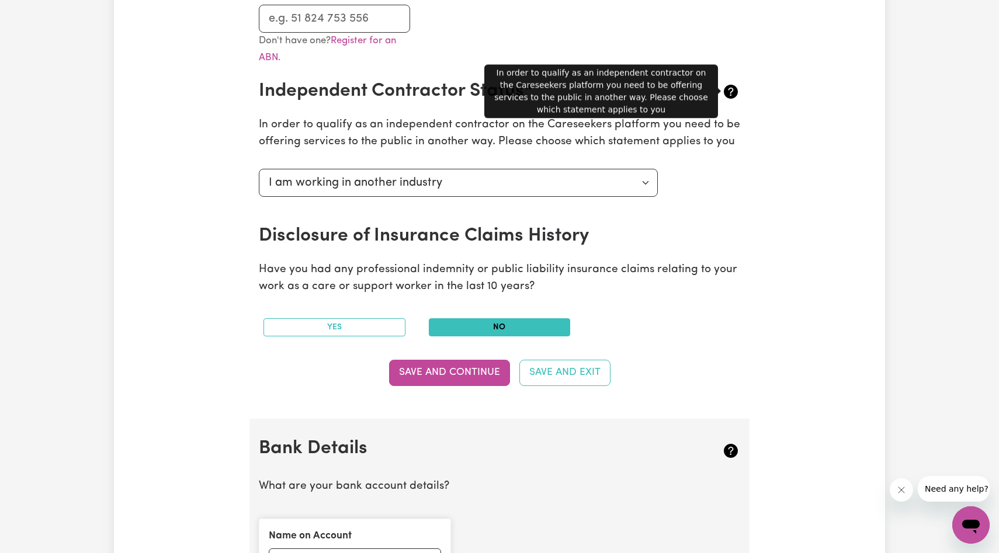
click at [749, 162] on section "Australian Business Number As an Independent Contractor, please enter your ABN …" at bounding box center [500, 151] width 500 height 535
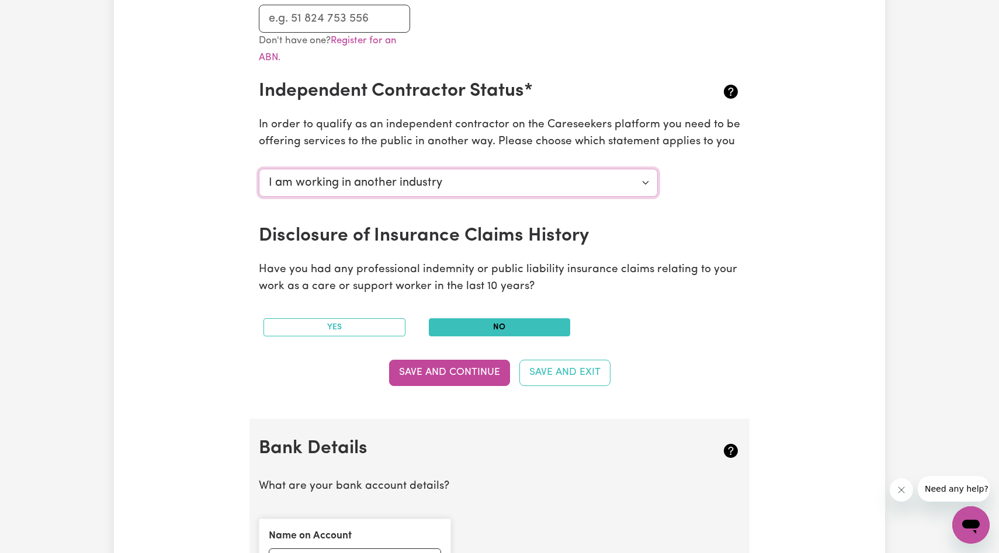
click at [650, 181] on select "Select your independent contractor status... I am providing services through an…" at bounding box center [458, 183] width 399 height 28
click at [615, 189] on select "Select your independent contractor status... I am providing services through an…" at bounding box center [458, 183] width 399 height 28
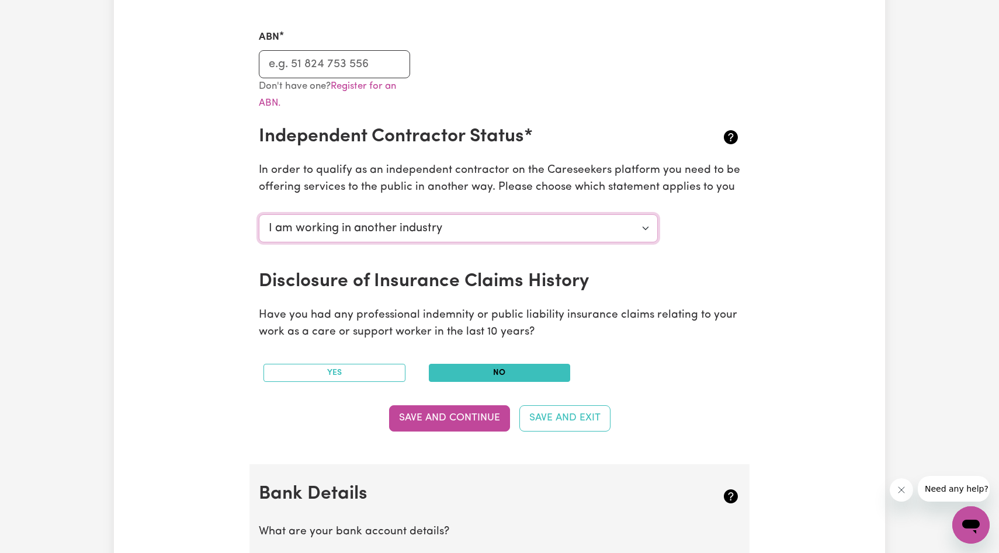
scroll to position [342, 0]
click at [461, 416] on button "Save and Continue" at bounding box center [449, 418] width 121 height 26
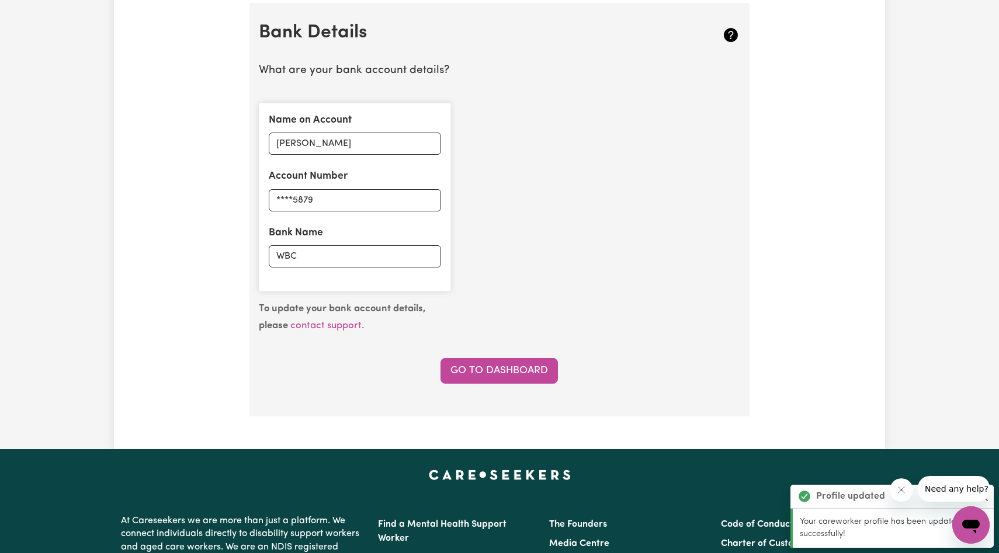
scroll to position [806, 0]
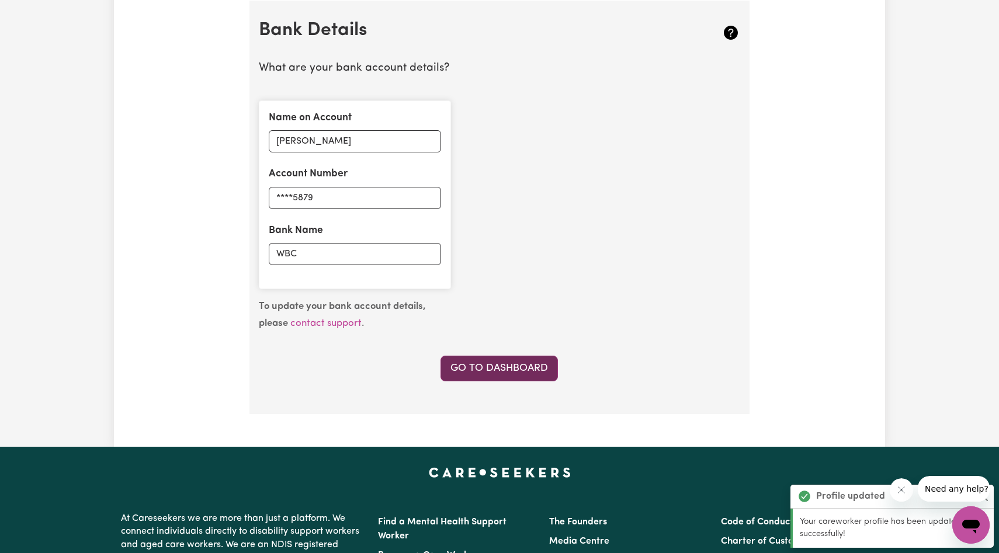
click at [485, 360] on link "Go to Dashboard" at bounding box center [499, 369] width 117 height 26
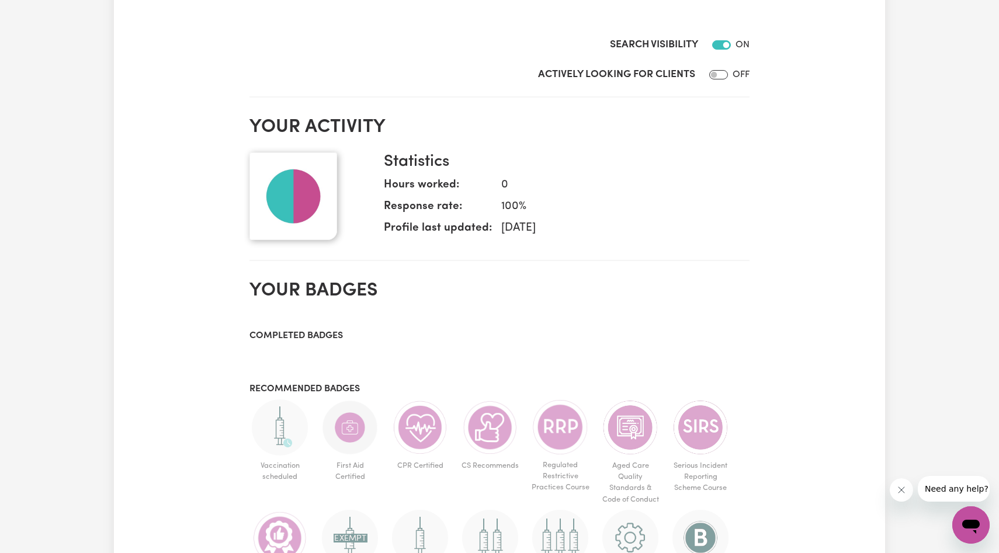
scroll to position [364, 0]
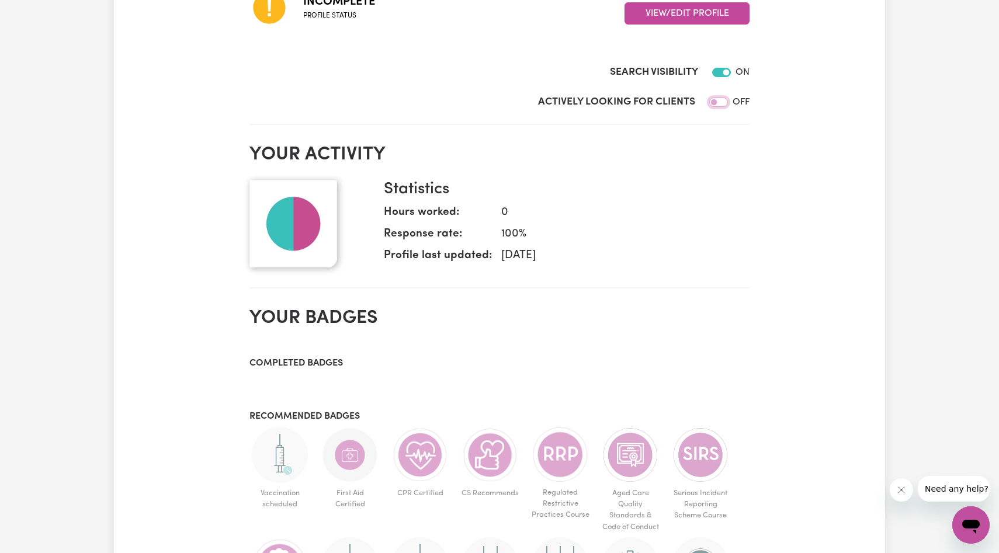
click at [717, 101] on input "Actively Looking for Clients" at bounding box center [718, 102] width 19 height 9
checkbox input "true"
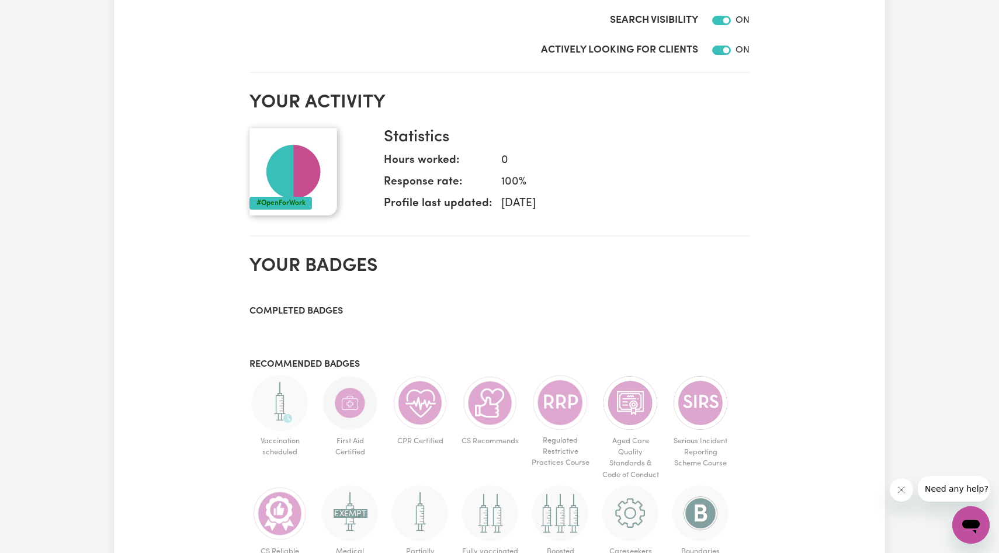
scroll to position [0, 0]
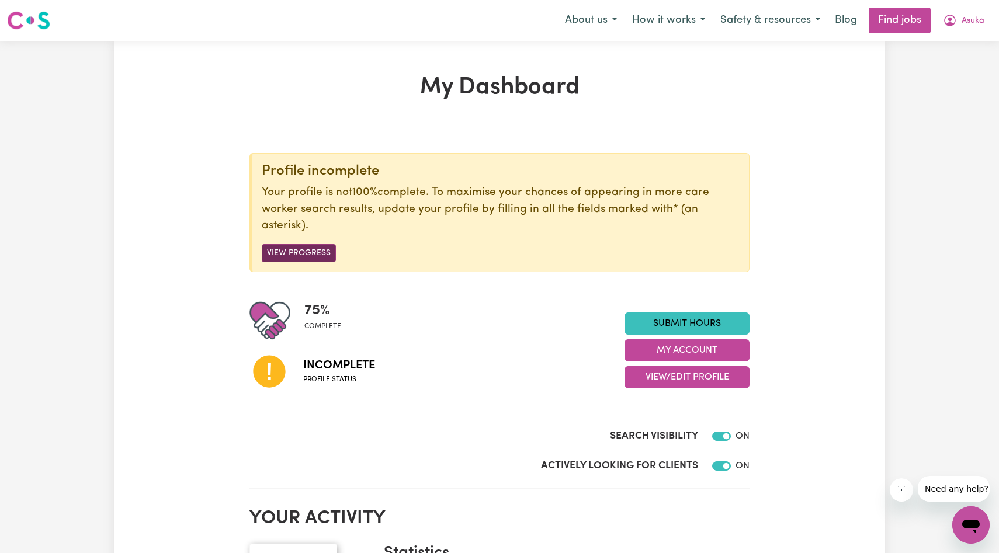
click at [314, 251] on button "View Progress" at bounding box center [299, 253] width 74 height 18
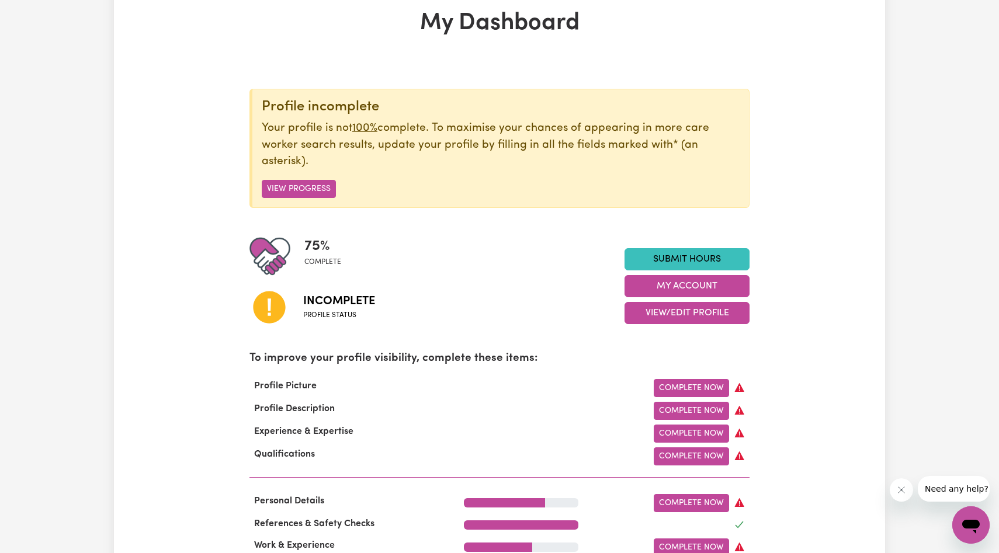
scroll to position [141, 0]
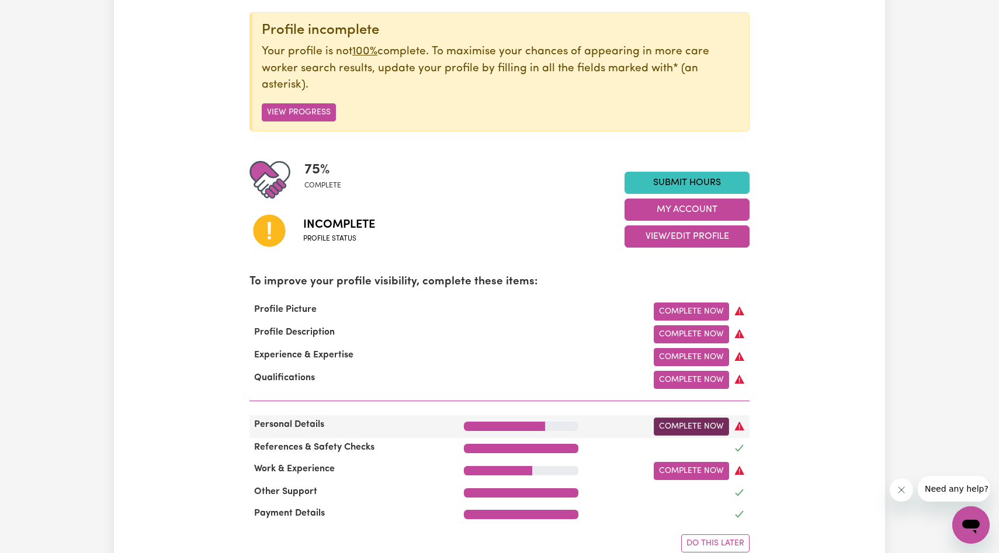
click at [700, 431] on link "Complete Now" at bounding box center [691, 427] width 75 height 18
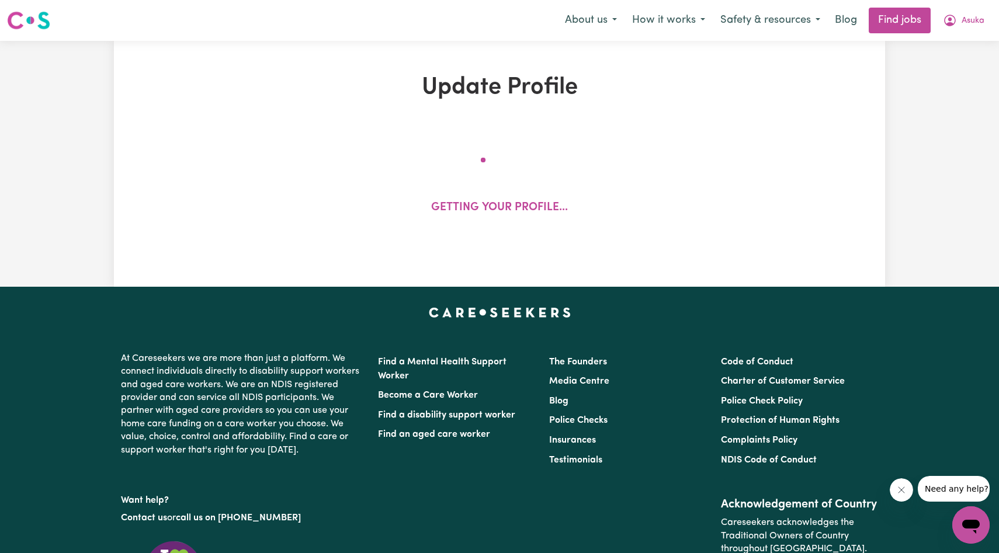
select select "[DEMOGRAPHIC_DATA]"
select select "[DEMOGRAPHIC_DATA] Citizen"
select select "Studying a healthcare related degree or qualification"
select select "40"
select select "50"
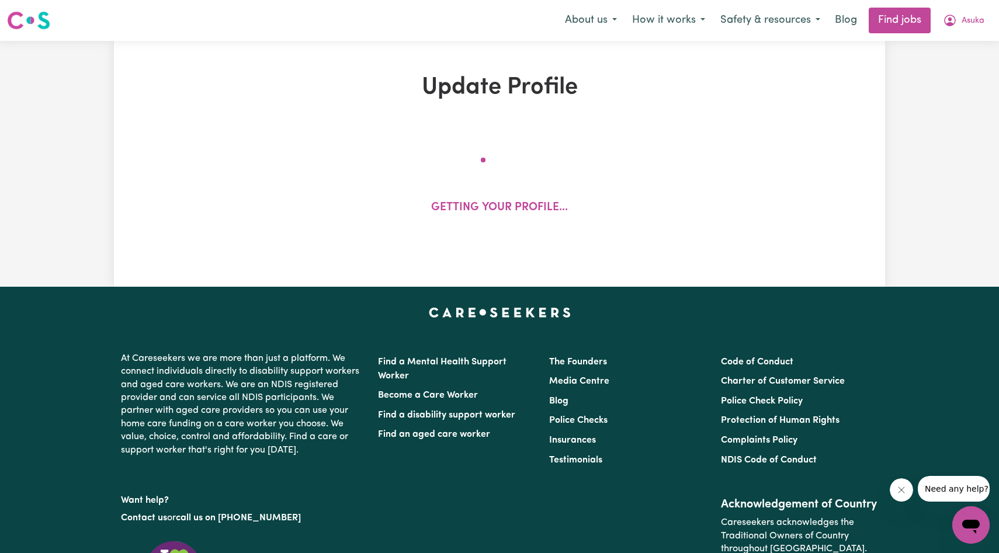
select select "50"
select select "90"
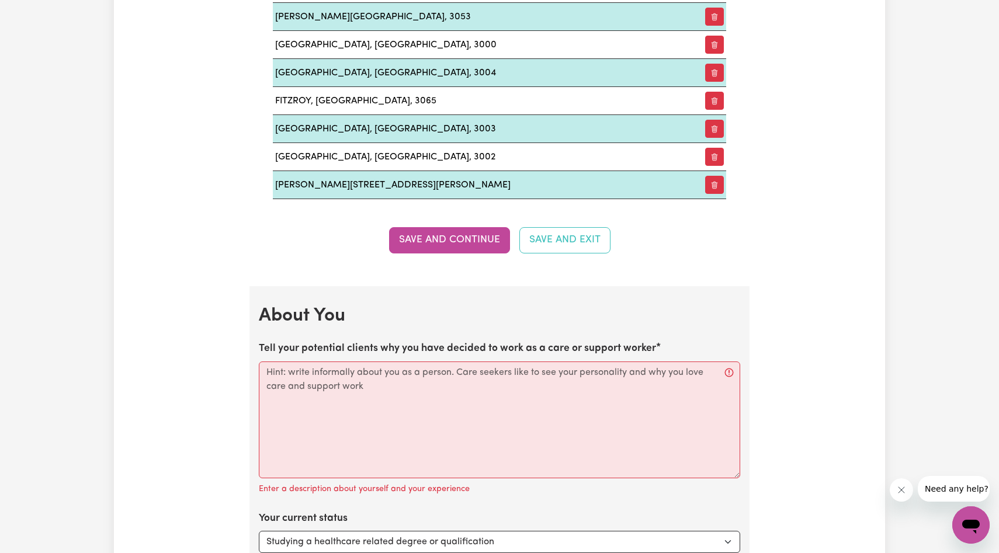
scroll to position [1545, 0]
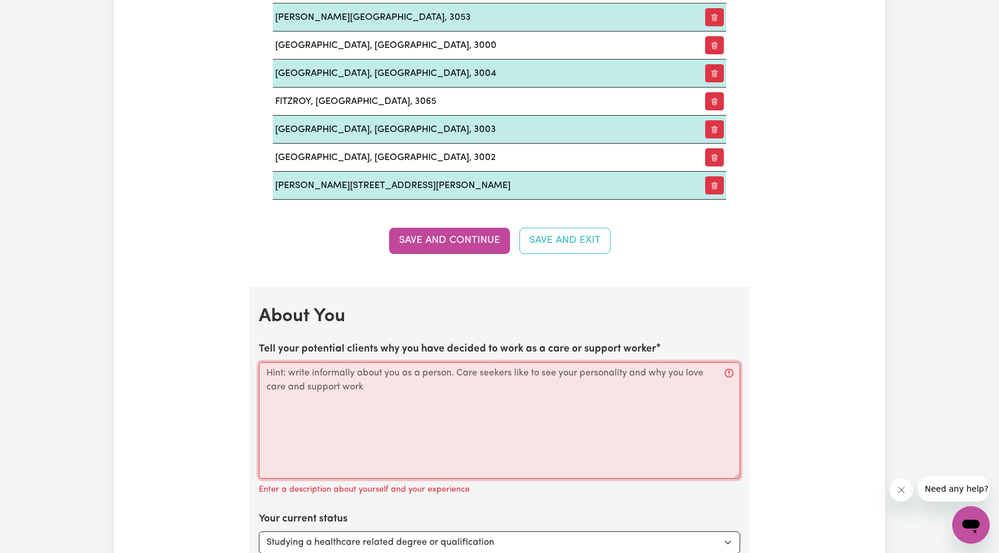
click at [525, 389] on textarea "Tell your potential clients why you have decided to work as a care or support w…" at bounding box center [500, 420] width 482 height 117
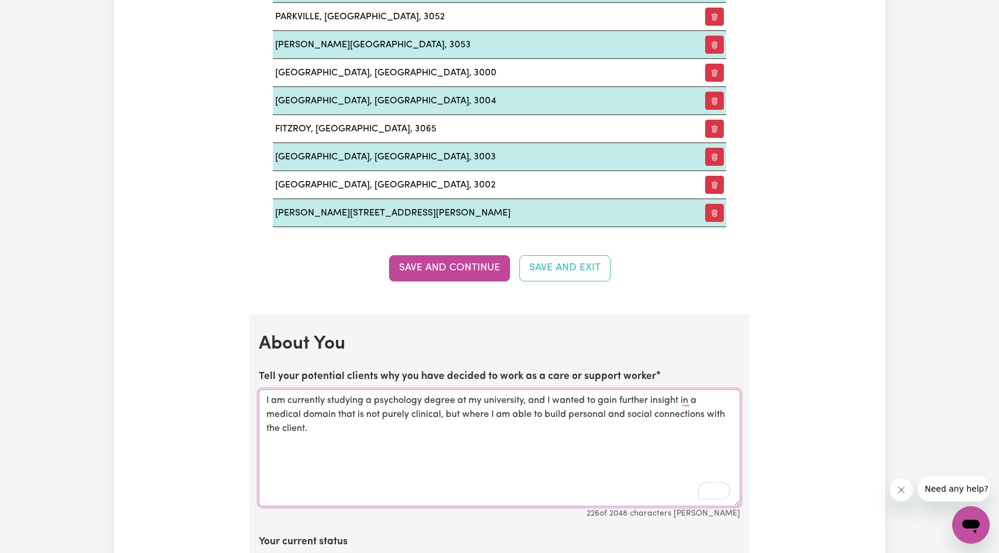
scroll to position [1520, 0]
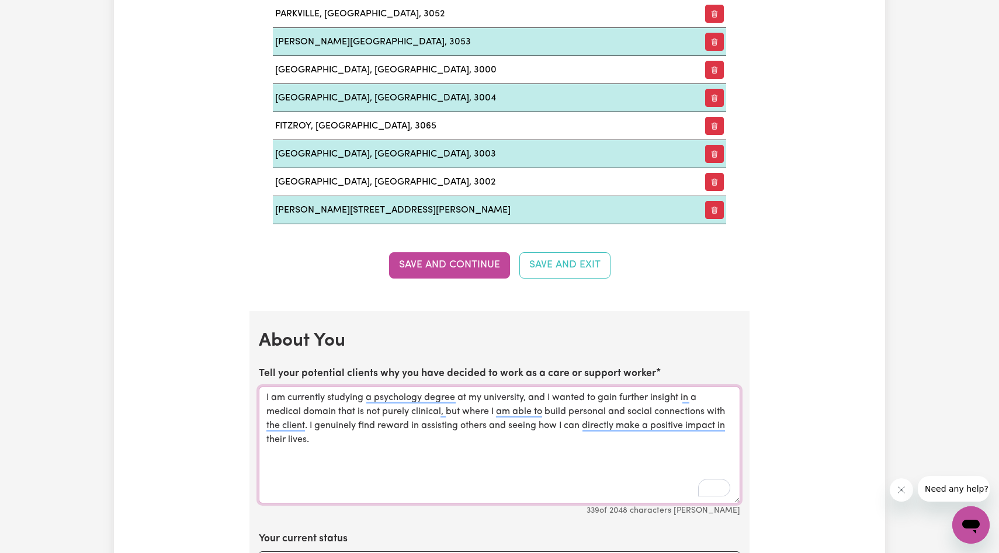
click at [647, 418] on textarea "I am currently studying a psychology degree at my university, and I wanted to g…" at bounding box center [500, 445] width 482 height 117
click at [647, 425] on textarea "I am currently studying a psychology degree at my university, and I wanted to g…" at bounding box center [500, 445] width 482 height 117
click at [644, 422] on textarea "I am currently studying a psychology degree at my university, and I wanted to g…" at bounding box center [500, 445] width 482 height 117
drag, startPoint x: 680, startPoint y: 427, endPoint x: 566, endPoint y: 427, distance: 114.0
click at [566, 427] on textarea "I am currently studying a psychology degree at my university, and I wanted to g…" at bounding box center [500, 445] width 482 height 117
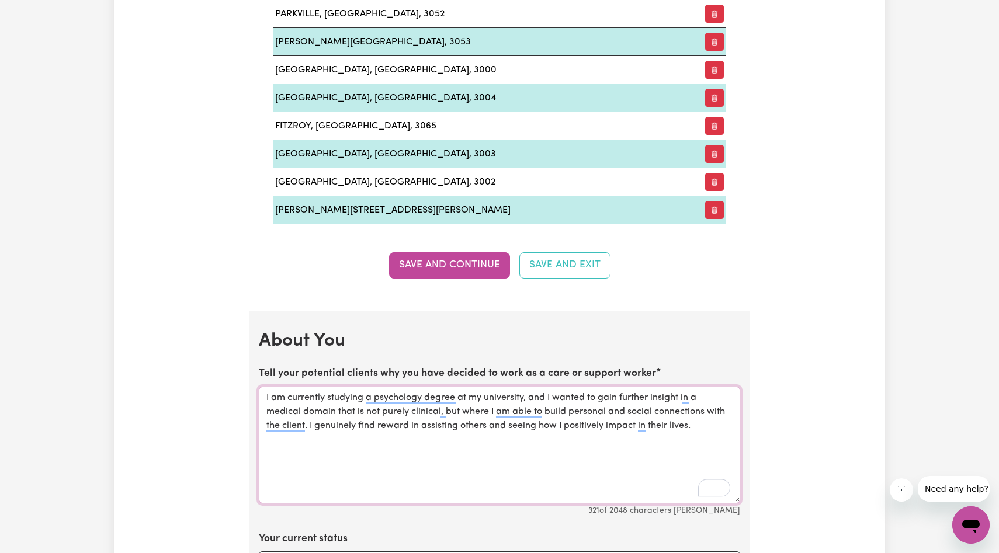
click at [705, 432] on textarea "I am currently studying a psychology degree at my university, and I wanted to g…" at bounding box center [500, 445] width 482 height 117
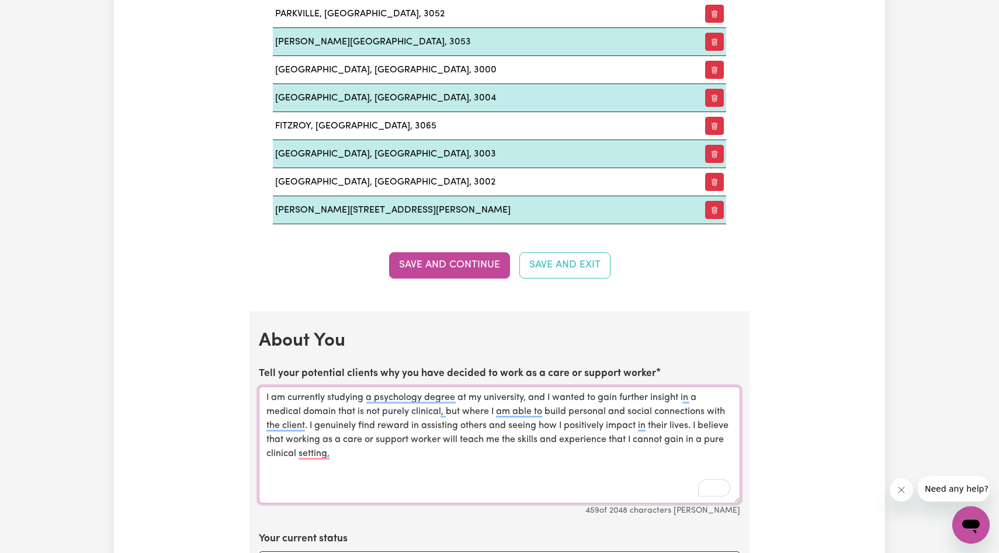
click at [518, 443] on textarea "I am currently studying a psychology degree at my university, and I wanted to g…" at bounding box center [500, 445] width 482 height 117
click at [451, 458] on textarea "I am currently studying a psychology degree at my university, and I wanted to g…" at bounding box center [500, 445] width 482 height 117
click at [356, 451] on textarea "I am currently studying a psychology degree at my university, and I wanted to g…" at bounding box center [500, 445] width 482 height 117
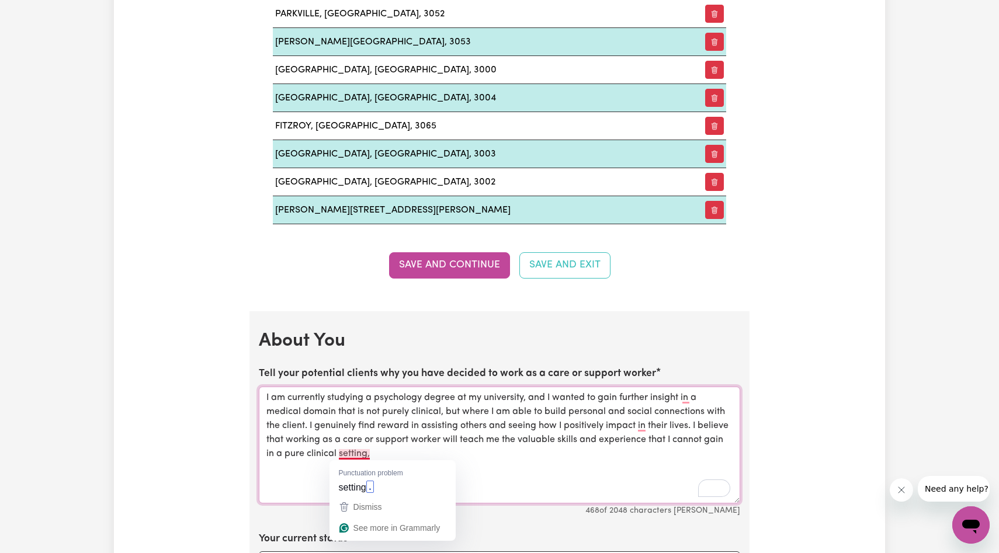
click at [395, 458] on textarea "I am currently studying a psychology degree at my university, and I wanted to g…" at bounding box center [500, 445] width 482 height 117
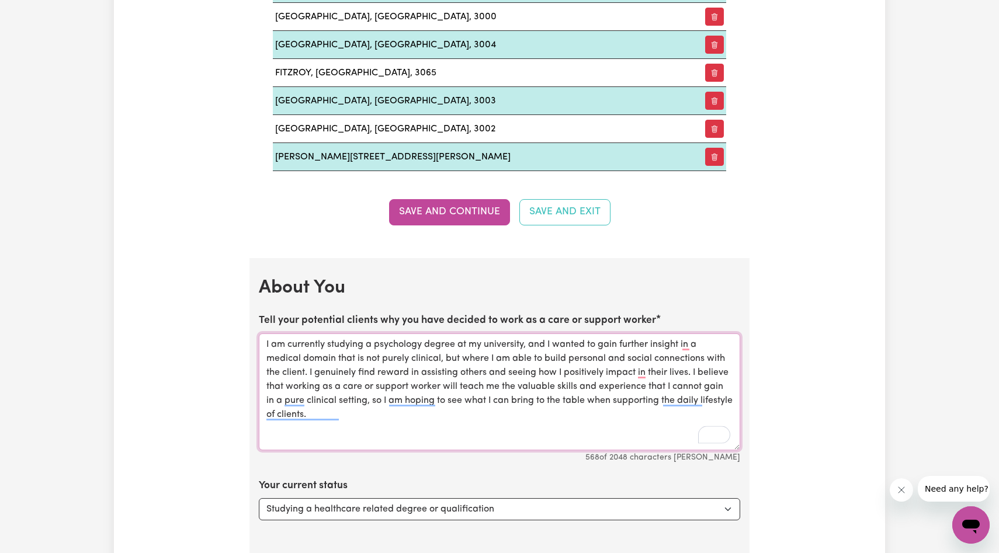
scroll to position [1597, 0]
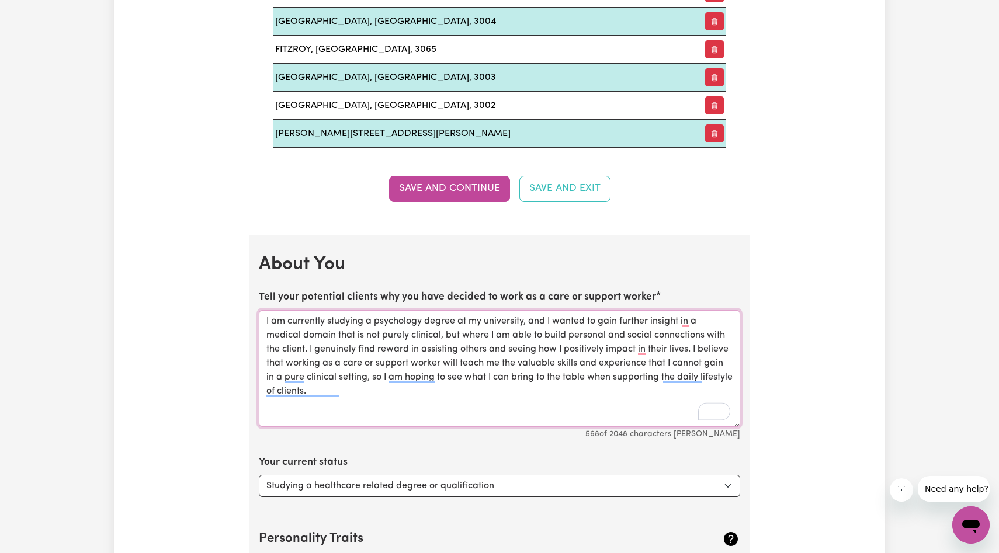
click at [604, 378] on textarea "I am currently studying a psychology degree at my university, and I wanted to g…" at bounding box center [500, 368] width 482 height 117
click at [458, 378] on textarea "I am currently studying a psychology degree at my university, and I wanted to g…" at bounding box center [500, 368] width 482 height 117
click at [508, 377] on textarea "I am currently studying a psychology degree at my university, and I wanted to g…" at bounding box center [500, 368] width 482 height 117
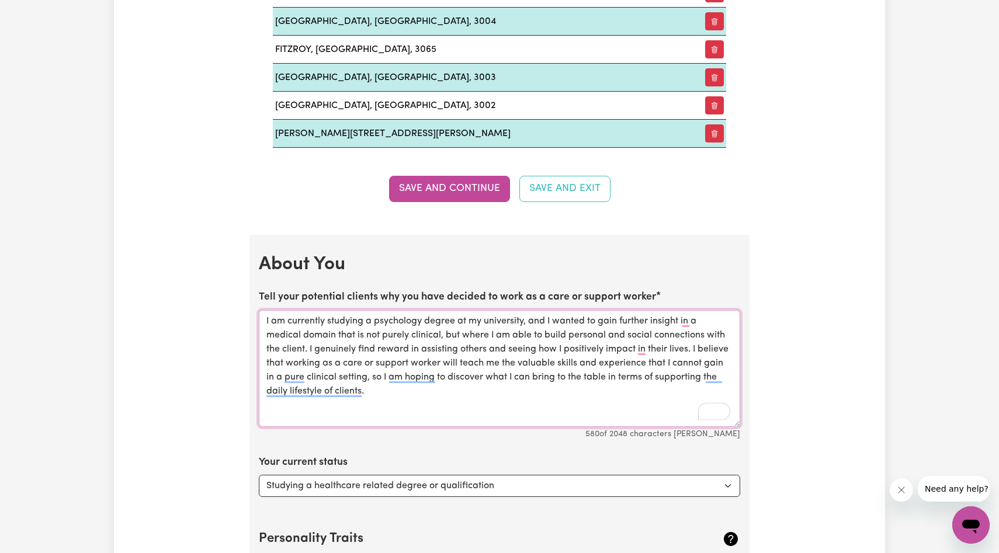
click at [456, 394] on textarea "I am currently studying a psychology degree at my university, and I wanted to g…" at bounding box center [500, 368] width 482 height 117
click at [507, 376] on textarea "I am currently studying a psychology degree at my university, and I wanted to g…" at bounding box center [500, 368] width 482 height 117
click at [592, 399] on textarea "I am currently studying a psychology degree at my university, and I wanted to g…" at bounding box center [500, 368] width 482 height 117
click at [319, 392] on textarea "I am currently studying a psychology degree at my university, and I wanted to g…" at bounding box center [500, 368] width 482 height 117
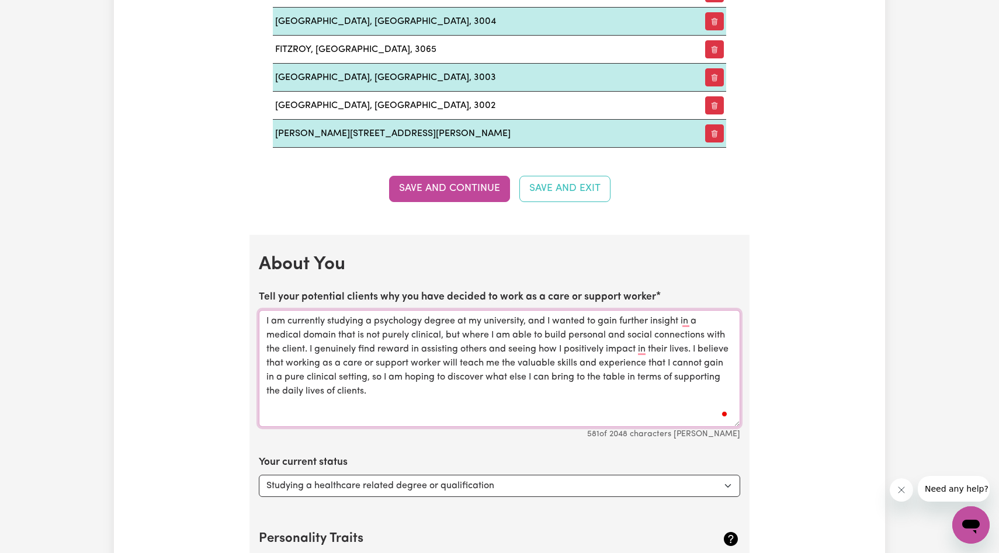
click at [426, 400] on textarea "I am currently studying a psychology degree at my university, and I wanted to g…" at bounding box center [500, 368] width 482 height 117
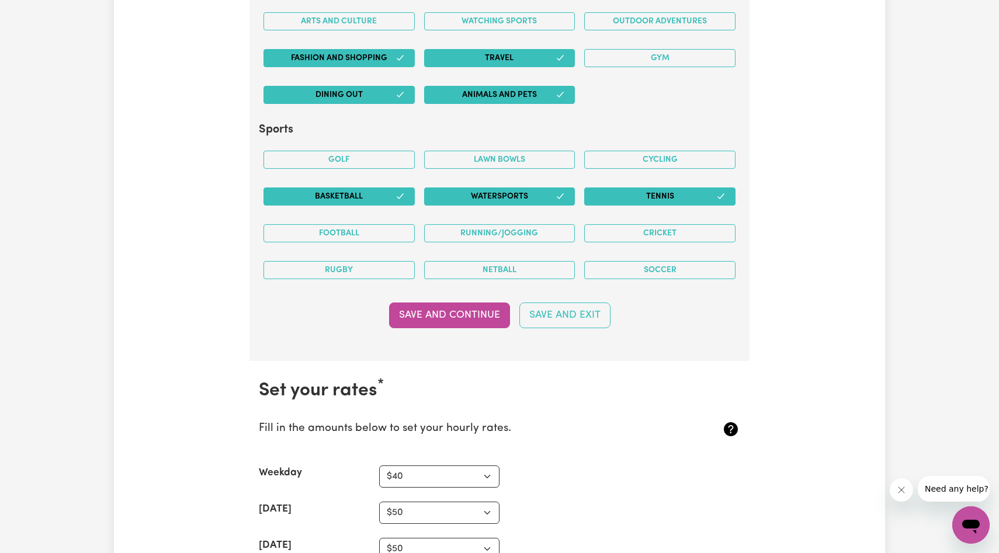
scroll to position [2722, 0]
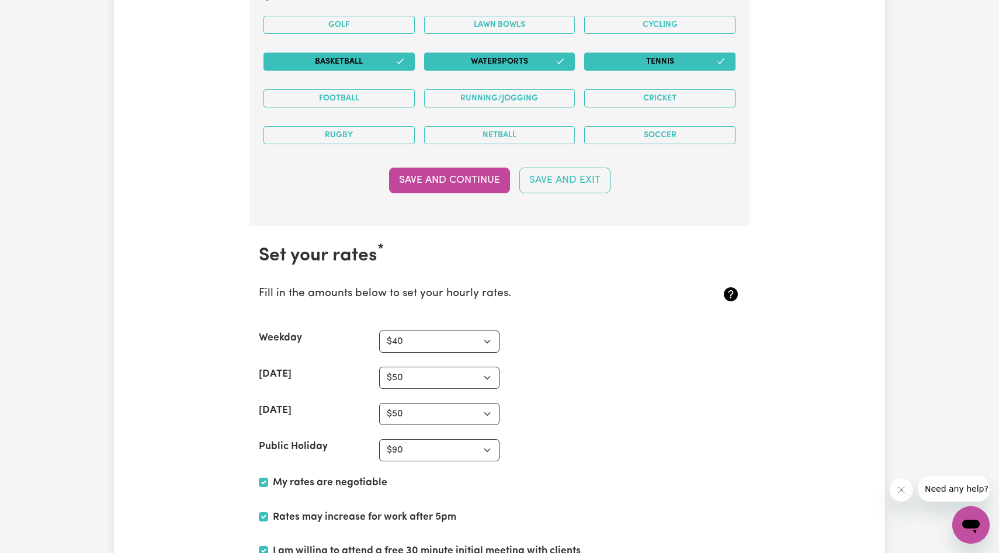
type textarea "I am currently studying a psychology degree at my university, and I wanted to g…"
click at [466, 184] on button "Save and Continue" at bounding box center [449, 181] width 121 height 26
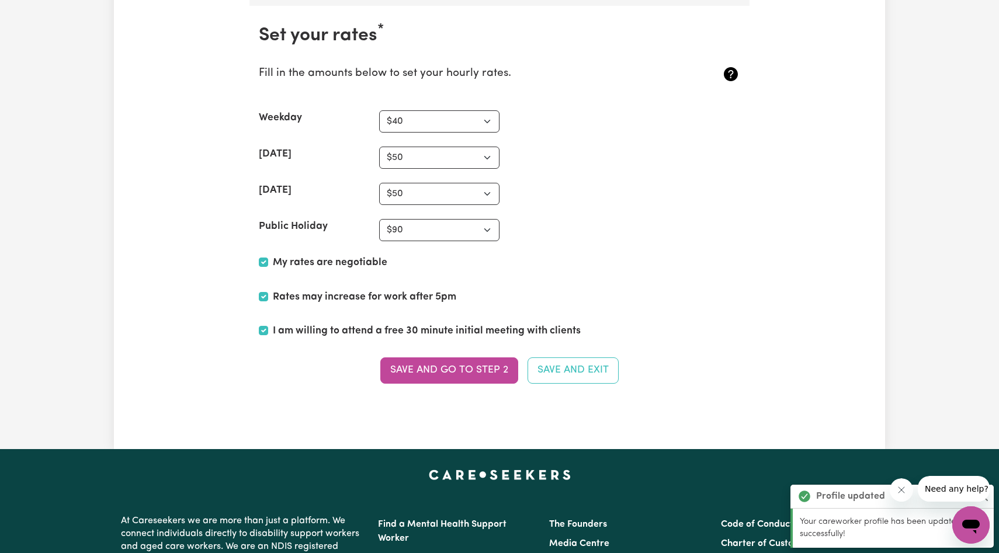
scroll to position [2948, 0]
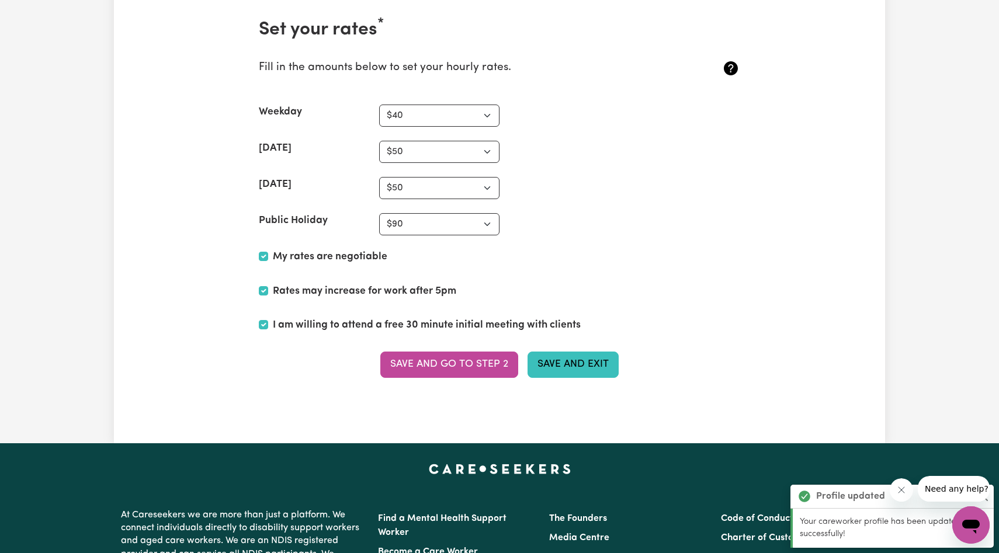
click at [537, 369] on button "Save and Exit" at bounding box center [573, 365] width 91 height 26
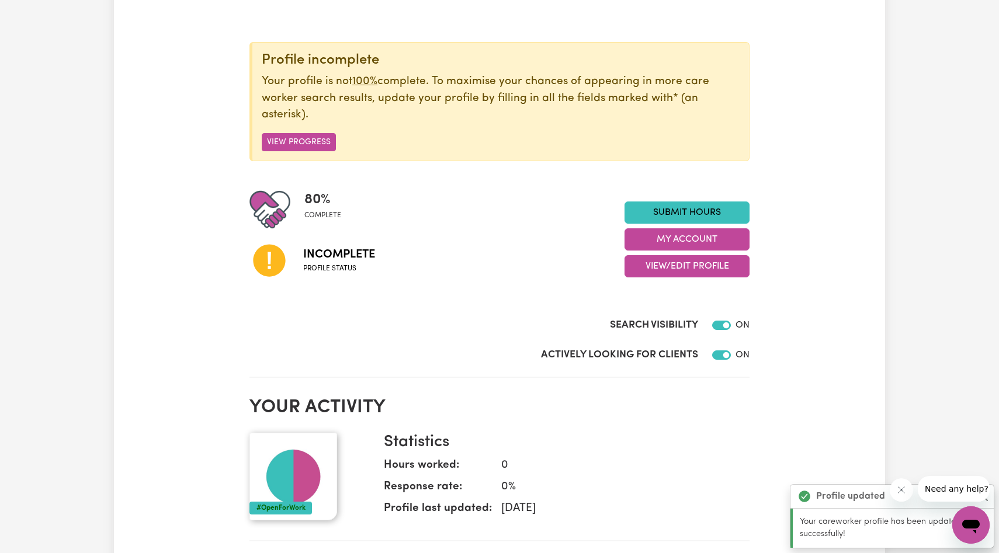
scroll to position [112, 0]
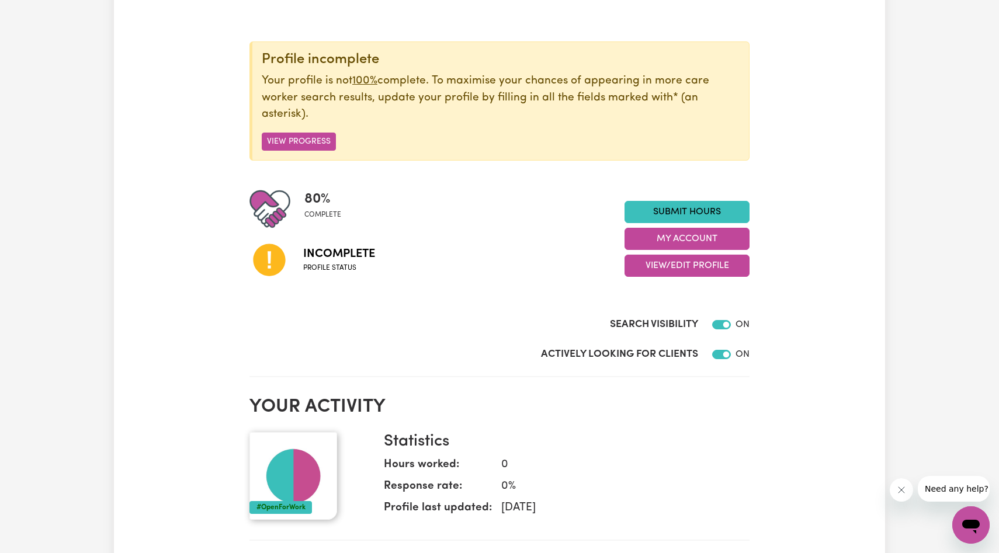
click at [318, 257] on span "Incomplete" at bounding box center [339, 254] width 72 height 18
click at [675, 265] on button "View/Edit Profile" at bounding box center [687, 266] width 125 height 22
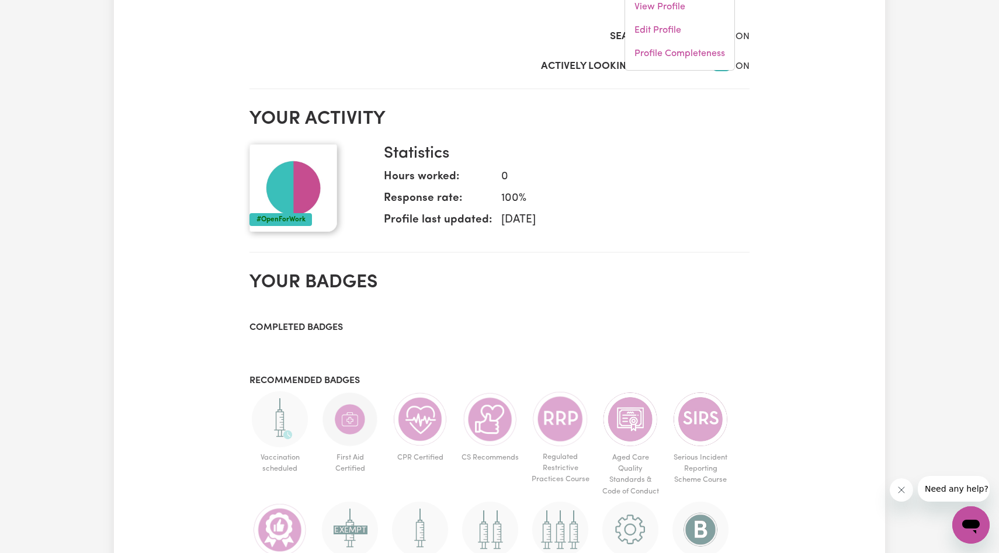
scroll to position [328, 0]
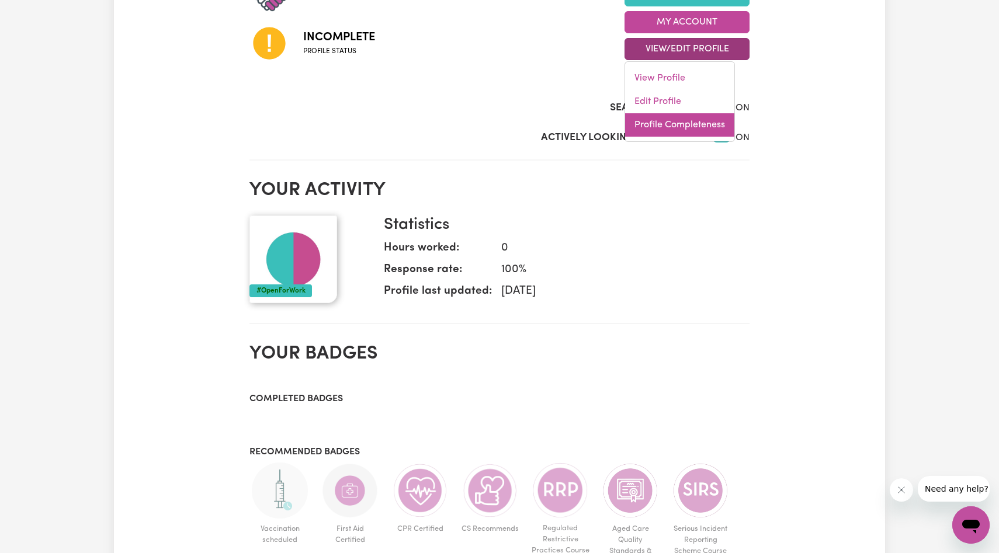
click at [677, 117] on link "Profile Completeness" at bounding box center [679, 124] width 109 height 23
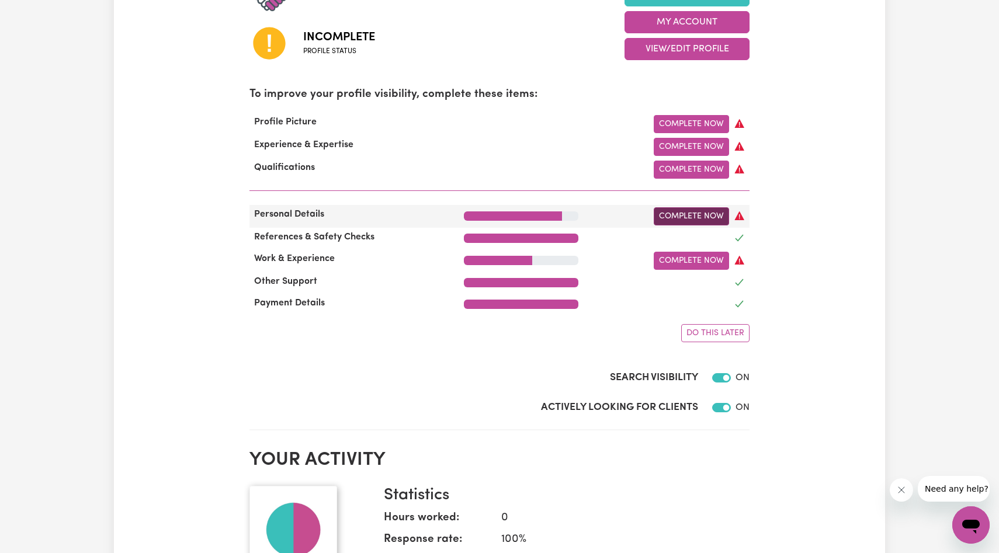
click at [685, 219] on link "Complete Now" at bounding box center [691, 216] width 75 height 18
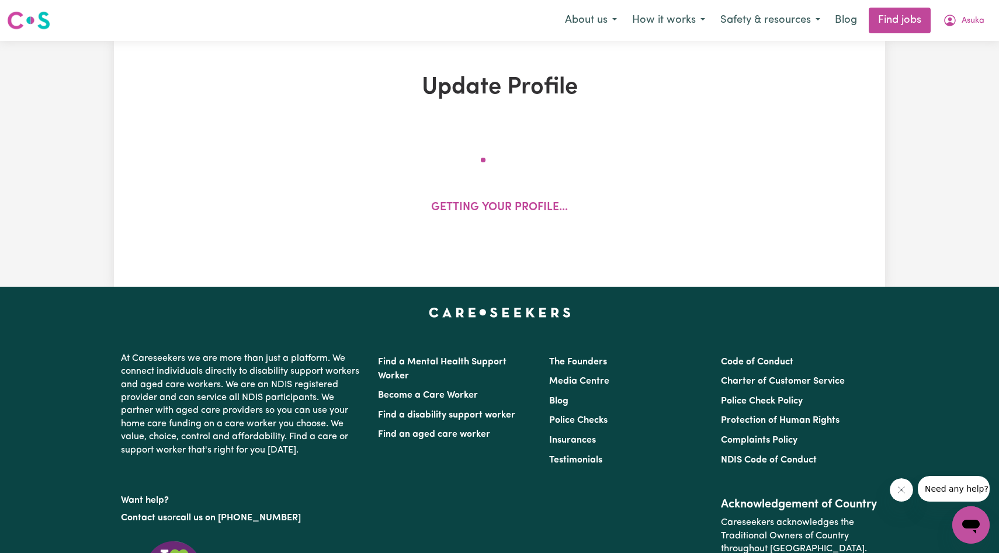
select select "[DEMOGRAPHIC_DATA]"
select select "[DEMOGRAPHIC_DATA] Citizen"
select select "Studying a healthcare related degree or qualification"
select select "40"
select select "50"
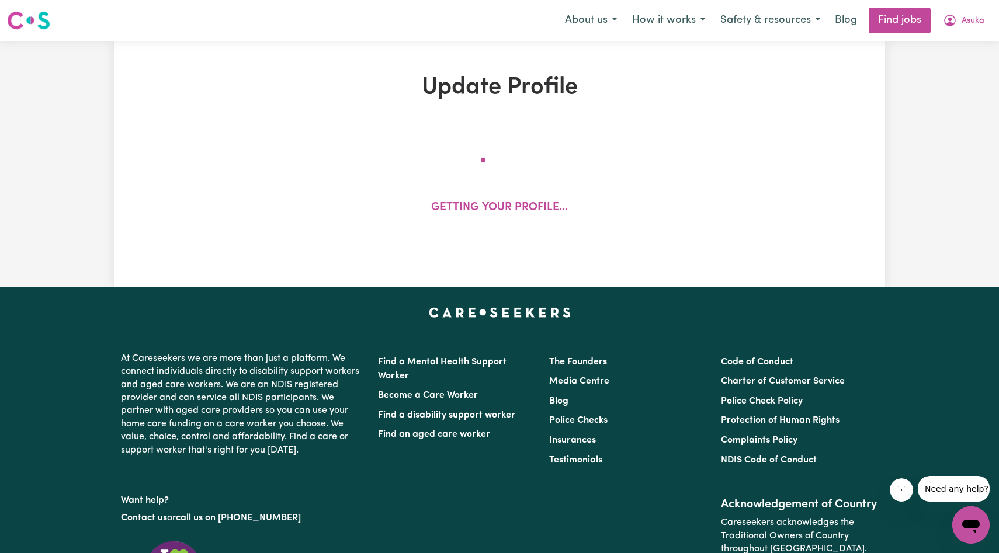
select select "50"
select select "90"
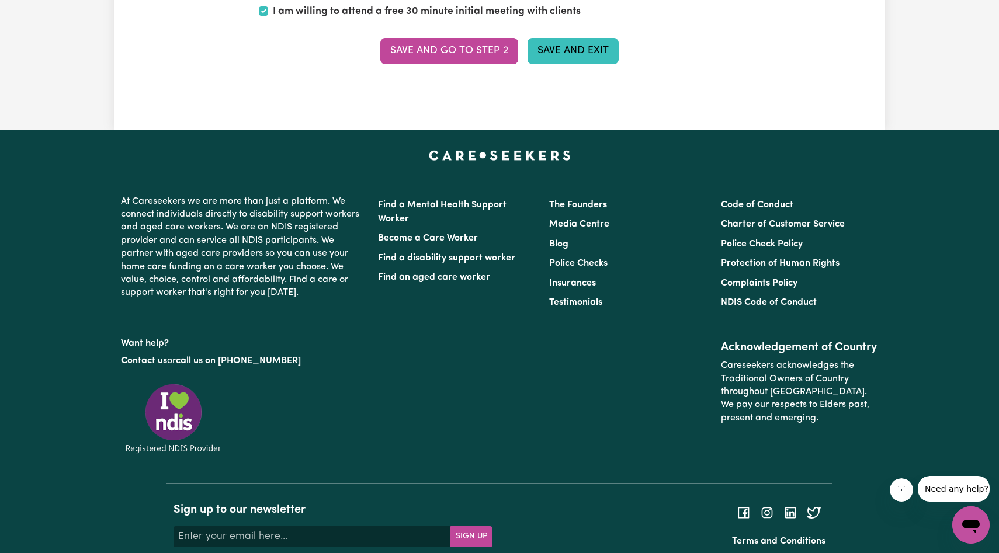
click at [564, 60] on button "Save and Exit" at bounding box center [573, 51] width 91 height 26
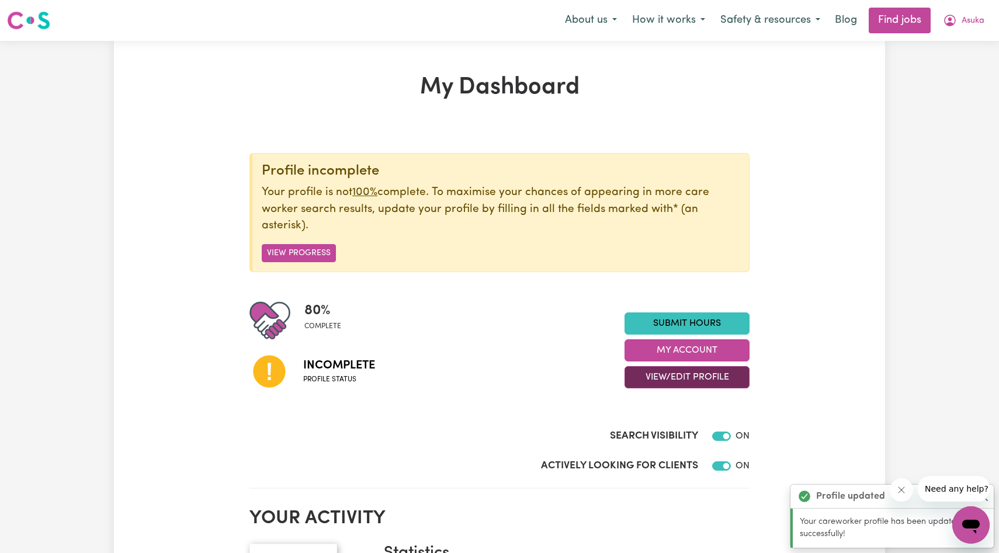
click at [694, 372] on button "View/Edit Profile" at bounding box center [687, 377] width 125 height 22
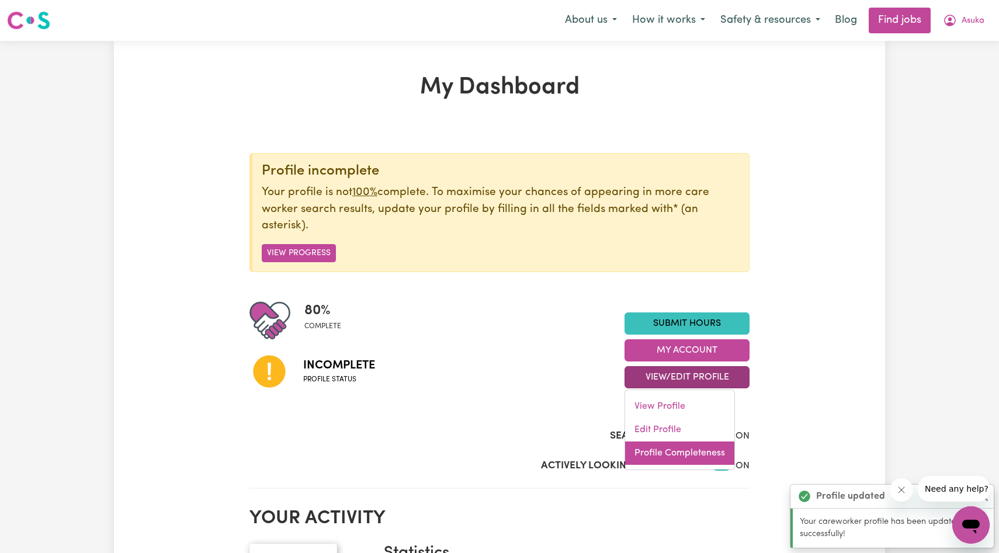
click at [674, 447] on link "Profile Completeness" at bounding box center [679, 453] width 109 height 23
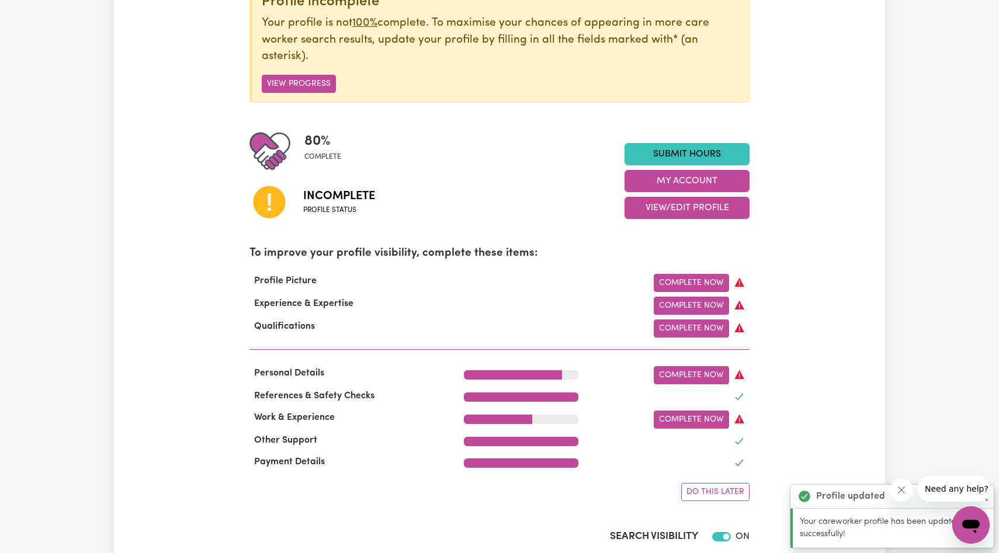
scroll to position [174, 0]
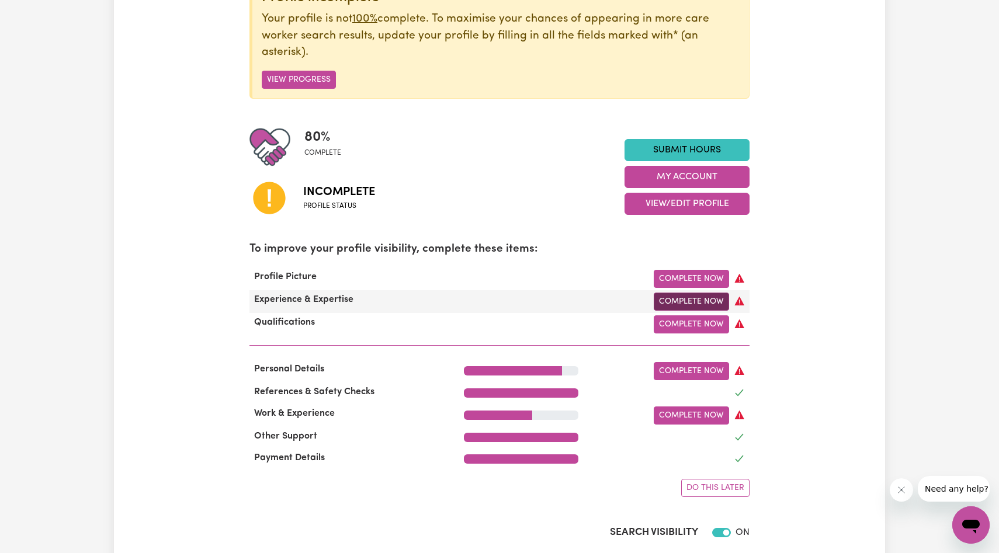
click at [693, 300] on link "Complete Now" at bounding box center [691, 302] width 75 height 18
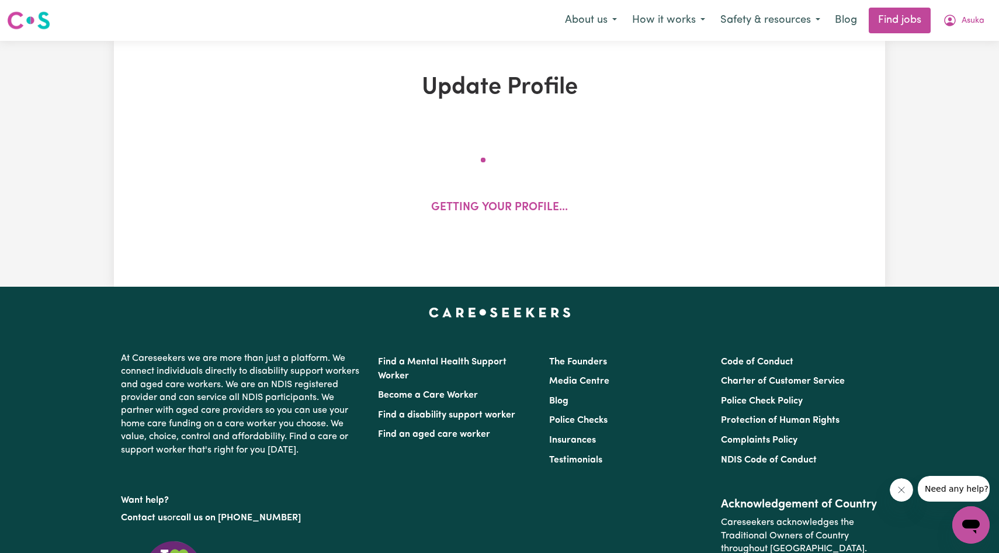
select select "2023"
select select "2020"
select select "2021"
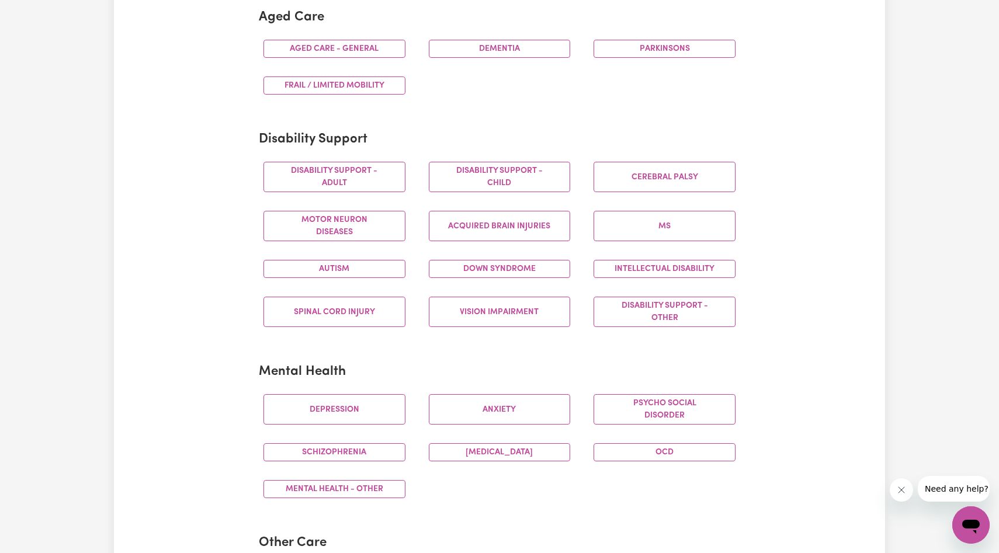
scroll to position [532, 0]
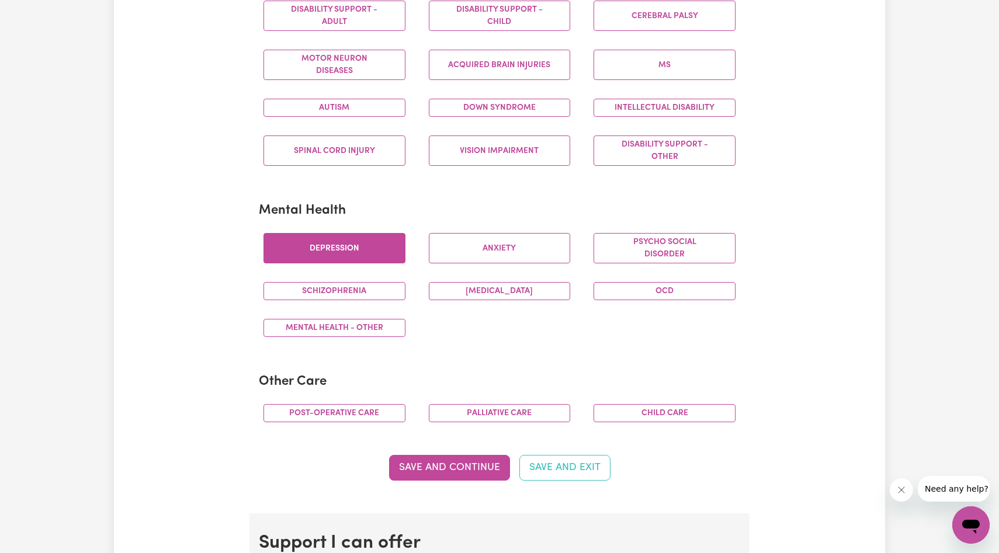
click at [358, 255] on button "Depression" at bounding box center [335, 248] width 142 height 30
click at [528, 257] on button "Anxiety" at bounding box center [500, 248] width 142 height 30
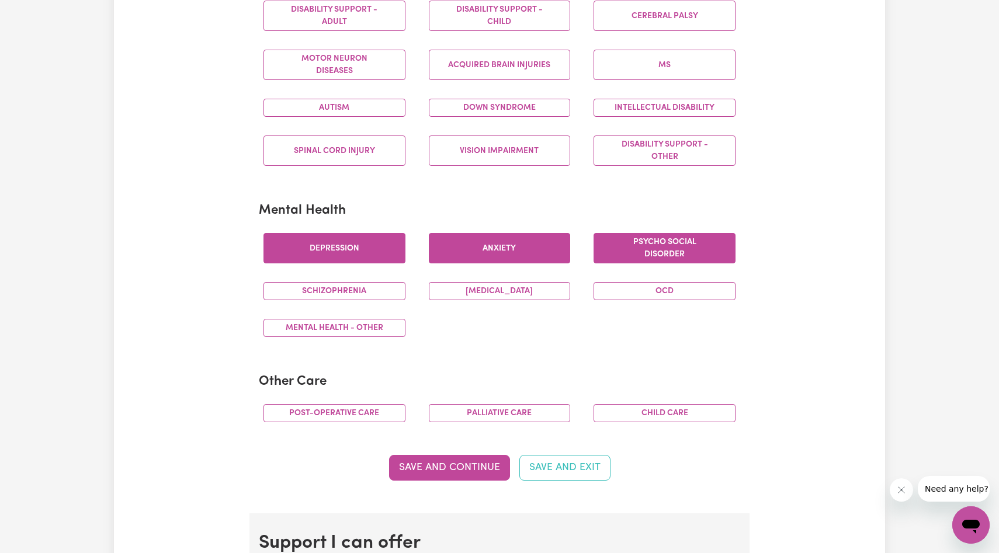
click at [670, 257] on button "Psycho social disorder" at bounding box center [665, 248] width 142 height 30
click at [668, 293] on button "OCD" at bounding box center [665, 291] width 142 height 18
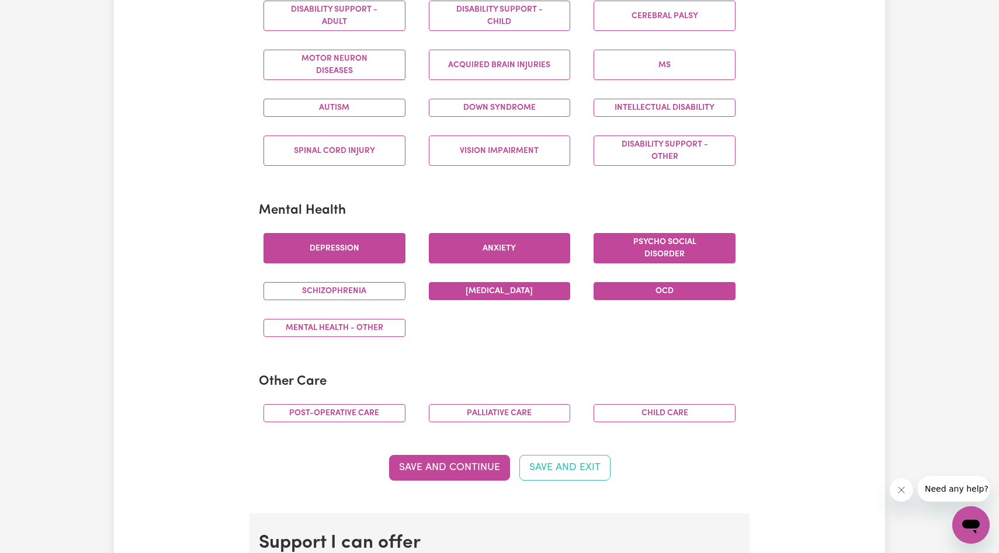
click at [548, 296] on button "[MEDICAL_DATA]" at bounding box center [500, 291] width 142 height 18
click at [371, 290] on button "Schizophrenia" at bounding box center [335, 291] width 142 height 18
click at [366, 288] on button "Schizophrenia" at bounding box center [335, 291] width 142 height 18
click at [616, 290] on button "OCD" at bounding box center [665, 291] width 142 height 18
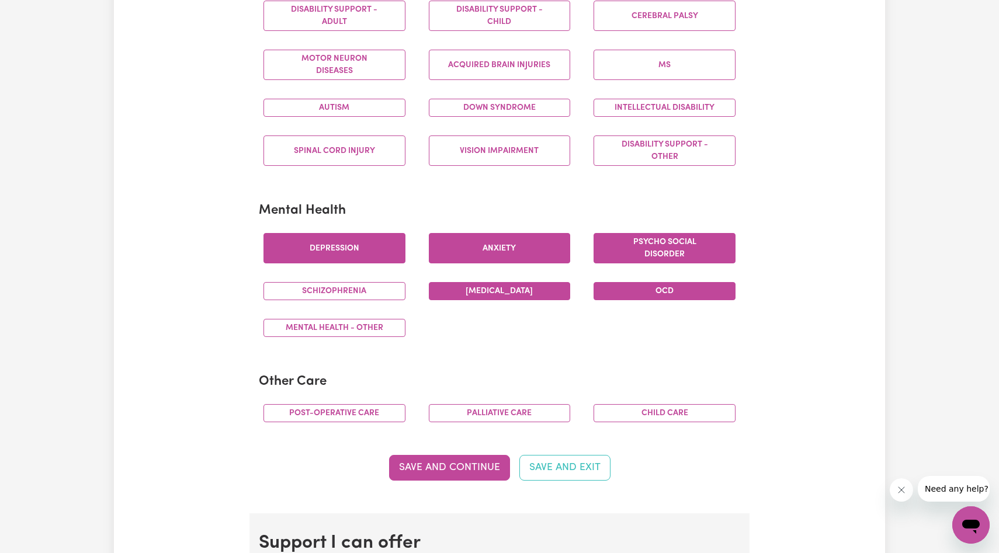
click at [701, 286] on button "OCD" at bounding box center [665, 291] width 142 height 18
click at [709, 293] on button "OCD" at bounding box center [665, 291] width 142 height 18
click at [660, 252] on button "Psycho social disorder" at bounding box center [665, 248] width 142 height 30
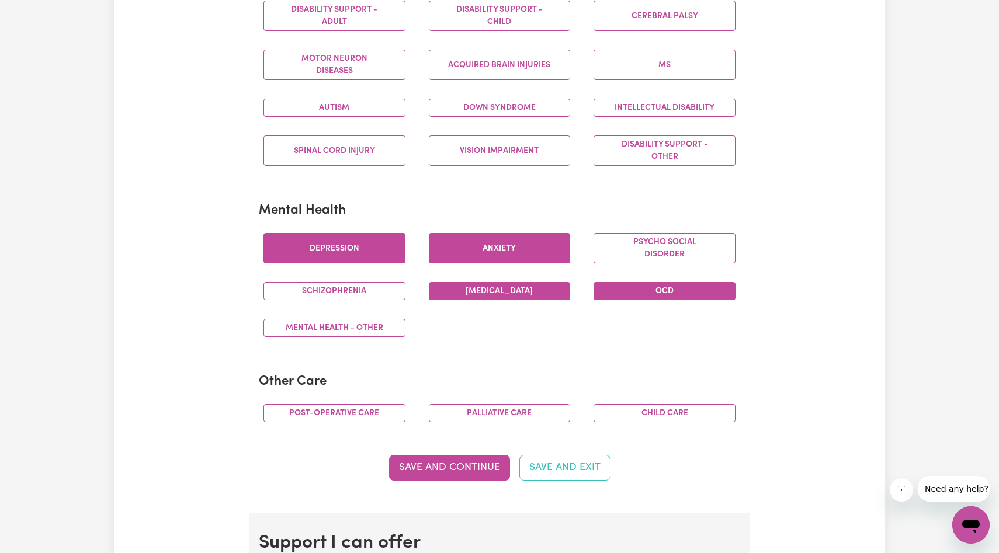
click at [642, 290] on button "OCD" at bounding box center [665, 291] width 142 height 18
click at [608, 221] on section "Mental Health [MEDICAL_DATA] Psycho social disorder [MEDICAL_DATA] [MEDICAL_DAT…" at bounding box center [500, 275] width 482 height 162
click at [635, 244] on button "Psycho social disorder" at bounding box center [665, 248] width 142 height 30
click at [614, 297] on button "OCD" at bounding box center [665, 291] width 142 height 18
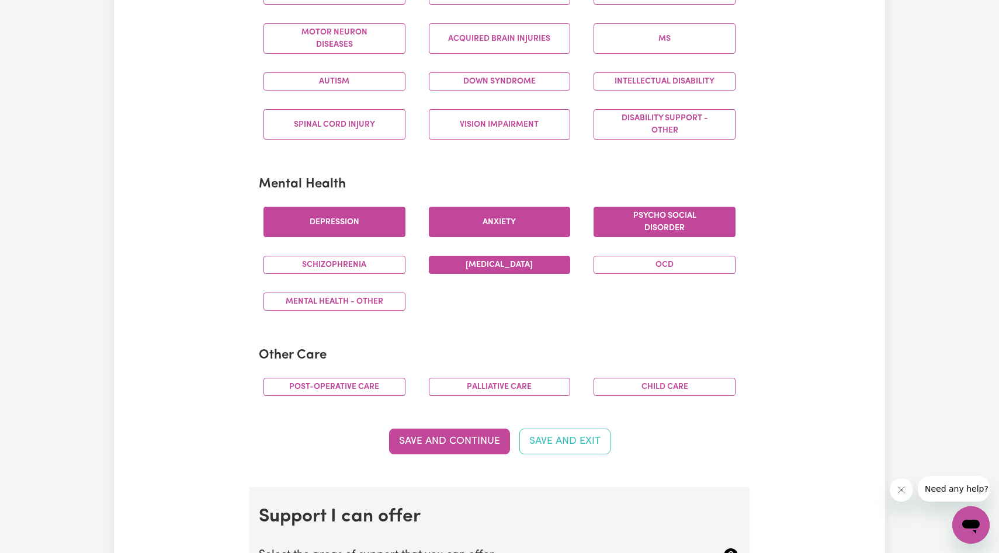
scroll to position [564, 0]
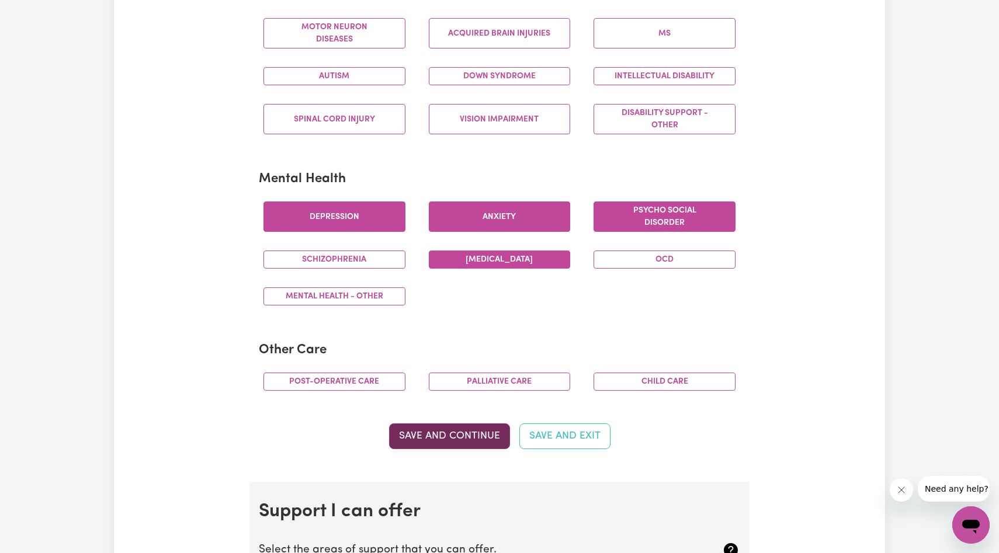
click at [456, 439] on button "Save and Continue" at bounding box center [449, 437] width 121 height 26
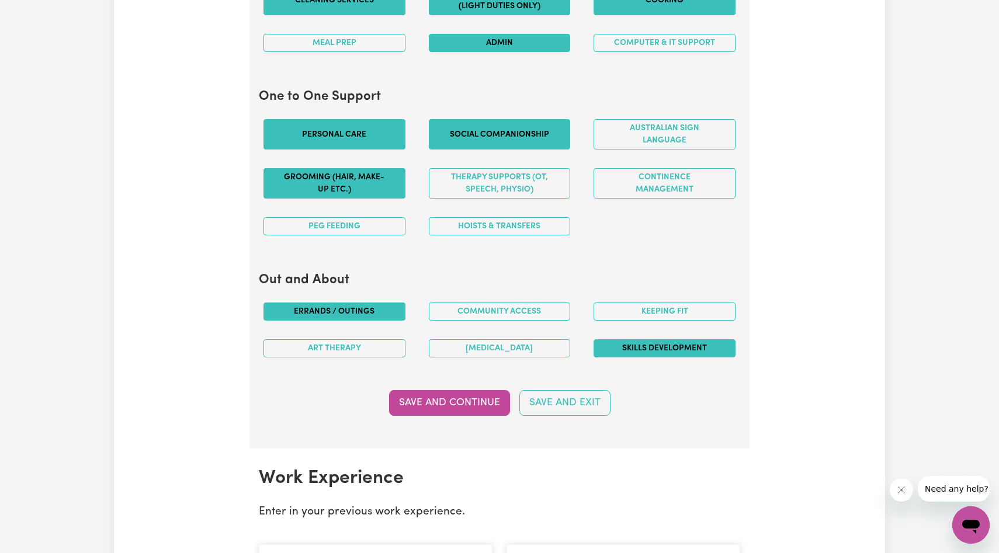
scroll to position [1202, 0]
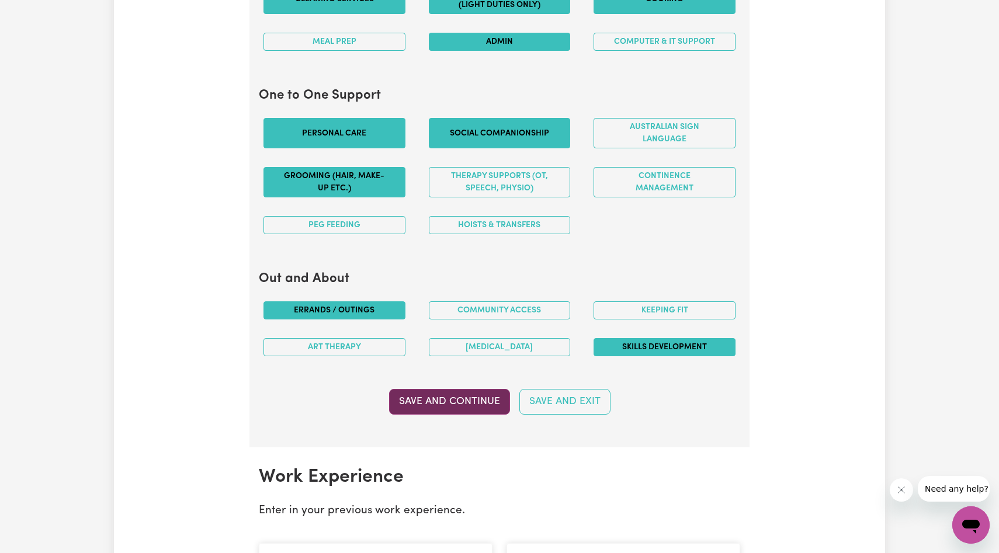
click at [485, 400] on button "Save and Continue" at bounding box center [449, 402] width 121 height 26
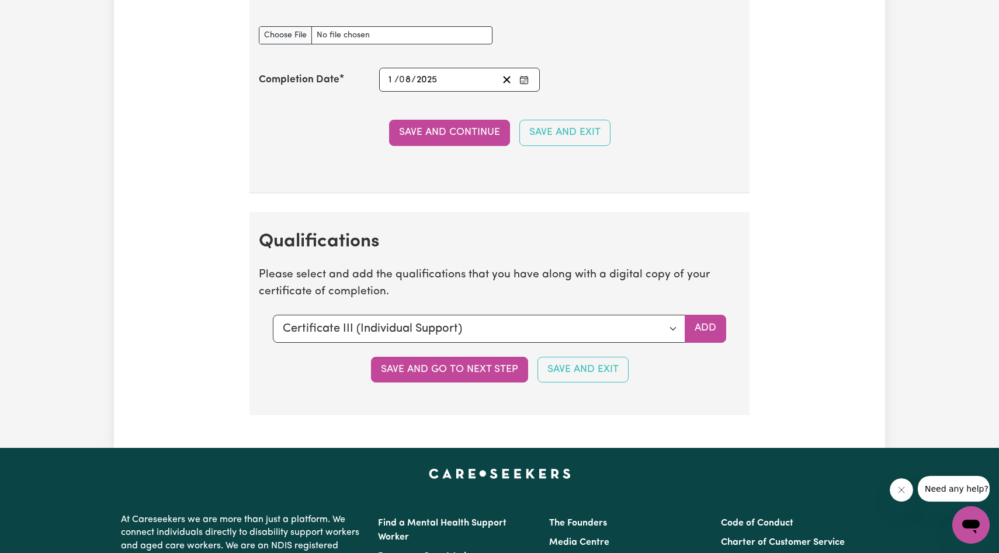
scroll to position [2972, 0]
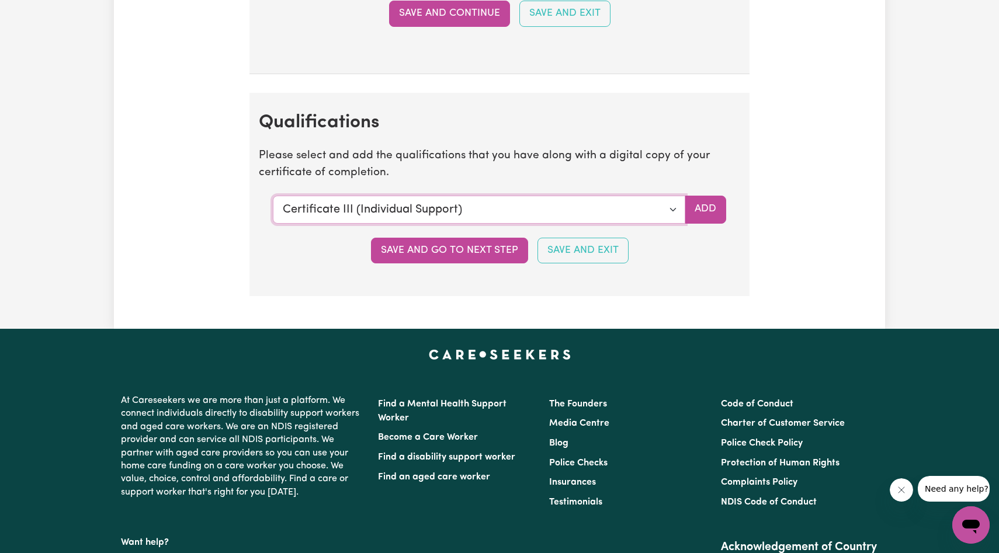
click at [538, 216] on select "Select a qualification to add... Certificate III (Individual Support) Certifica…" at bounding box center [479, 210] width 413 height 28
click at [567, 207] on select "Select a qualification to add... Certificate III (Individual Support) Certifica…" at bounding box center [479, 210] width 413 height 28
click at [624, 208] on select "Select a qualification to add... Certificate III (Individual Support) Certifica…" at bounding box center [479, 210] width 413 height 28
click at [548, 216] on select "Select a qualification to add... Certificate III (Individual Support) Certifica…" at bounding box center [479, 210] width 413 height 28
select select "CPR Course [HLTAID009-12]"
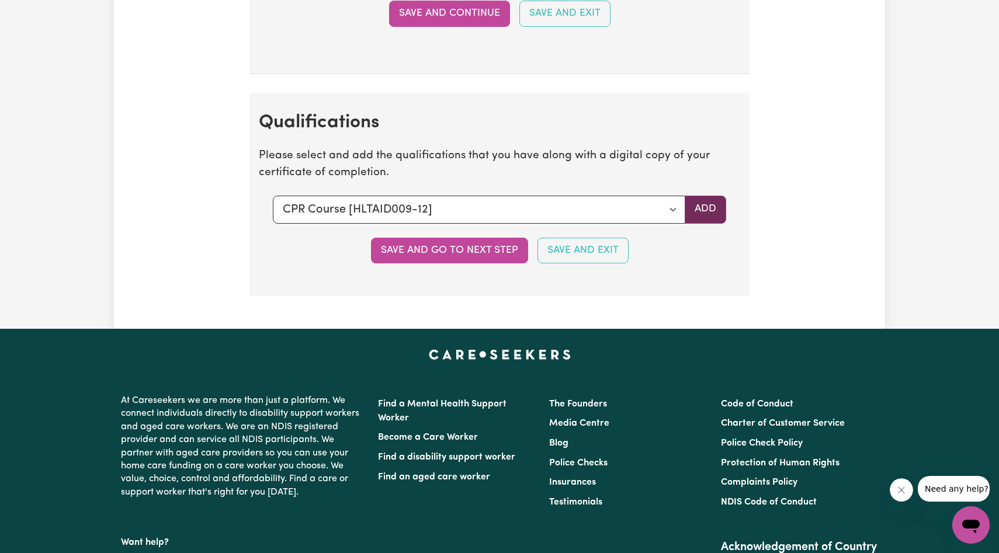
click at [704, 216] on button "Add" at bounding box center [705, 210] width 41 height 28
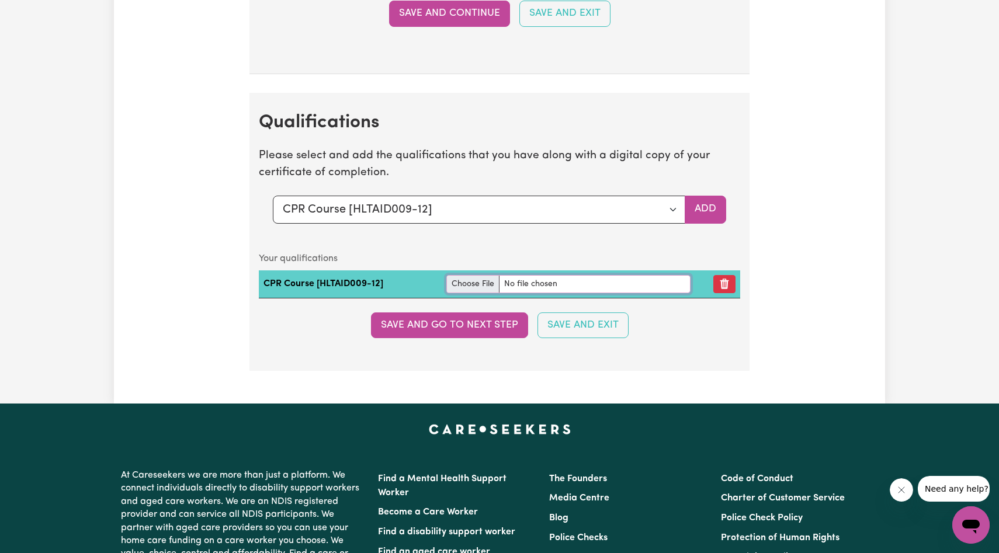
click at [542, 284] on input "file" at bounding box center [568, 284] width 244 height 18
type input "C:\fakepath\certificate_3751571.pdf"
click at [725, 287] on icon "Remove qualification" at bounding box center [725, 284] width 9 height 11
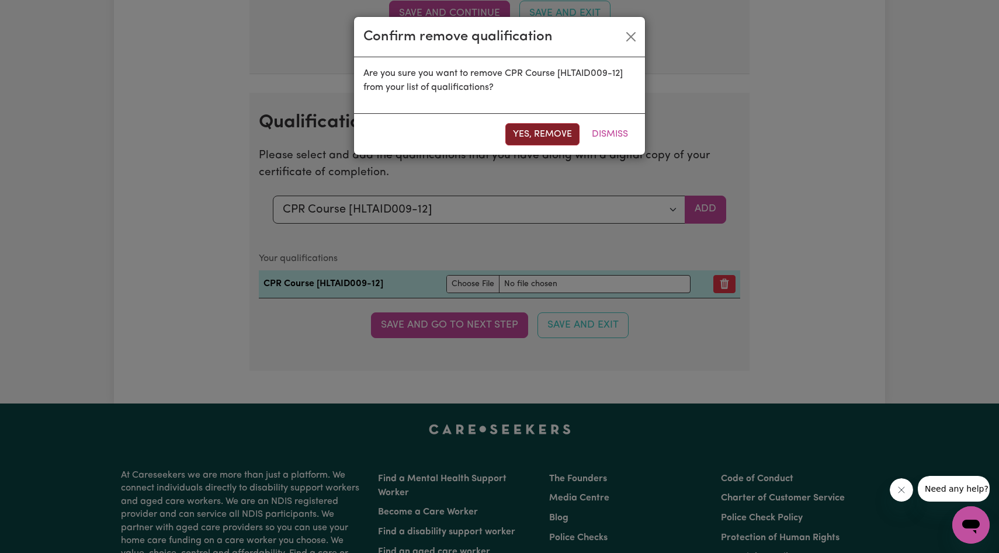
click at [558, 129] on button "Yes, remove" at bounding box center [543, 134] width 74 height 22
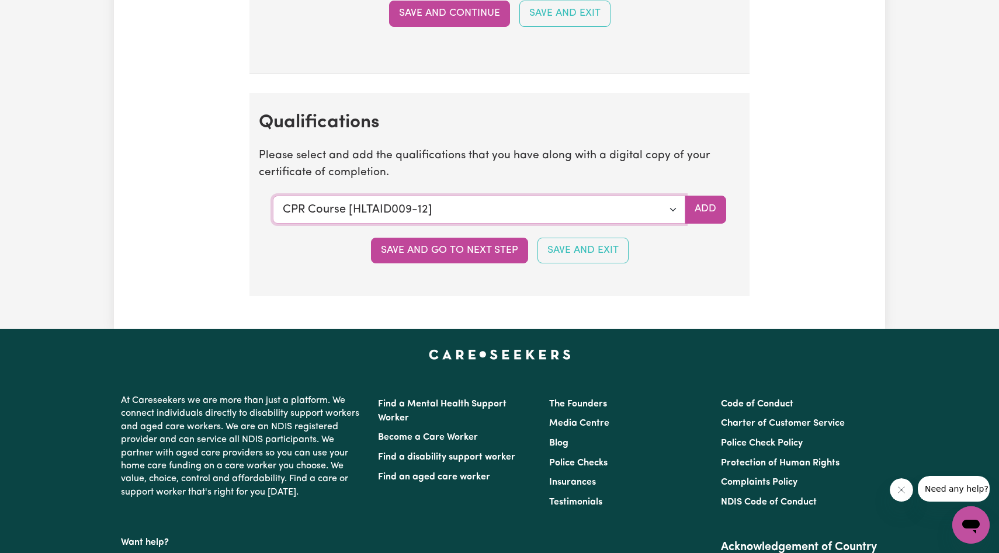
click at [530, 209] on select "Select a qualification to add... Certificate III (Individual Support) Certifica…" at bounding box center [479, 210] width 413 height 28
select select "Bachelor of psychology"
click at [697, 213] on button "Add" at bounding box center [705, 210] width 41 height 28
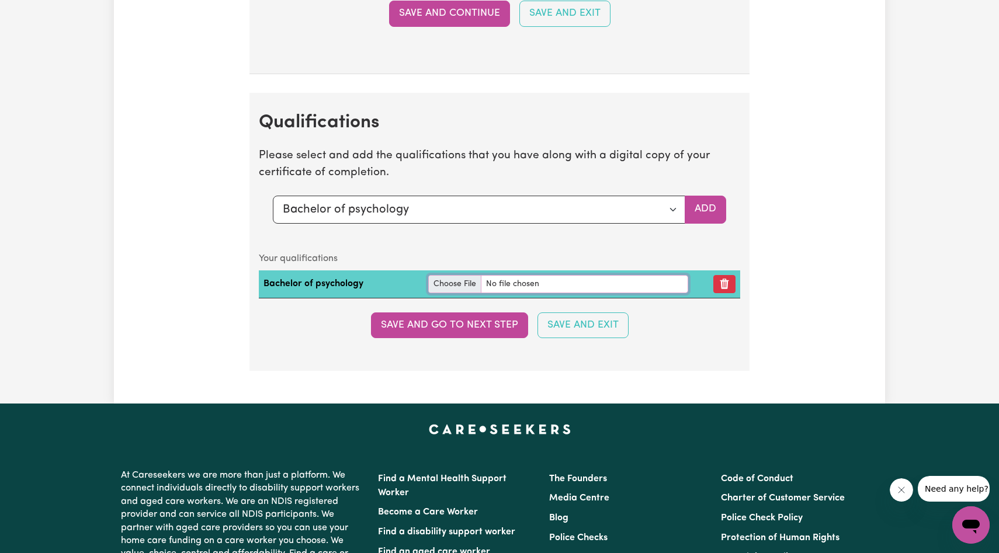
click at [615, 283] on input "file" at bounding box center [558, 284] width 260 height 18
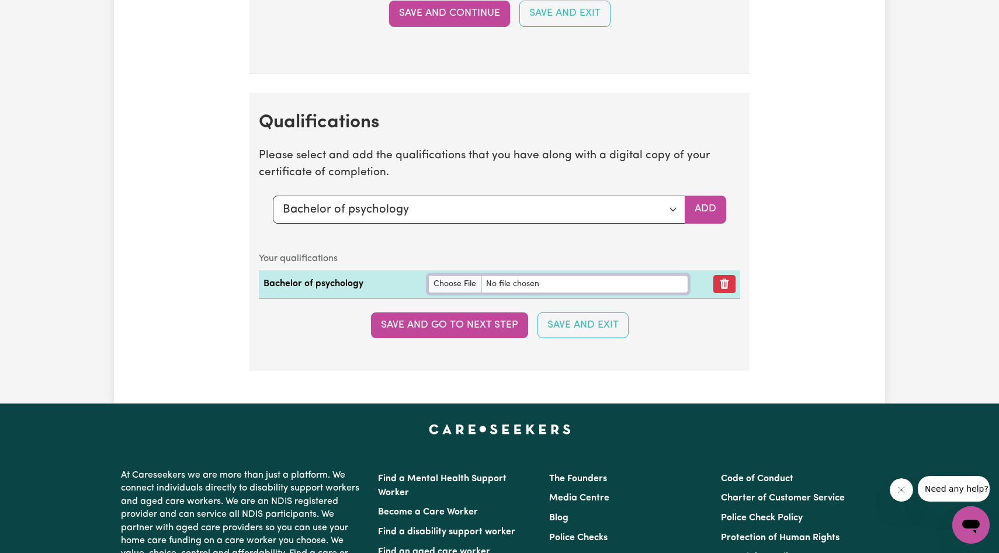
type input "C:\fakepath\StatementofResults-1469955-20_Aug_2025.pdf"
click at [566, 333] on button "Save and Exit" at bounding box center [583, 326] width 91 height 26
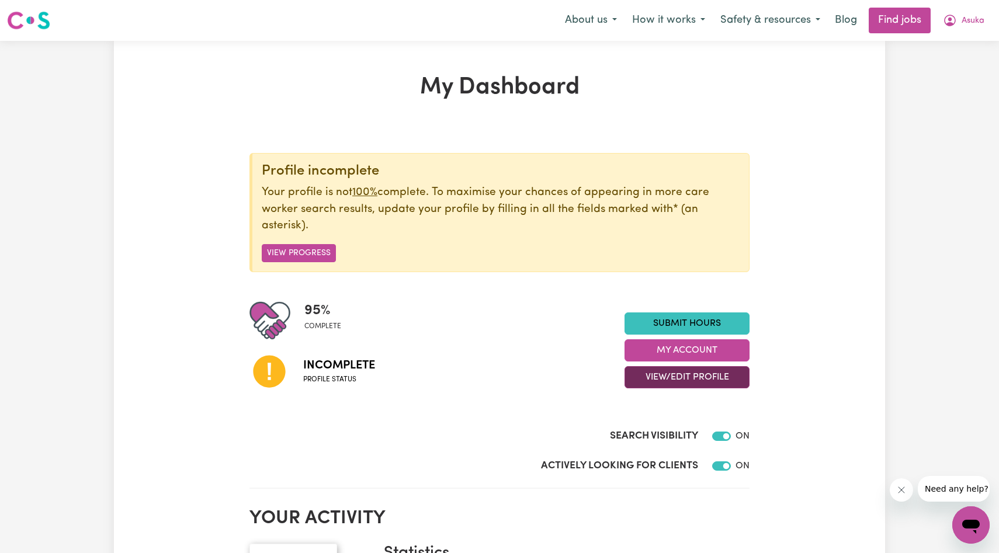
click at [687, 375] on button "View/Edit Profile" at bounding box center [687, 377] width 125 height 22
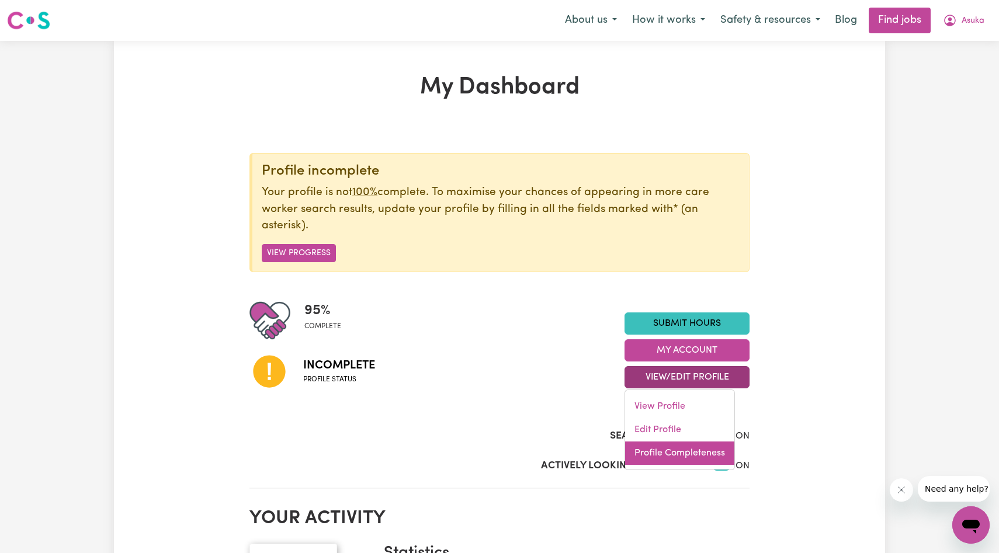
click at [680, 451] on link "Profile Completeness" at bounding box center [679, 453] width 109 height 23
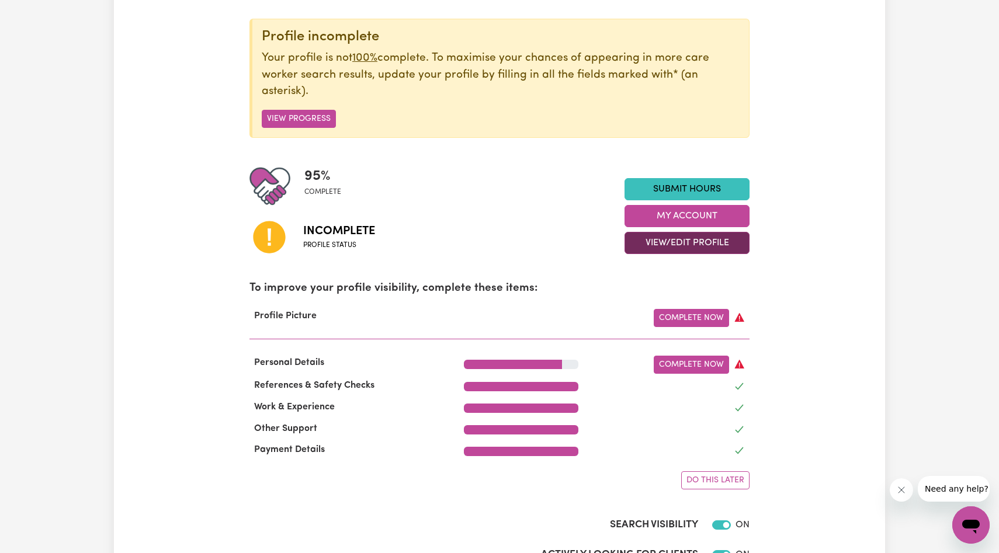
scroll to position [101, 0]
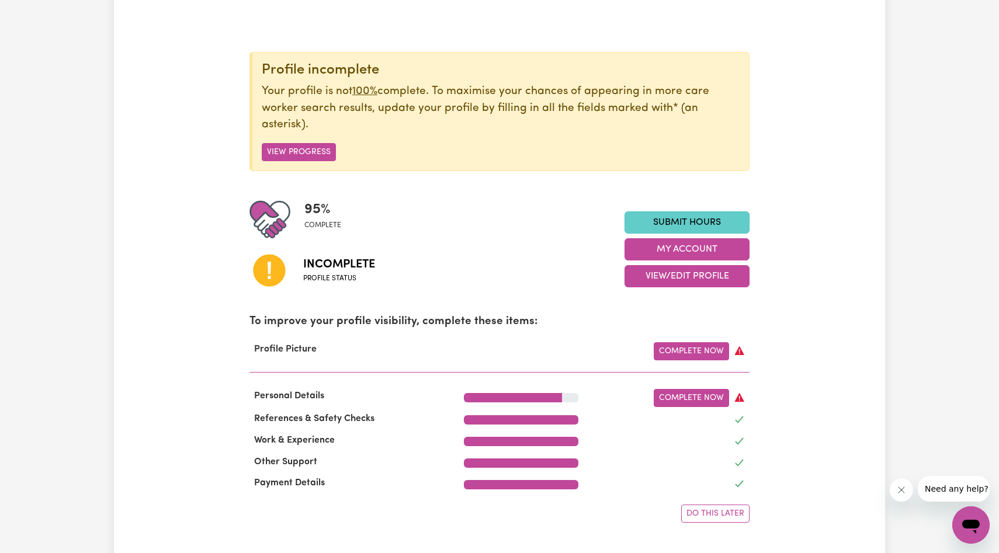
click at [695, 219] on link "Submit Hours" at bounding box center [687, 223] width 125 height 22
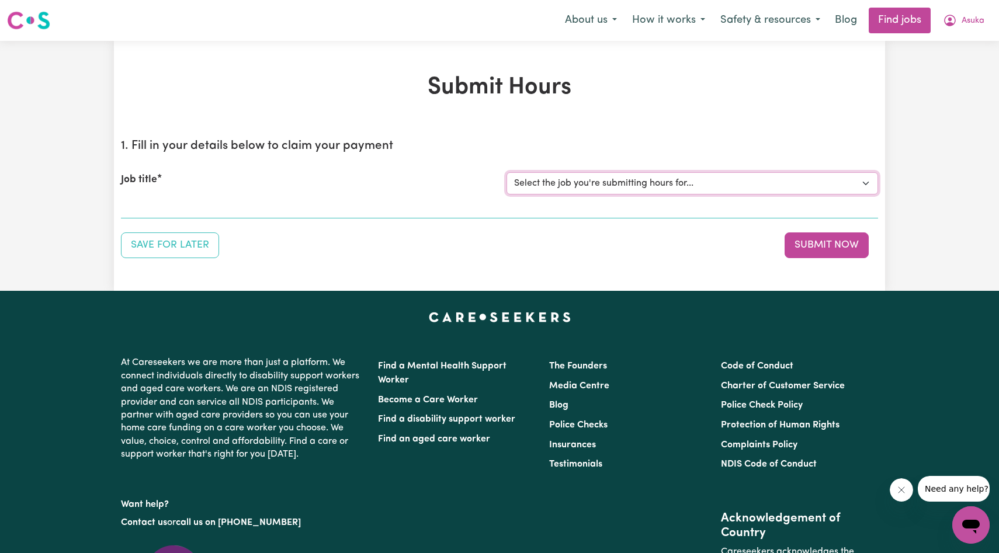
click at [701, 185] on select "Select the job you're submitting hours for..." at bounding box center [693, 183] width 372 height 22
click at [142, 176] on label "Job title" at bounding box center [139, 179] width 36 height 15
click at [507, 176] on select "Select the job you're submitting hours for..." at bounding box center [693, 183] width 372 height 22
click at [186, 251] on button "Save for Later" at bounding box center [170, 246] width 98 height 26
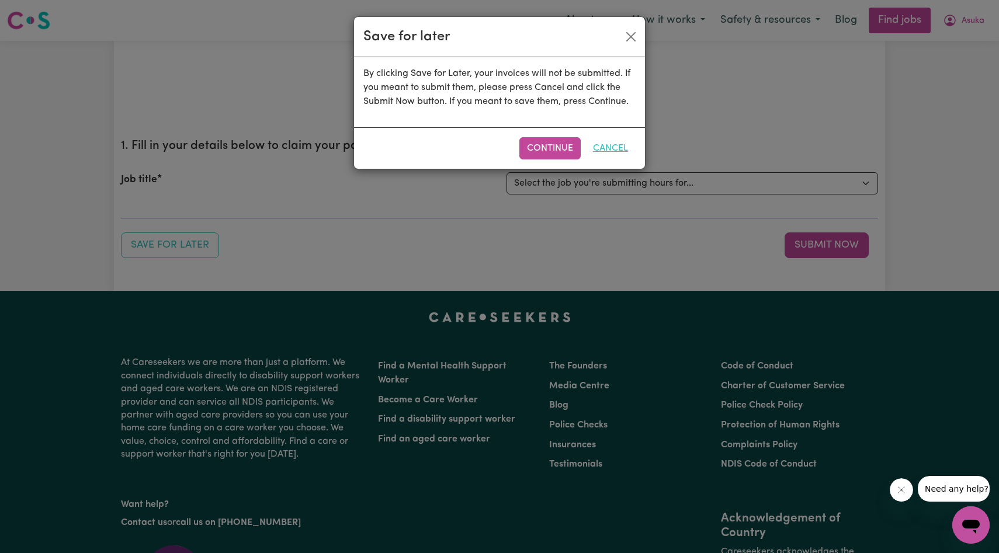
click at [607, 144] on button "Cancel" at bounding box center [611, 148] width 50 height 22
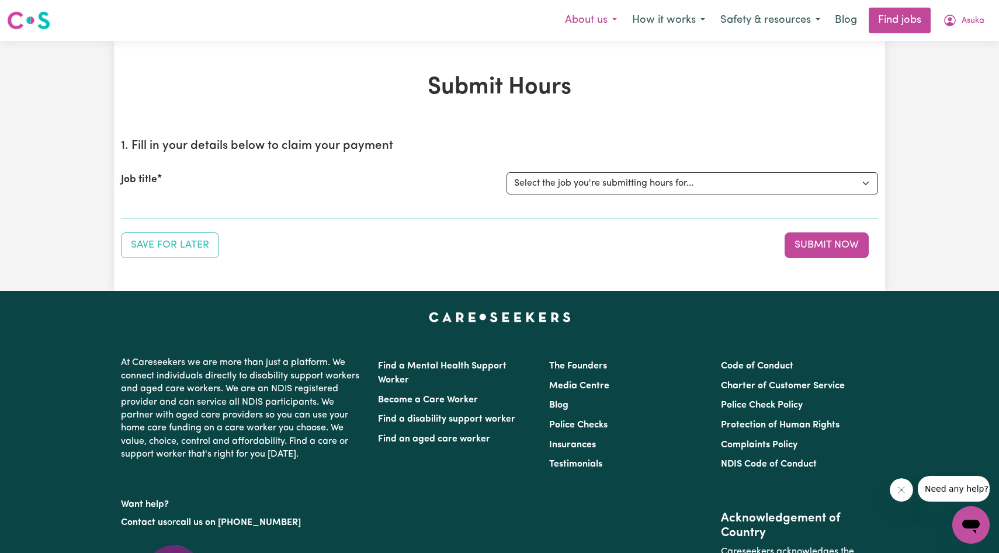
click at [595, 27] on button "About us" at bounding box center [591, 20] width 67 height 25
click at [796, 19] on button "Safety & resources" at bounding box center [770, 20] width 115 height 25
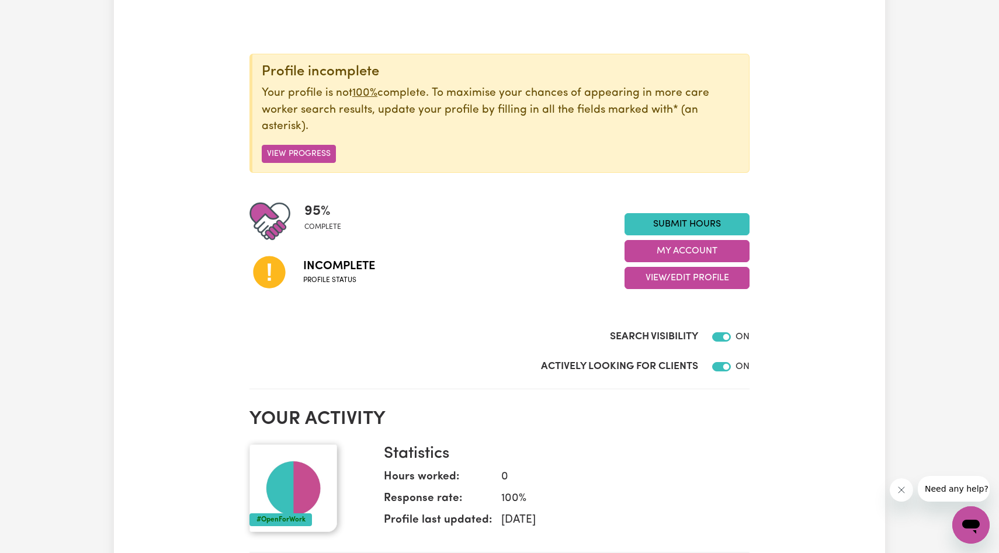
scroll to position [101, 0]
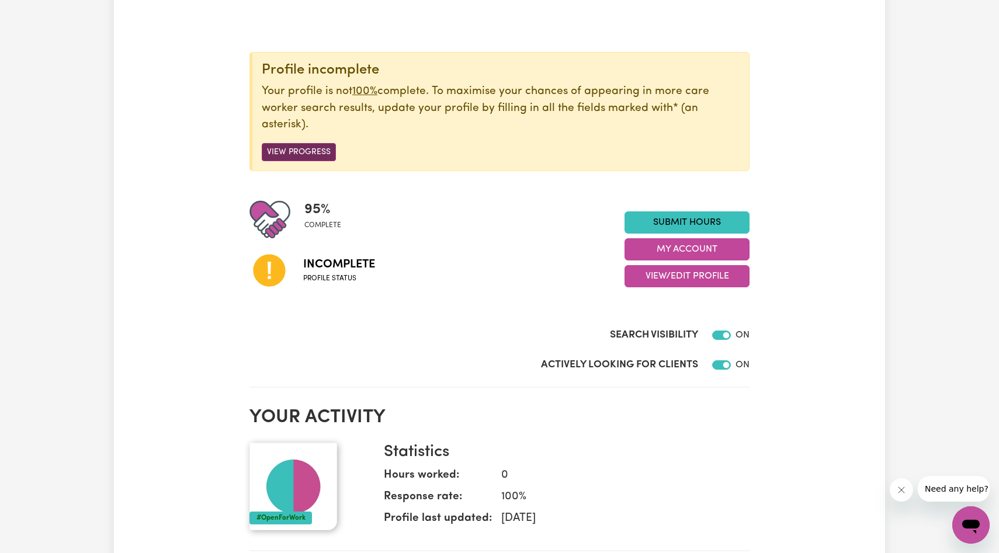
click at [308, 153] on button "View Progress" at bounding box center [299, 152] width 74 height 18
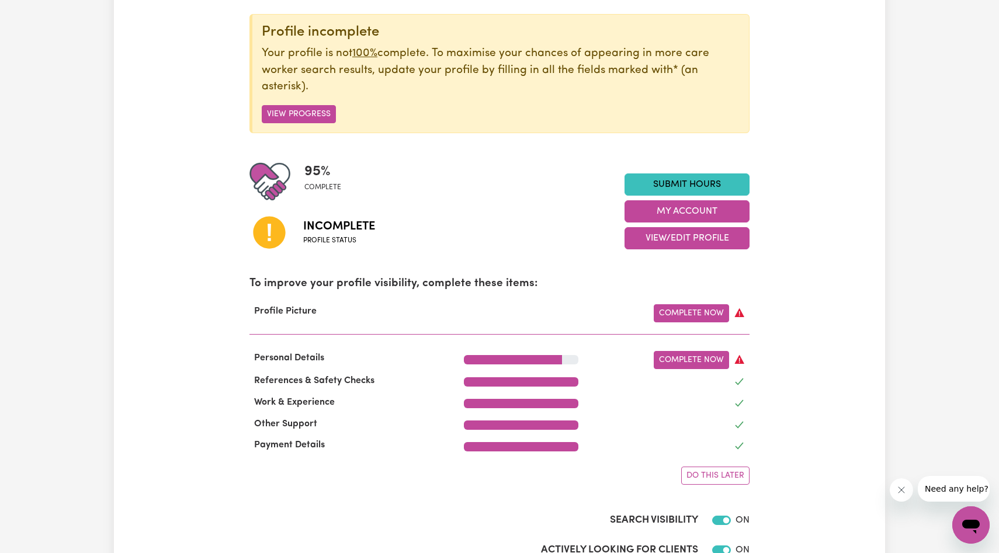
scroll to position [140, 0]
click at [688, 352] on link "Complete Now" at bounding box center [691, 360] width 75 height 18
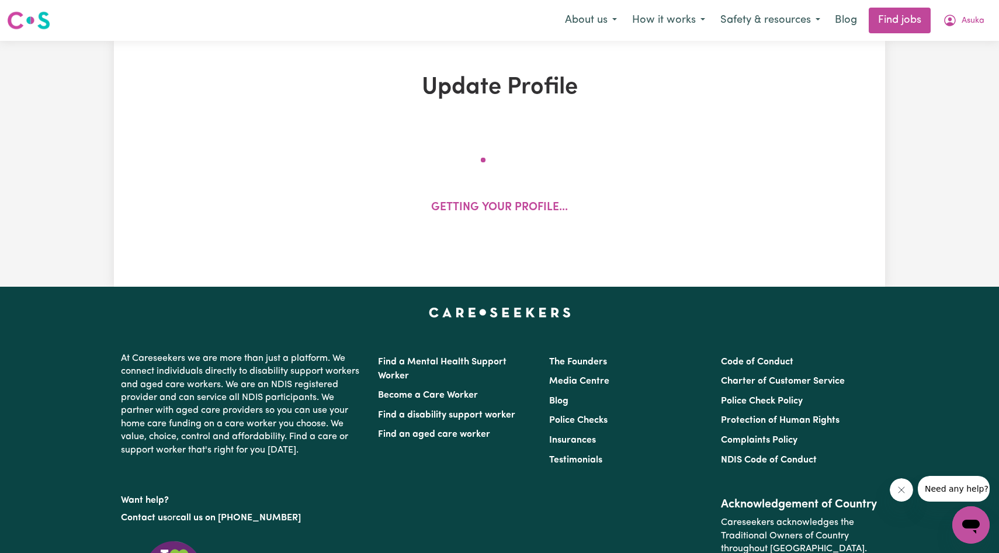
select select "[DEMOGRAPHIC_DATA]"
select select "[DEMOGRAPHIC_DATA] Citizen"
select select "Studying a healthcare related degree or qualification"
select select "40"
select select "50"
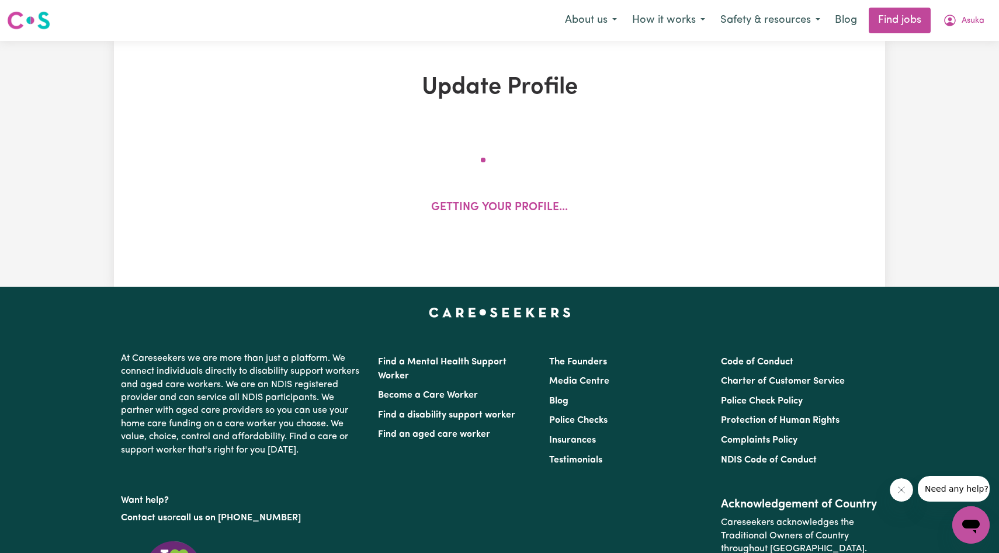
select select "50"
select select "90"
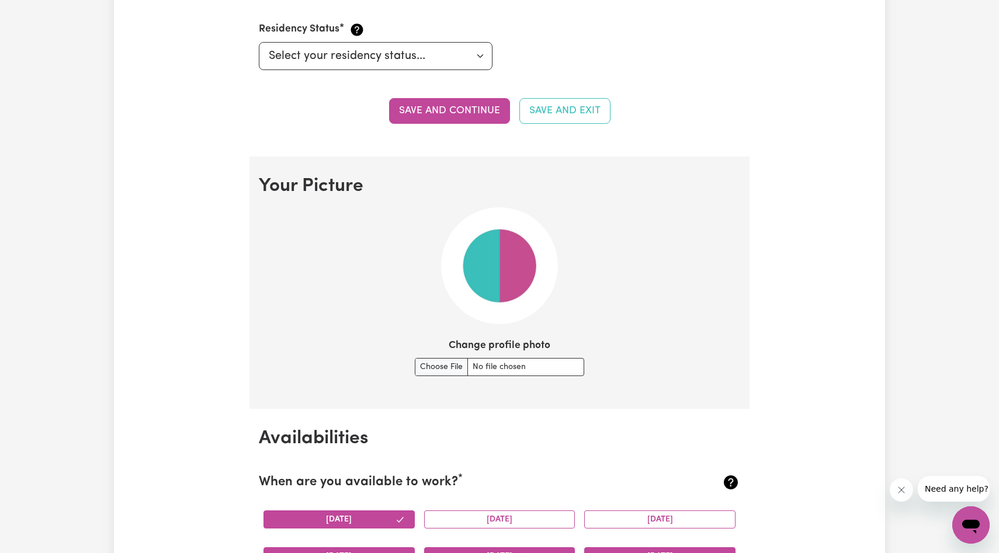
scroll to position [688, 0]
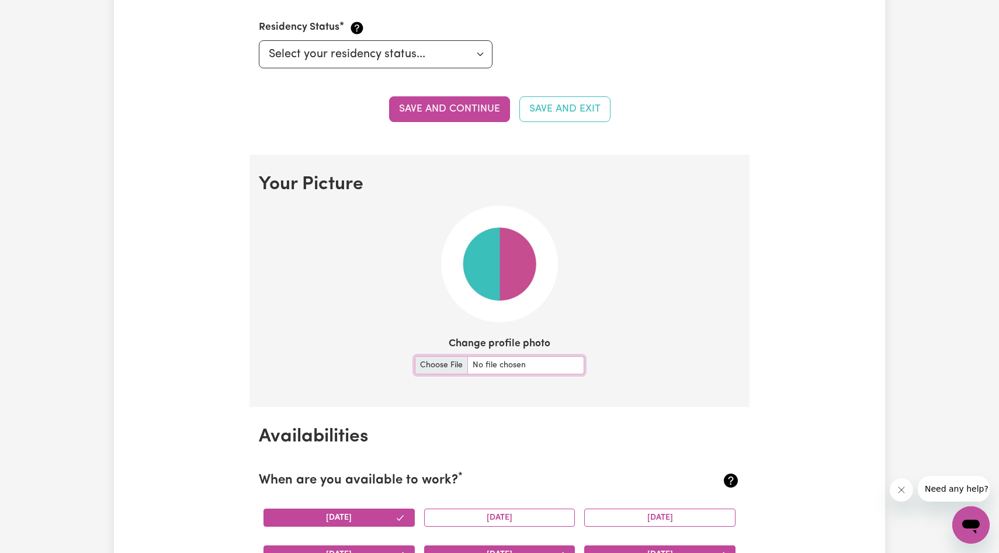
click at [538, 365] on input "Change profile photo" at bounding box center [499, 365] width 169 height 18
type input "C:\fakepath\Screenshot [DATE] 9.43.34 pm.PNG"
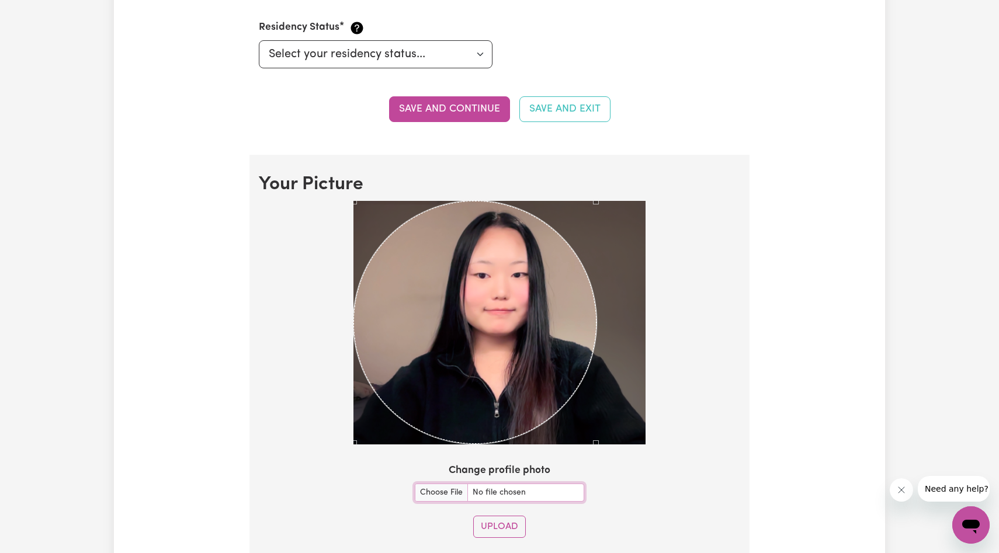
click at [597, 385] on div at bounding box center [500, 323] width 292 height 244
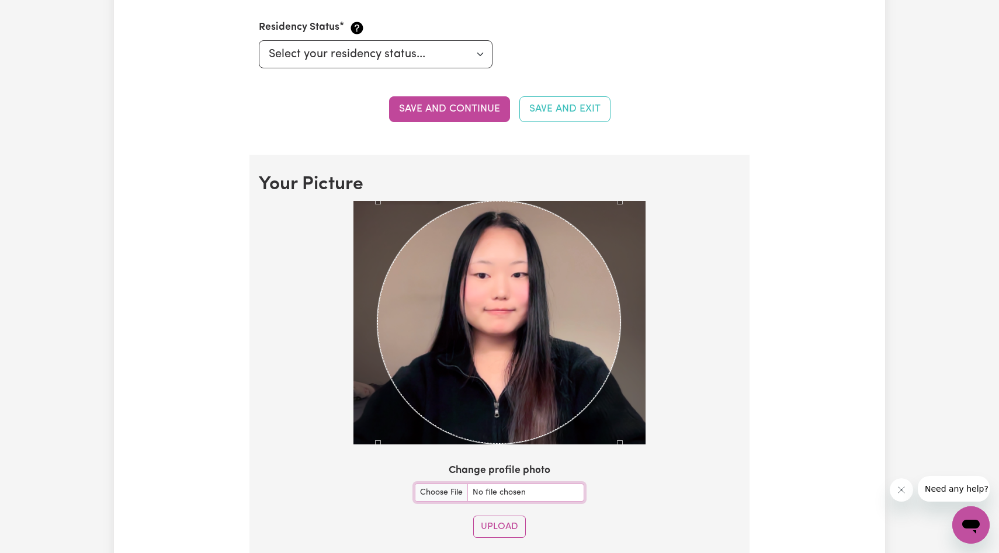
click at [526, 304] on div "Use the arrow keys to move the crop selection area" at bounding box center [499, 322] width 243 height 243
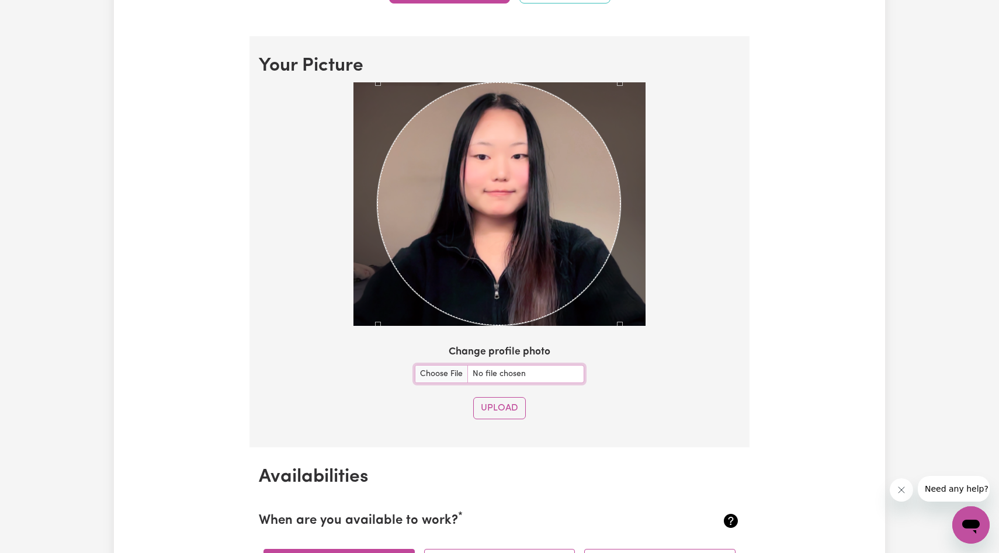
scroll to position [809, 0]
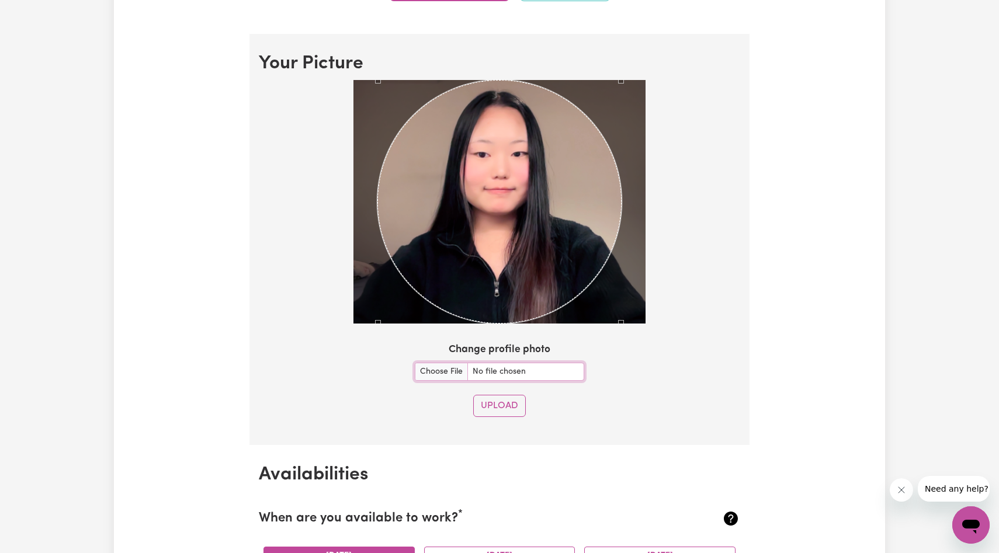
click at [651, 333] on section "Your Picture Change profile photo Upload" at bounding box center [500, 239] width 500 height 411
click at [546, 237] on div "Use the arrow keys to move the crop selection area" at bounding box center [498, 202] width 244 height 244
click at [510, 404] on button "Upload" at bounding box center [499, 406] width 53 height 22
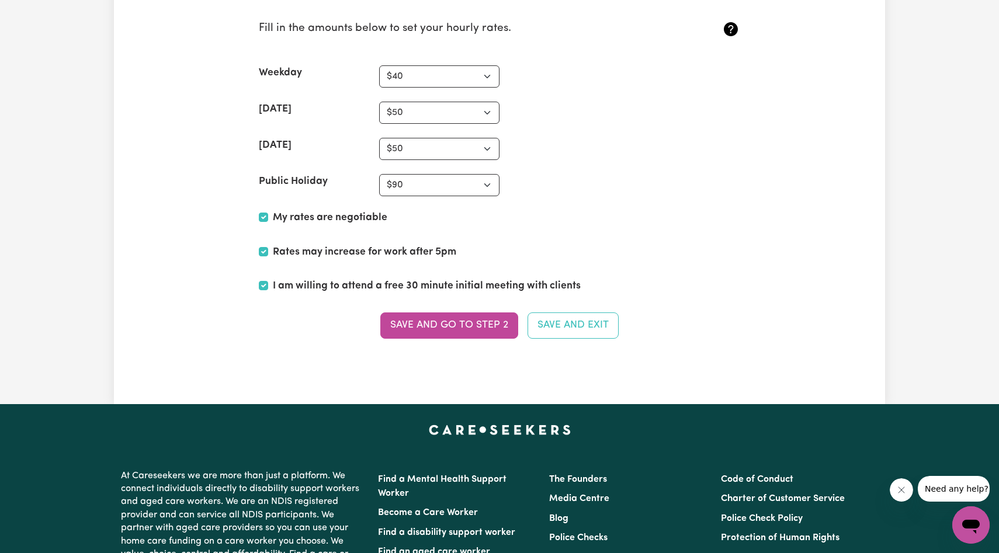
scroll to position [2988, 0]
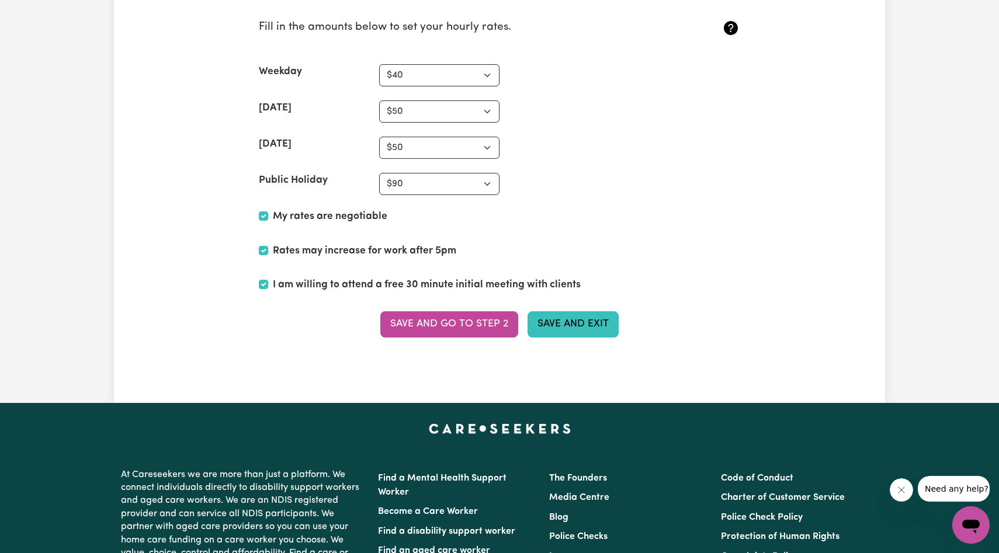
click at [540, 322] on button "Save and Exit" at bounding box center [573, 324] width 91 height 26
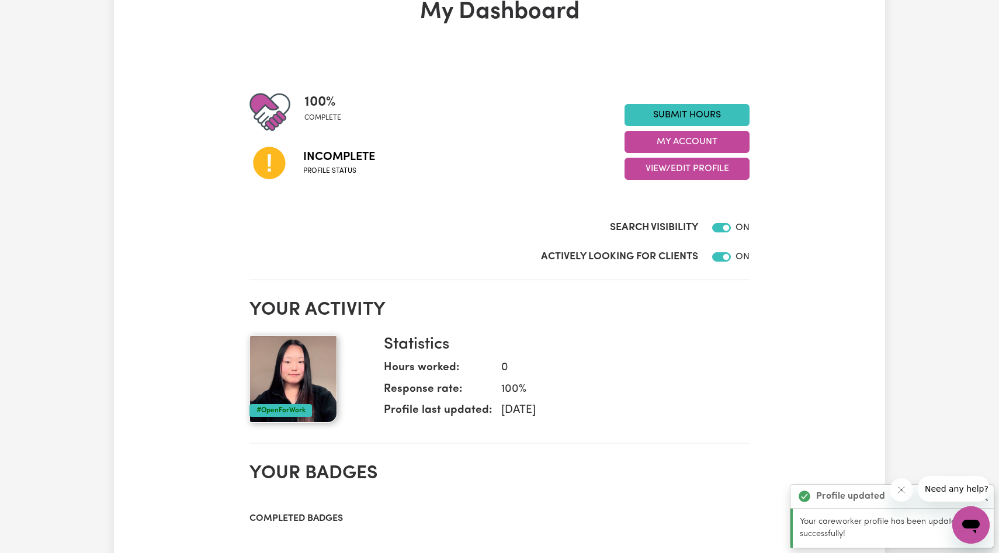
scroll to position [77, 0]
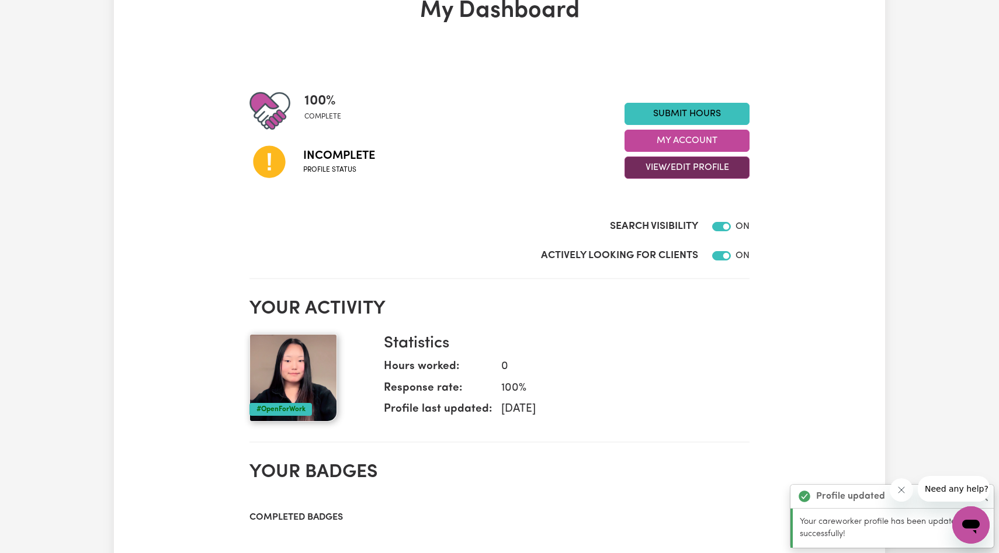
click at [674, 173] on button "View/Edit Profile" at bounding box center [687, 168] width 125 height 22
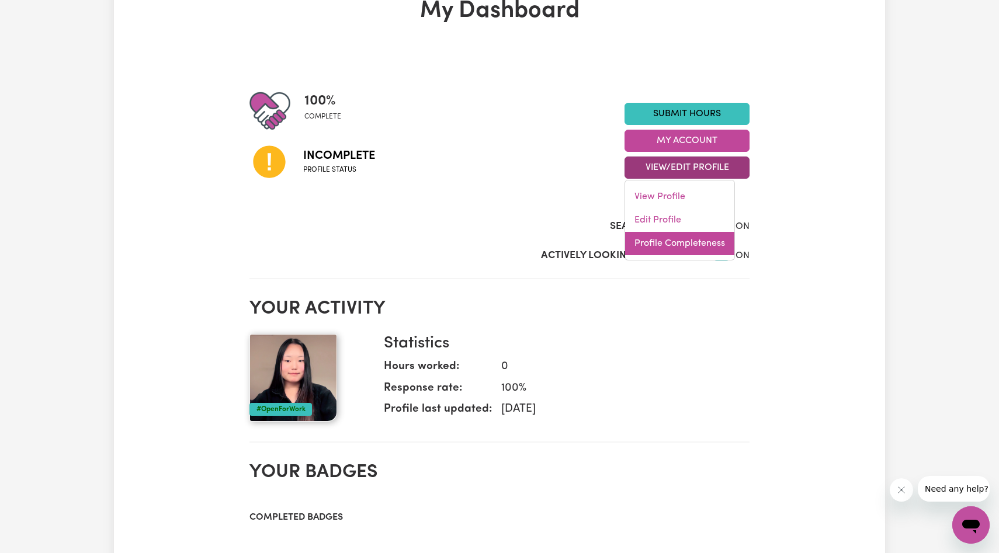
click at [679, 245] on link "Profile Completeness" at bounding box center [679, 243] width 109 height 23
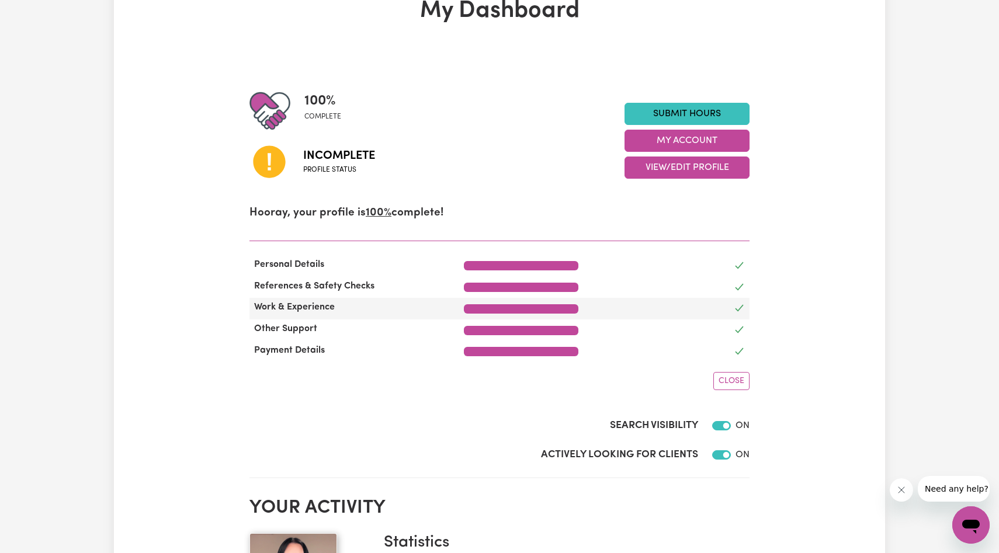
click at [503, 311] on div at bounding box center [521, 308] width 115 height 9
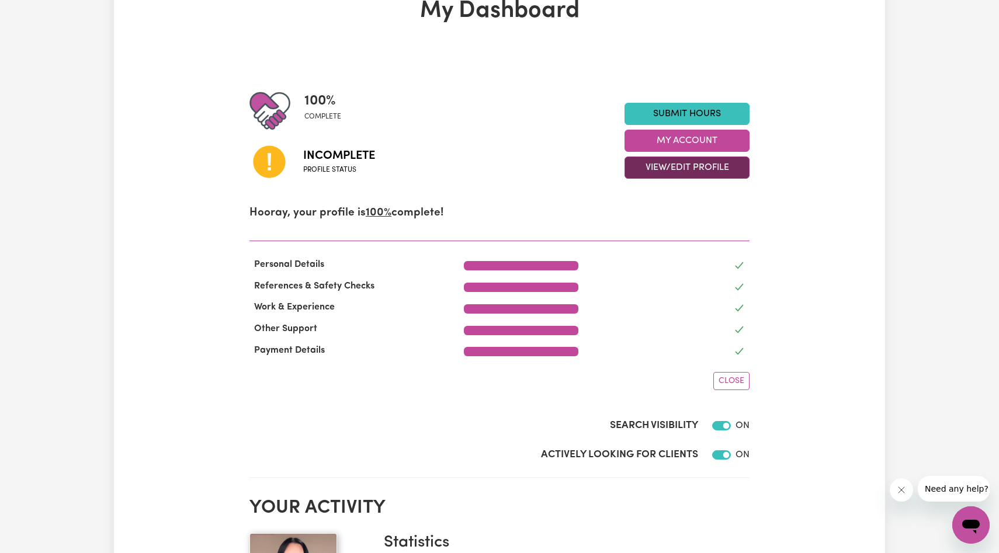
click at [687, 164] on button "View/Edit Profile" at bounding box center [687, 168] width 125 height 22
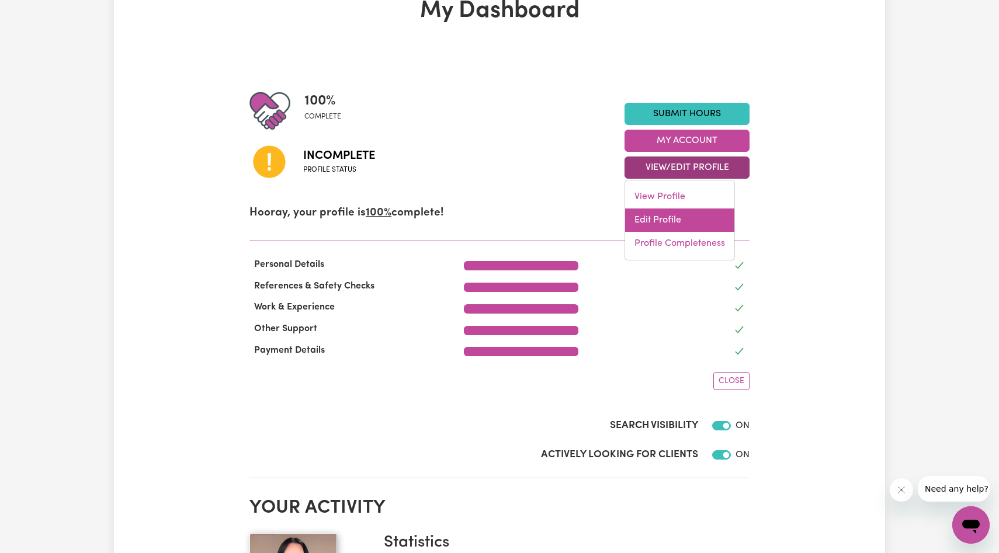
click at [672, 218] on link "Edit Profile" at bounding box center [679, 220] width 109 height 23
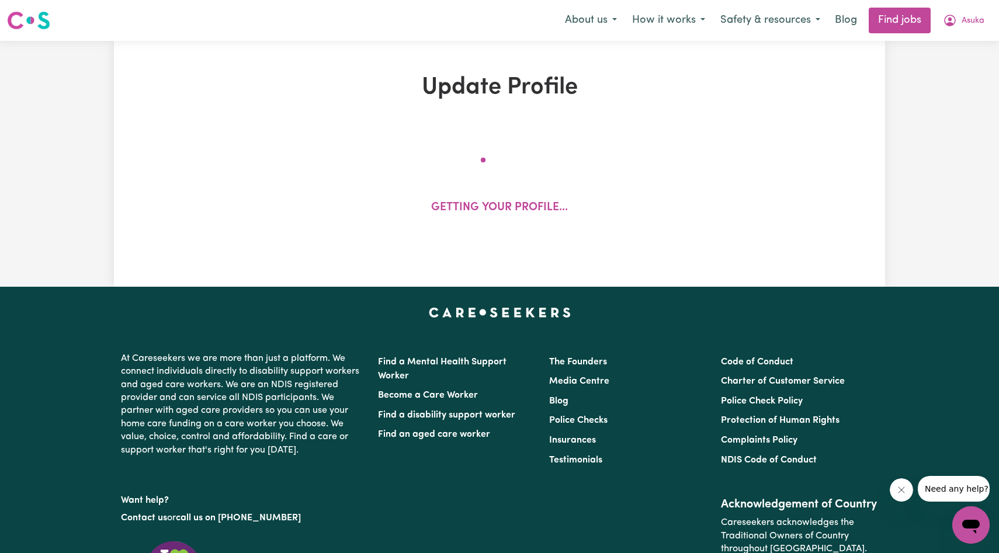
select select "[DEMOGRAPHIC_DATA]"
select select "[DEMOGRAPHIC_DATA] Citizen"
select select "Studying a healthcare related degree or qualification"
select select "40"
select select "50"
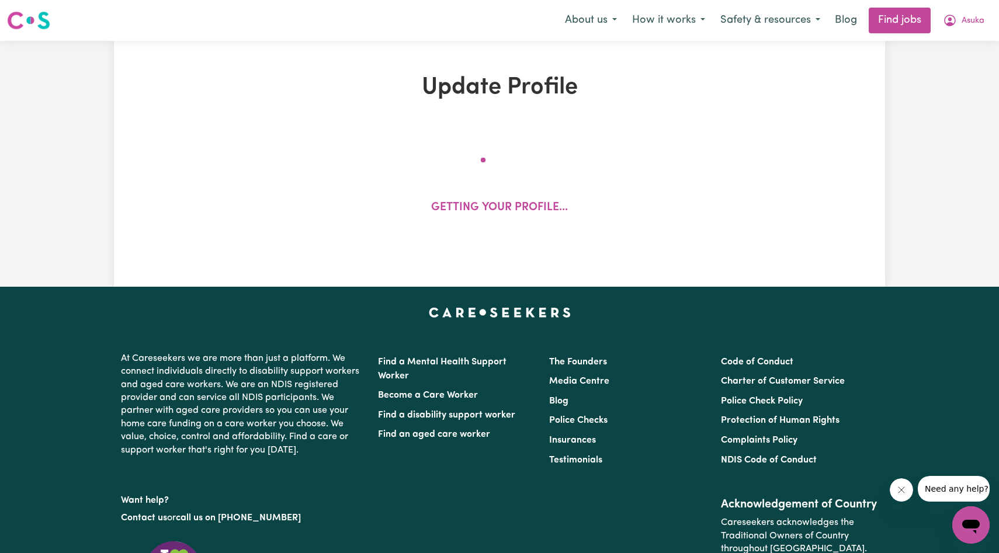
select select "50"
select select "90"
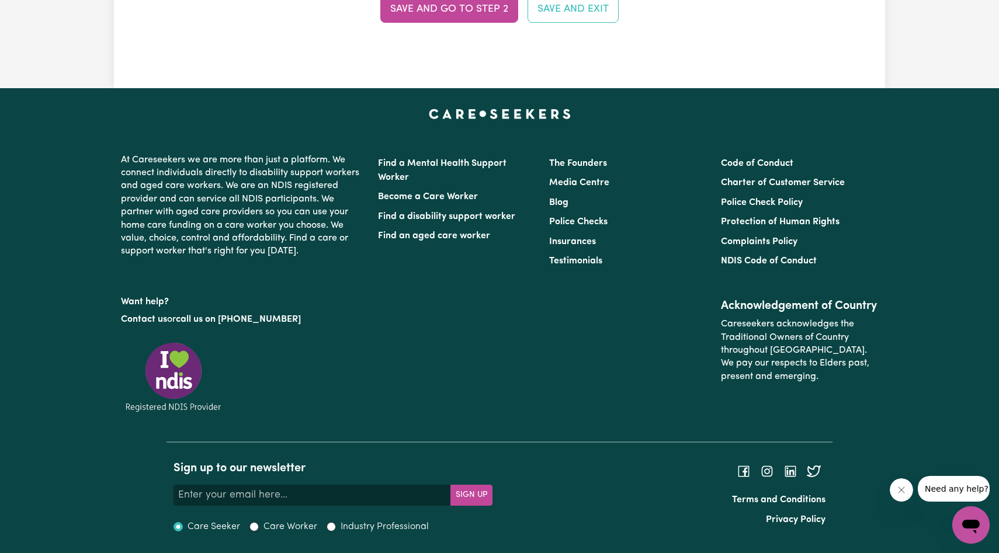
scroll to position [2980, 0]
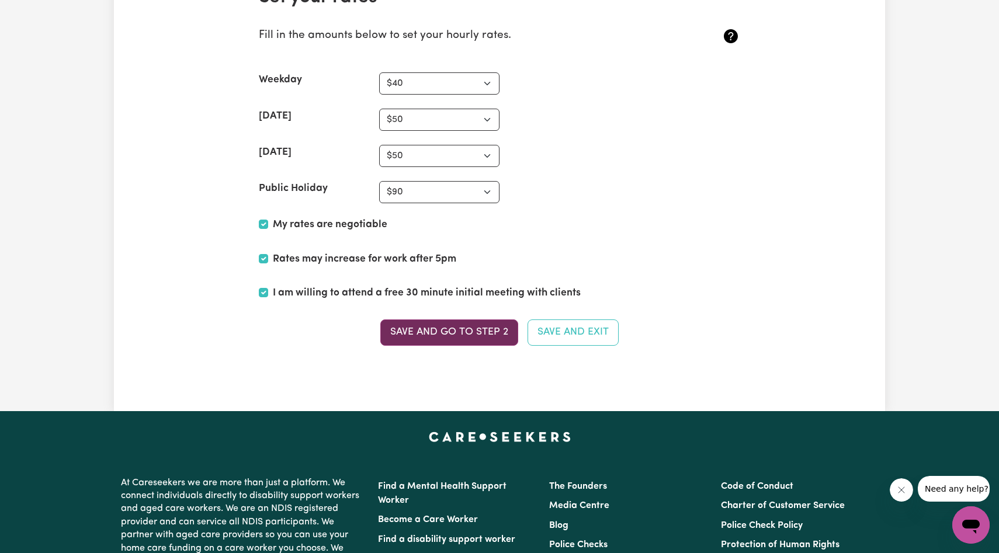
click at [508, 334] on button "Save and go to Step 2" at bounding box center [449, 333] width 138 height 26
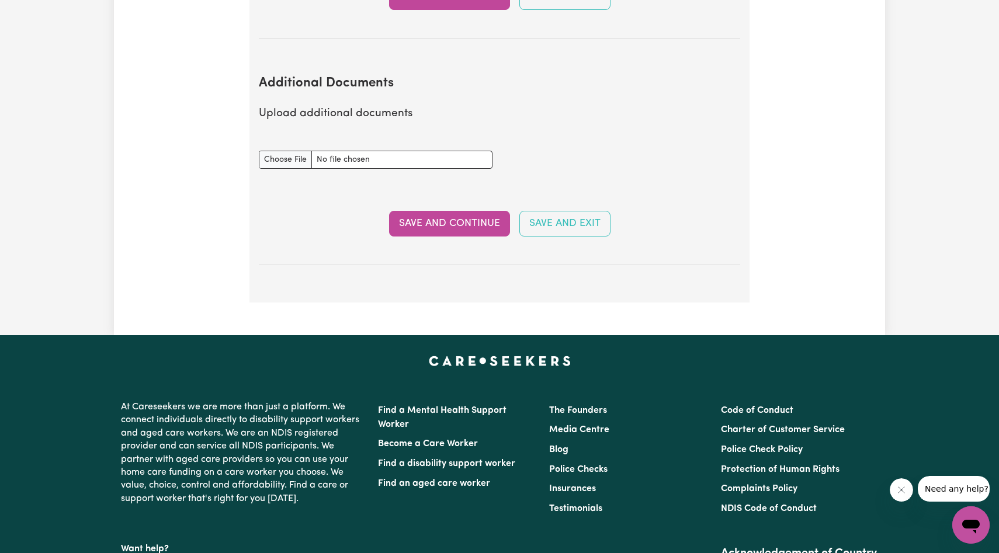
scroll to position [2107, 0]
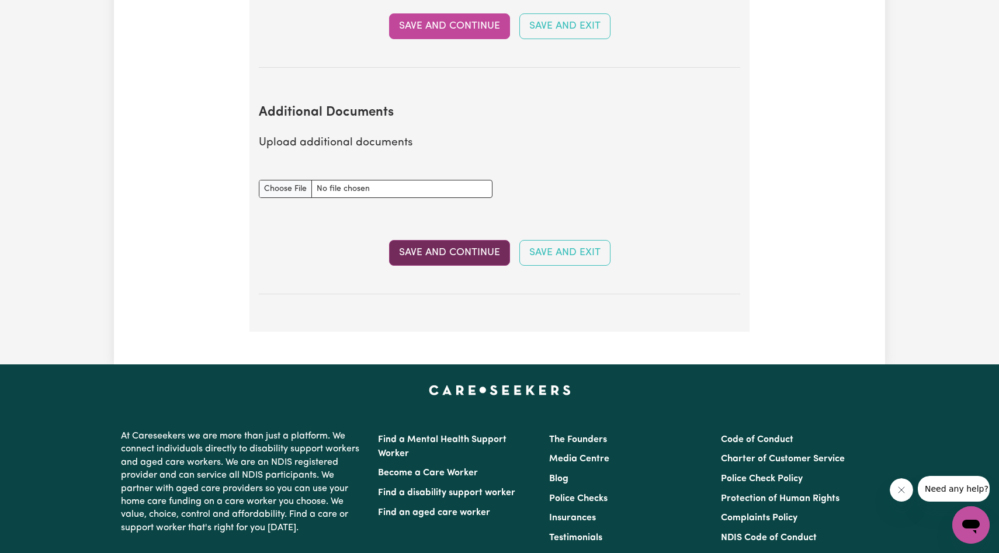
click at [487, 240] on button "Save and Continue" at bounding box center [449, 253] width 121 height 26
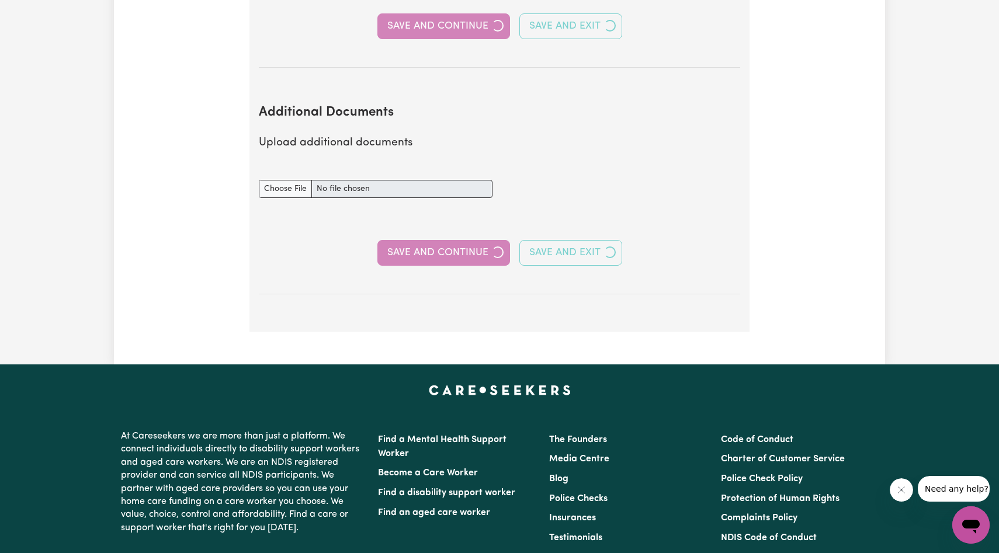
select select "2023"
select select "2020"
select select "2021"
select select "Certificate III (Individual Support)"
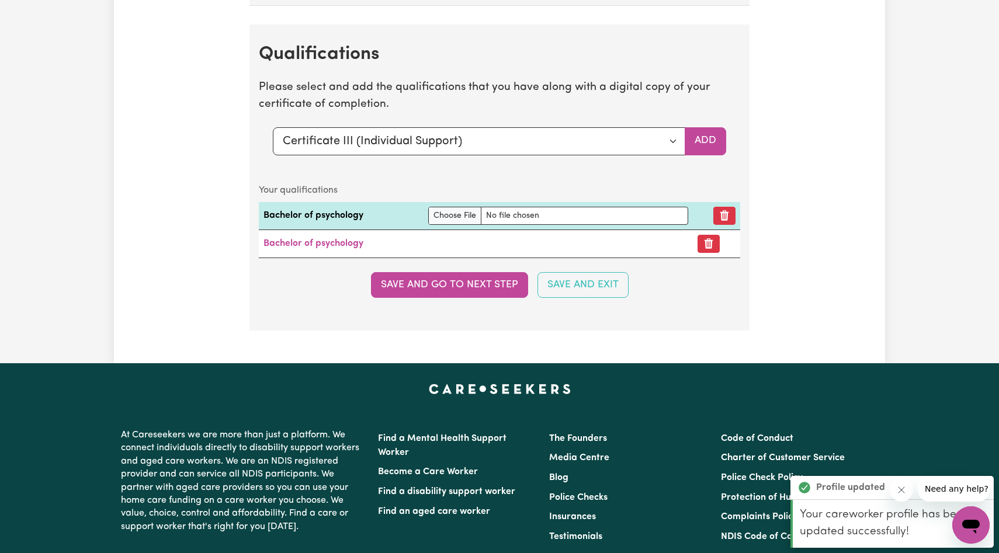
scroll to position [3048, 0]
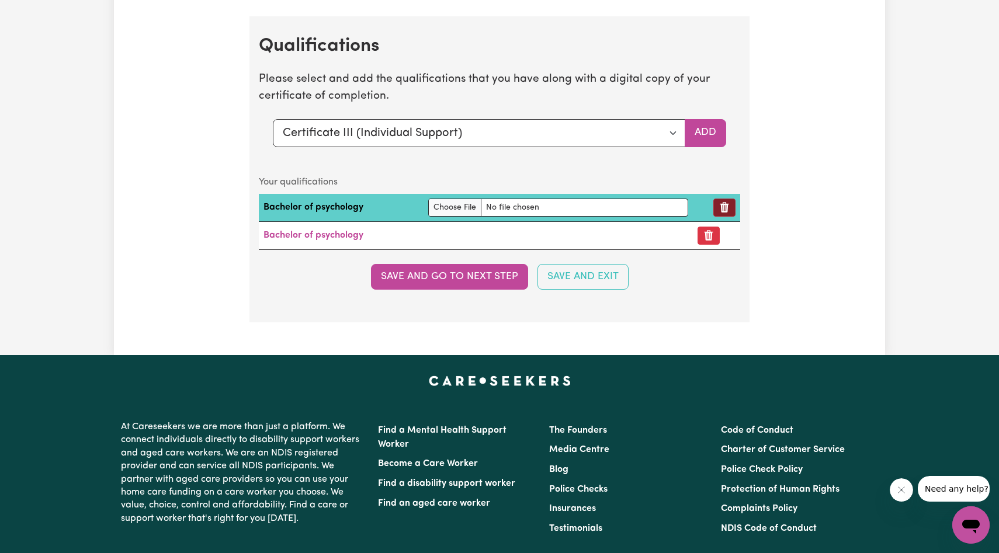
click at [719, 207] on icon "Remove qualification" at bounding box center [725, 208] width 12 height 12
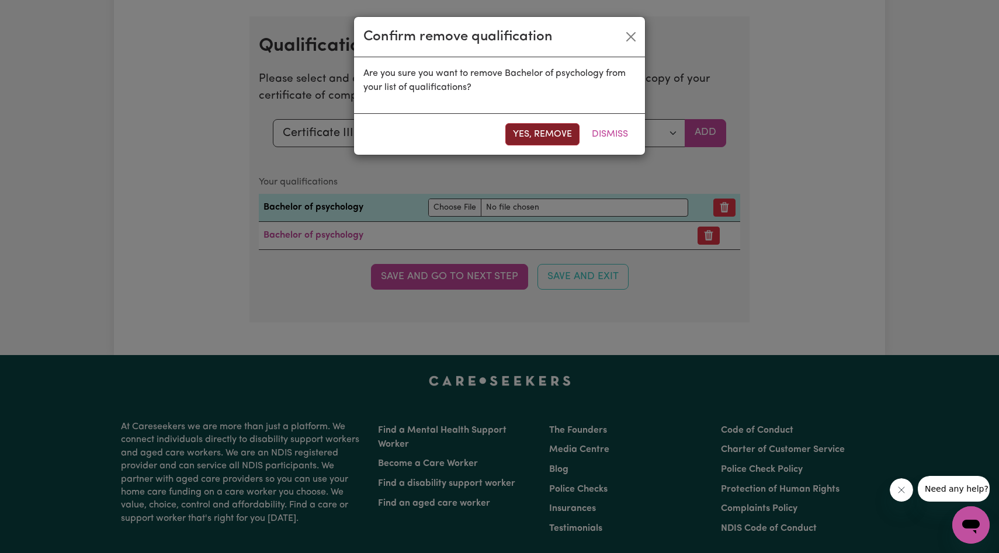
click at [547, 139] on button "Yes, remove" at bounding box center [543, 134] width 74 height 22
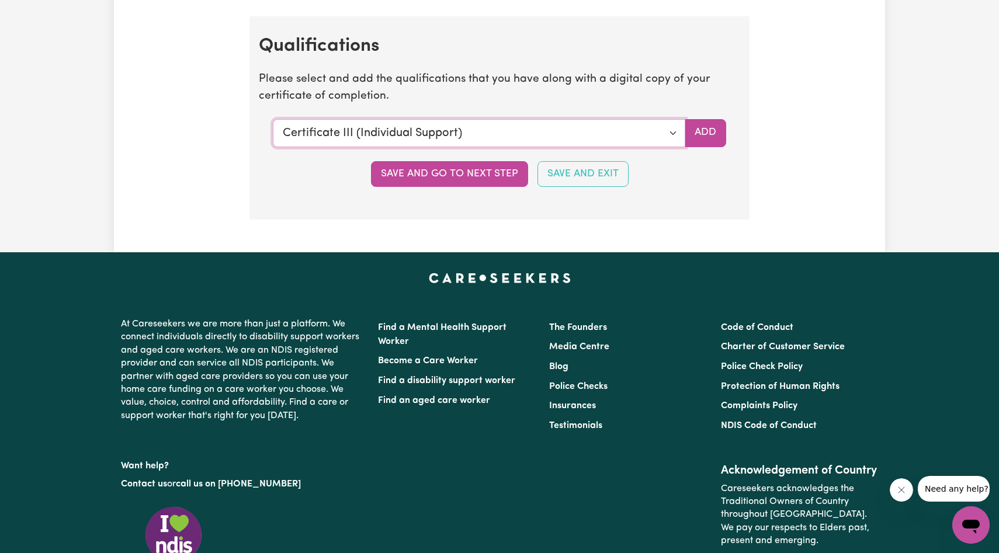
click at [667, 133] on select "Select a qualification to add... Certificate III (Individual Support) Certifica…" at bounding box center [479, 133] width 413 height 28
click at [444, 168] on button "Save and go to next step" at bounding box center [449, 174] width 157 height 26
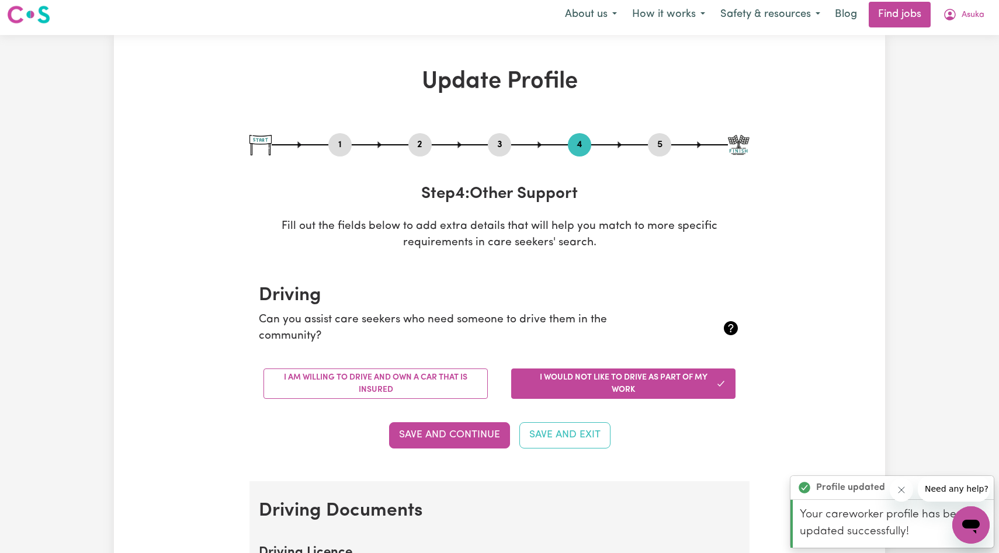
scroll to position [0, 0]
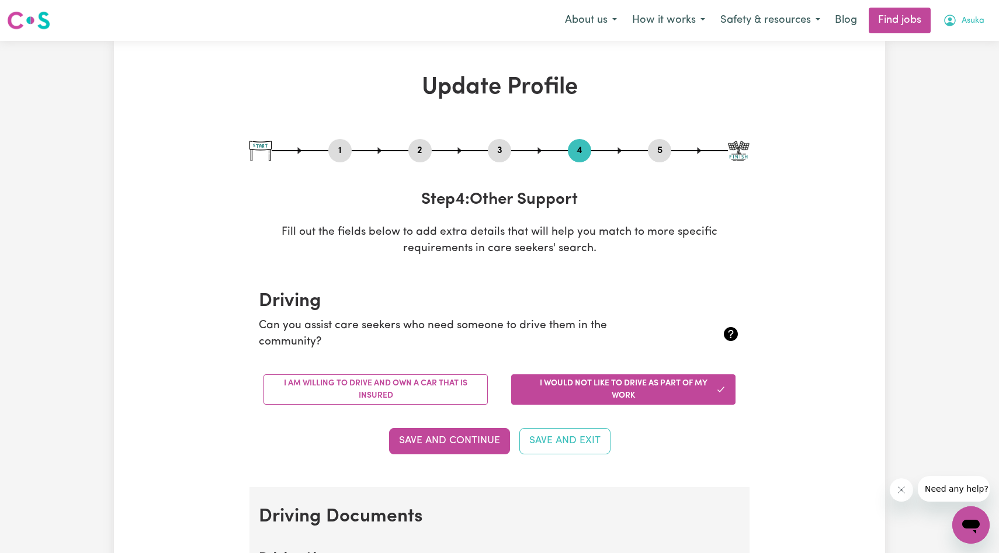
click at [964, 18] on span "Asuka" at bounding box center [973, 21] width 23 height 13
click at [946, 43] on link "My Account" at bounding box center [945, 45] width 92 height 22
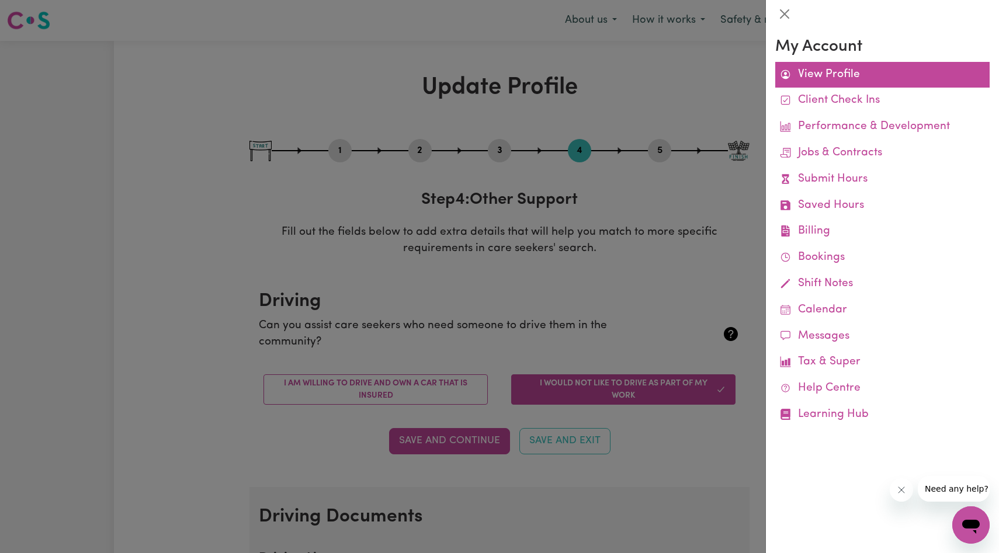
click at [851, 68] on link "View Profile" at bounding box center [883, 75] width 214 height 26
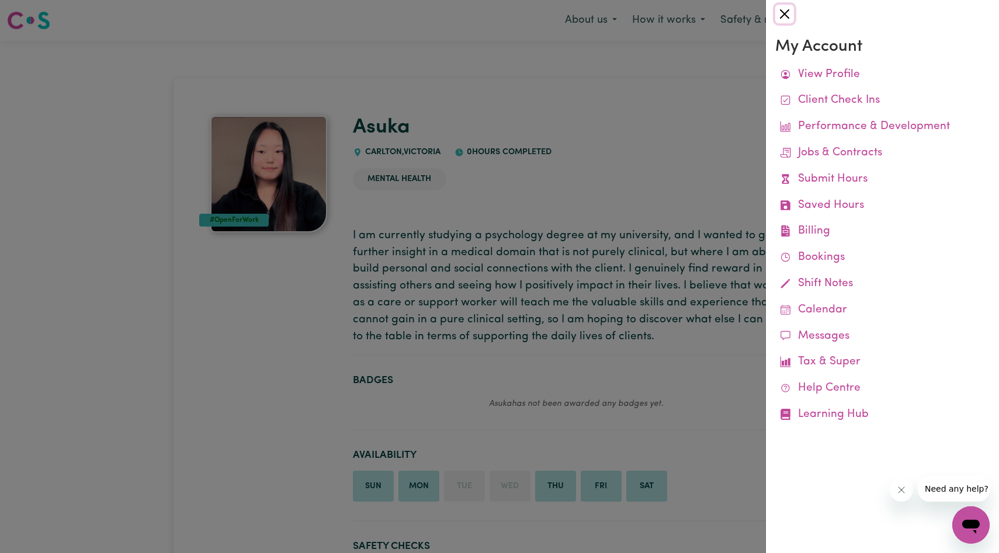
click at [787, 19] on button "Close" at bounding box center [785, 14] width 19 height 19
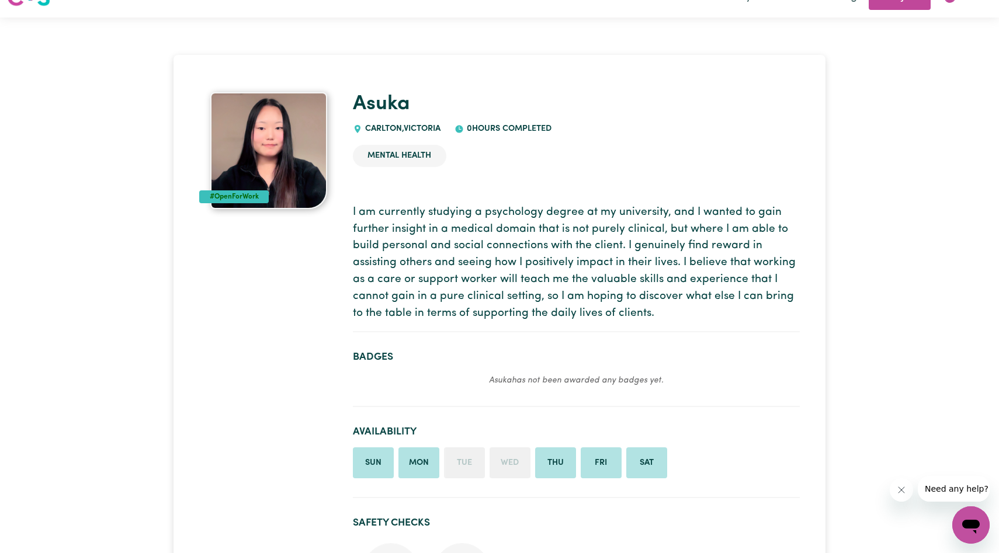
scroll to position [25, 0]
click at [396, 155] on li "Mental Health" at bounding box center [400, 155] width 94 height 22
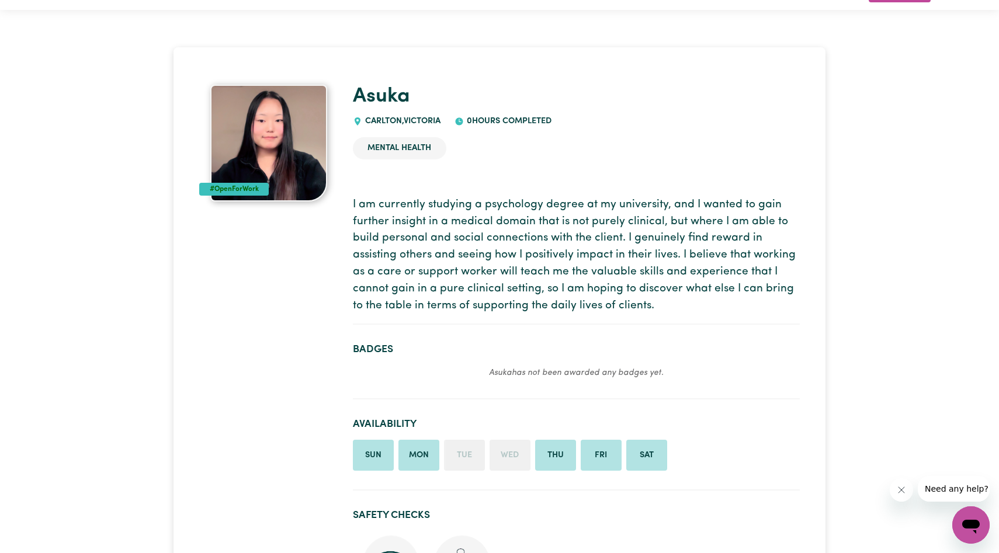
scroll to position [0, 0]
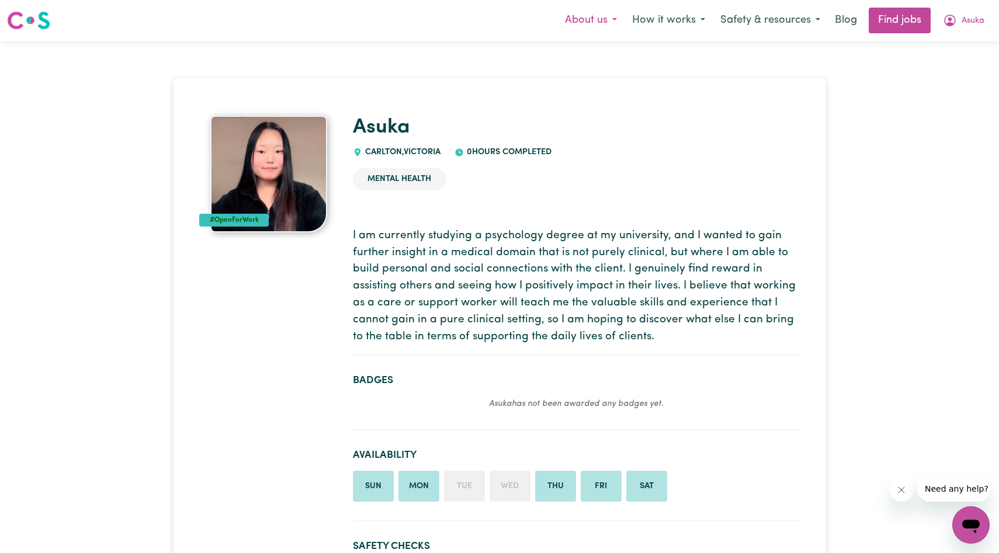
click at [581, 22] on button "About us" at bounding box center [591, 20] width 67 height 25
click at [647, 27] on button "How it works" at bounding box center [669, 20] width 88 height 25
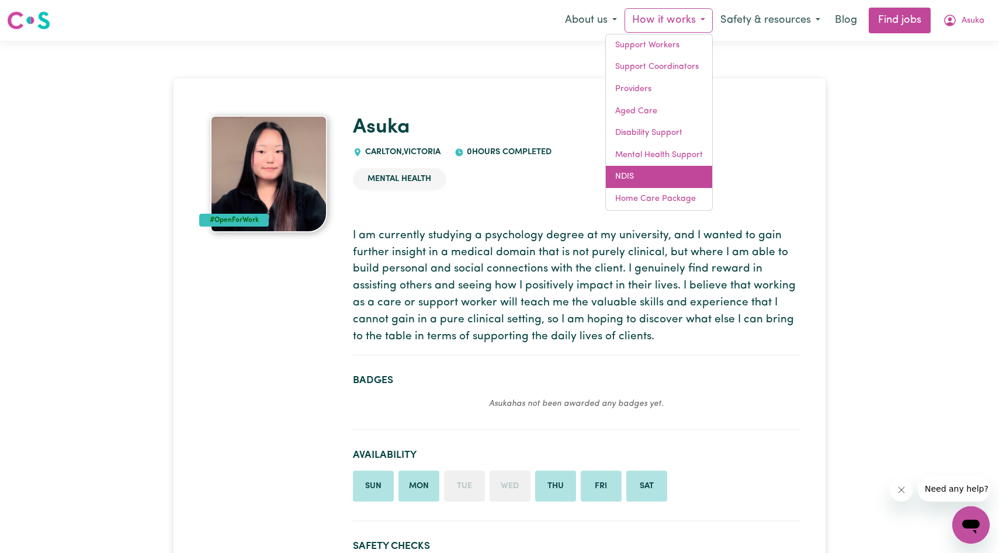
click at [682, 175] on link "NDIS" at bounding box center [659, 177] width 106 height 22
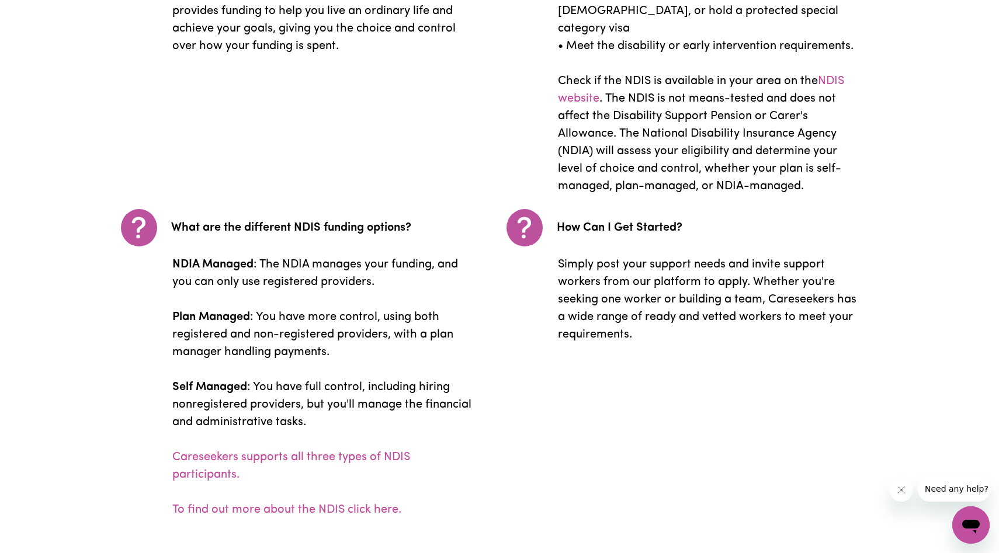
scroll to position [2081, 0]
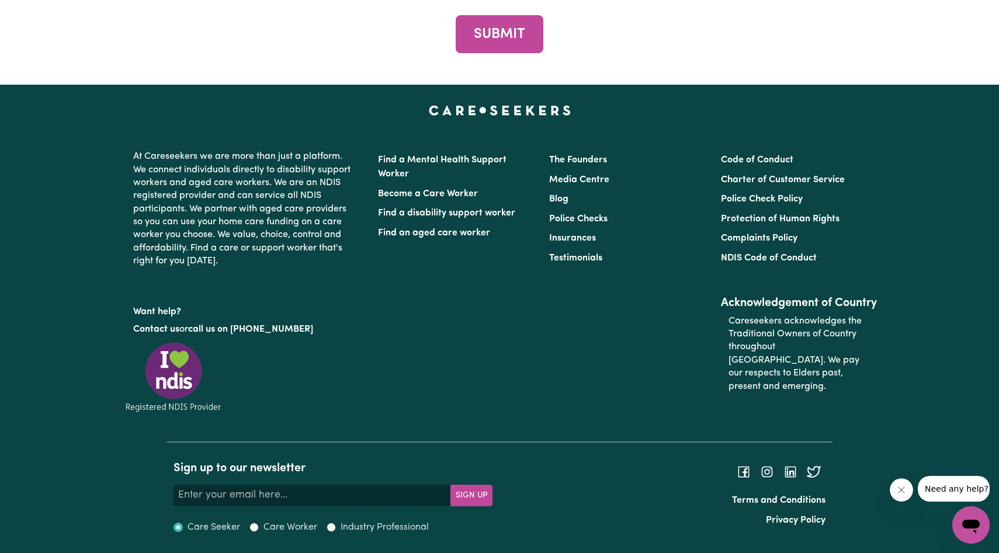
scroll to position [3425, 0]
click at [451, 213] on link "Find a disability support worker" at bounding box center [446, 213] width 137 height 9
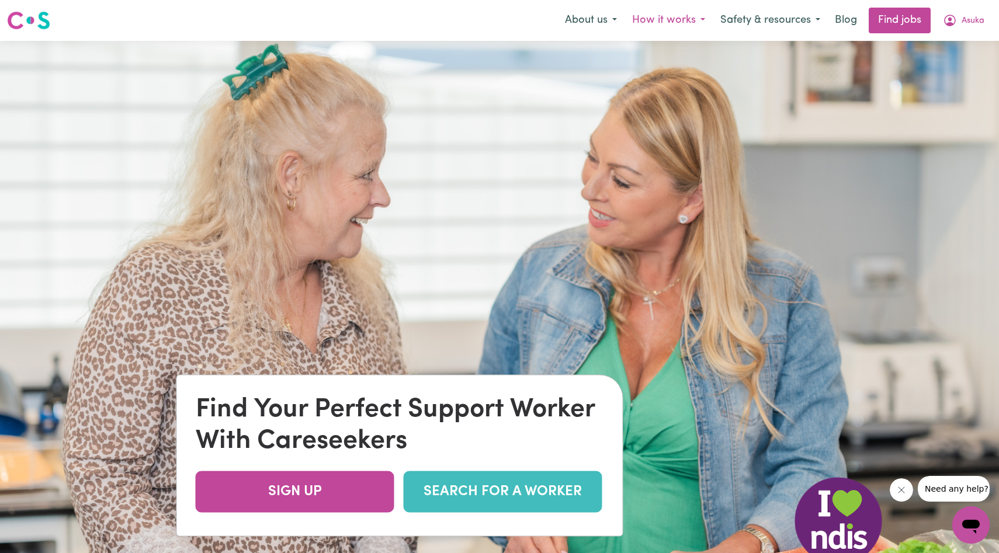
click at [679, 19] on button "How it works" at bounding box center [669, 20] width 88 height 25
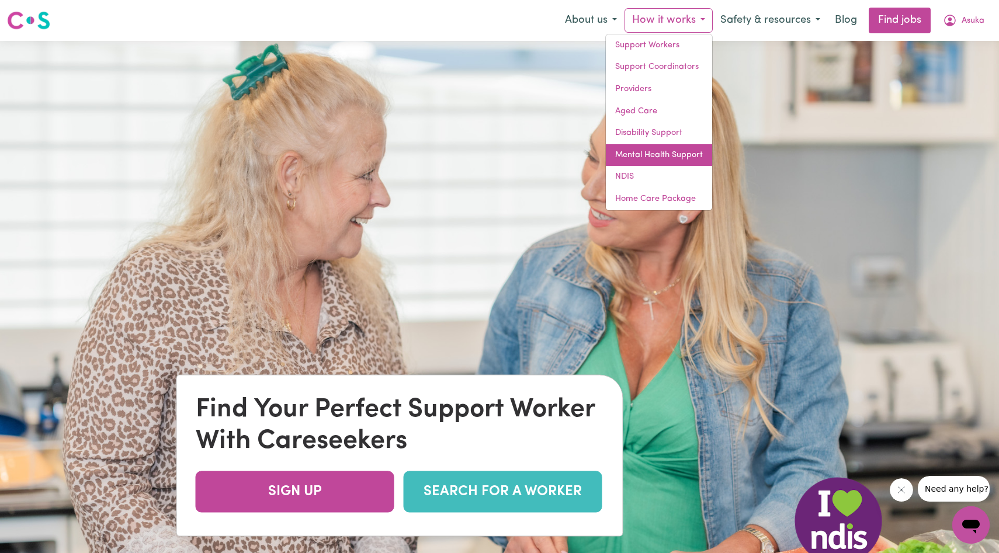
click at [688, 147] on link "Mental Health Support" at bounding box center [659, 155] width 106 height 22
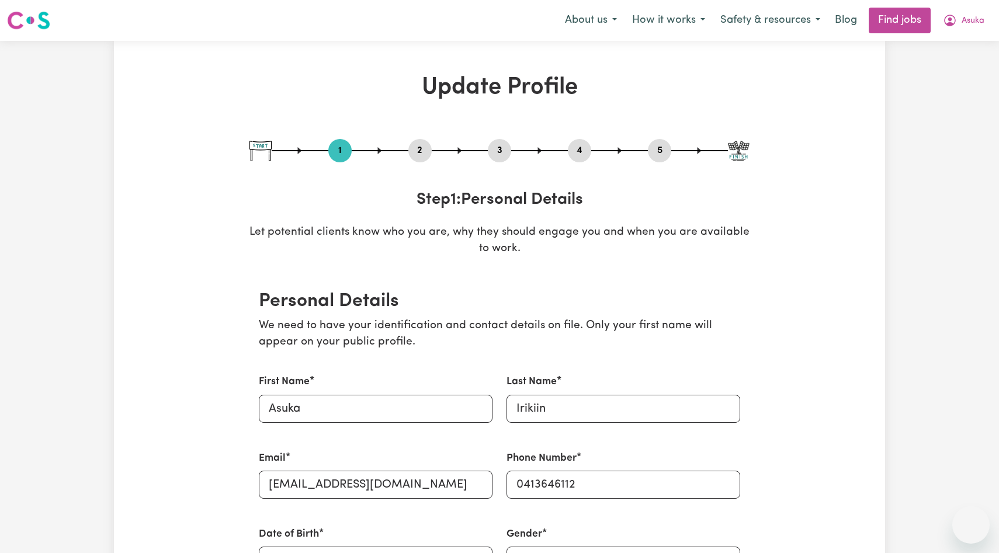
select select "[DEMOGRAPHIC_DATA]"
select select "[DEMOGRAPHIC_DATA] Citizen"
select select "Studying a healthcare related degree or qualification"
select select "40"
select select "50"
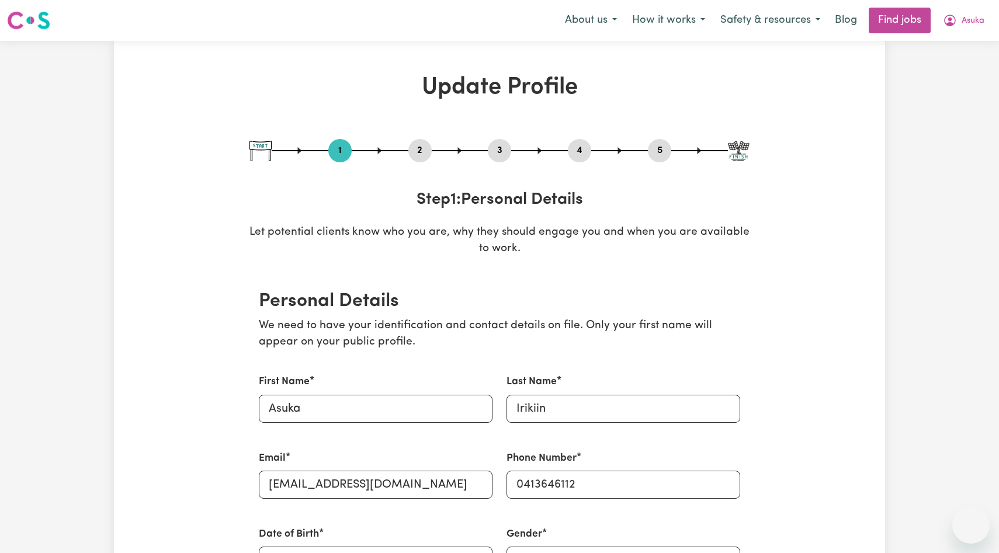
select select "50"
select select "90"
click at [26, 19] on img at bounding box center [28, 20] width 43 height 21
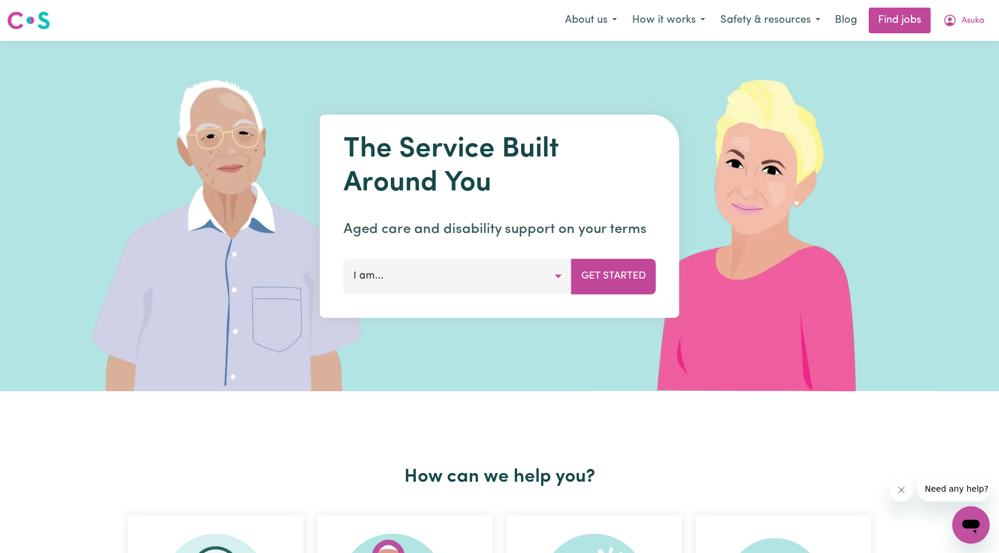
click at [42, 20] on img at bounding box center [28, 20] width 43 height 21
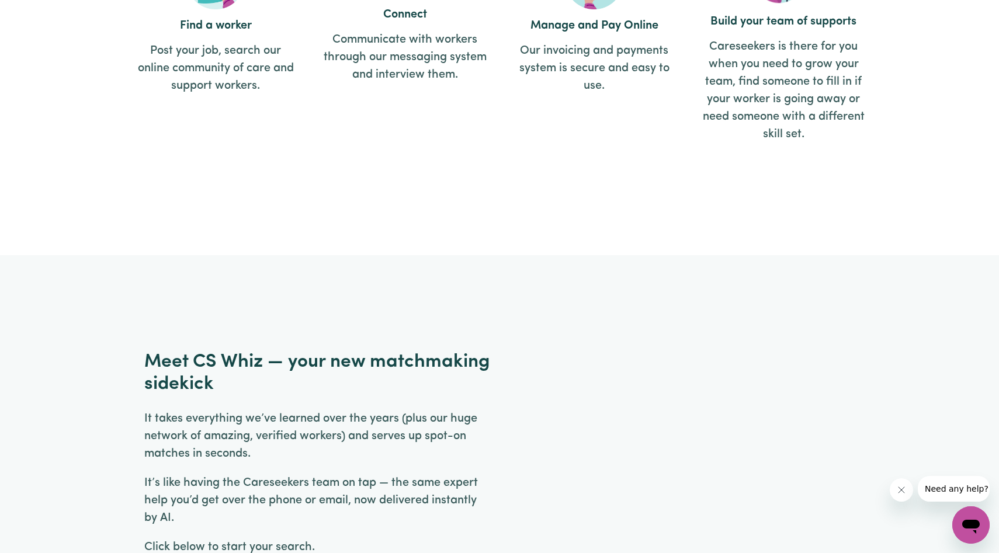
scroll to position [1502, 0]
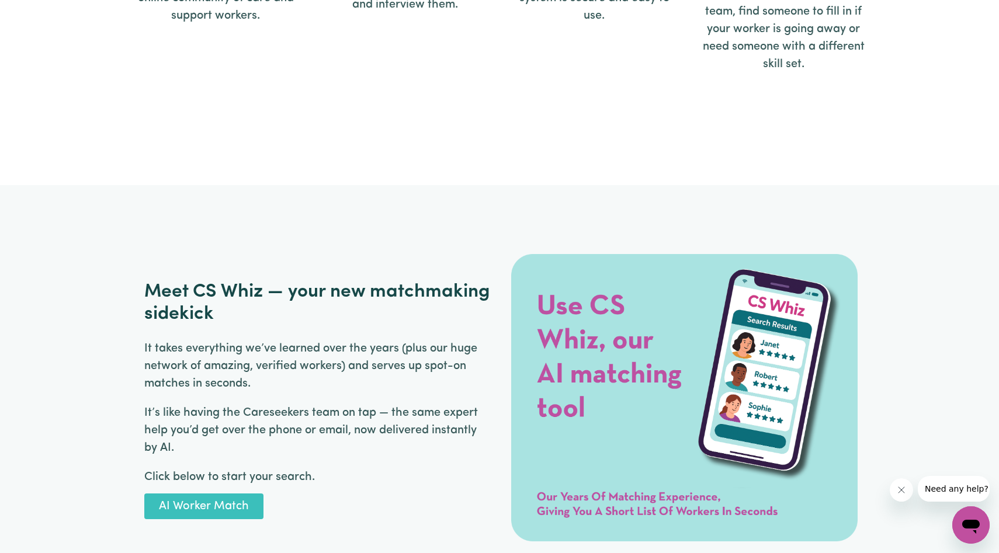
select select "[DEMOGRAPHIC_DATA]"
select select "[DEMOGRAPHIC_DATA] Citizen"
select select "Studying a healthcare related degree or qualification"
select select "40"
select select "50"
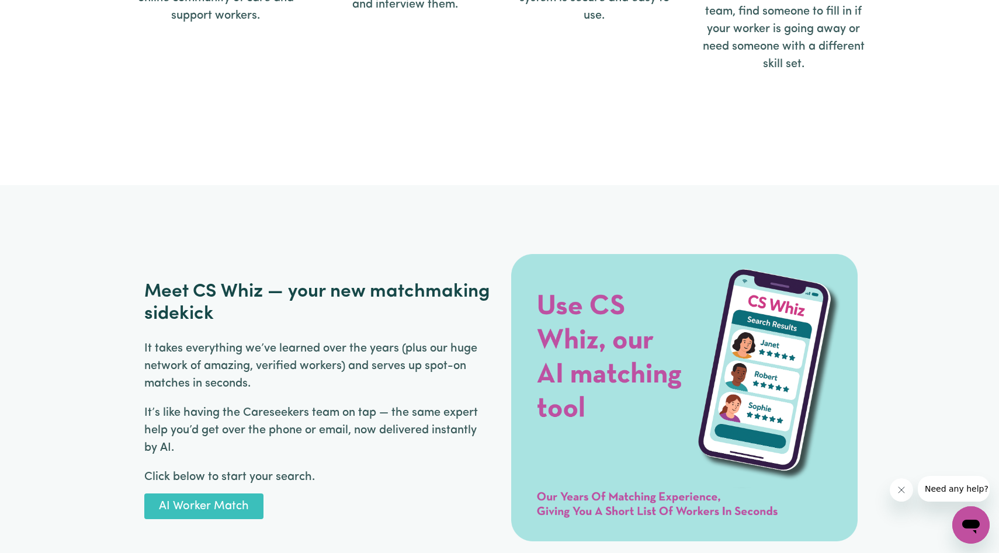
select select "50"
select select "90"
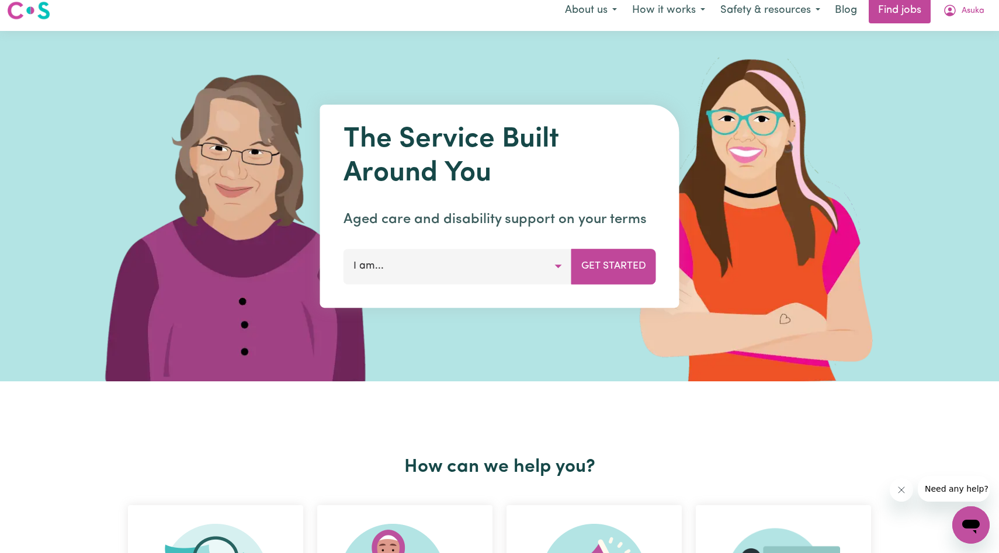
scroll to position [11, 0]
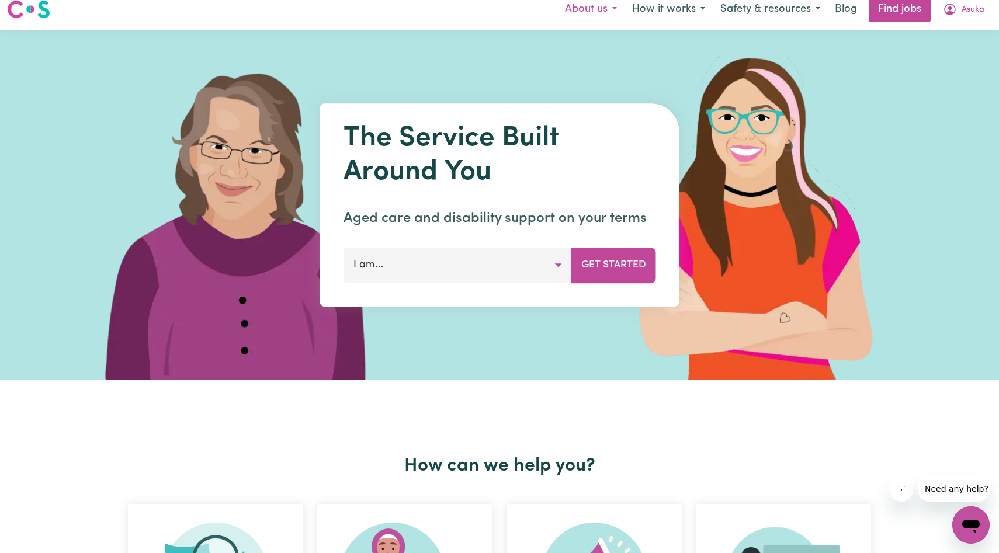
click at [591, 6] on button "About us" at bounding box center [591, 9] width 67 height 25
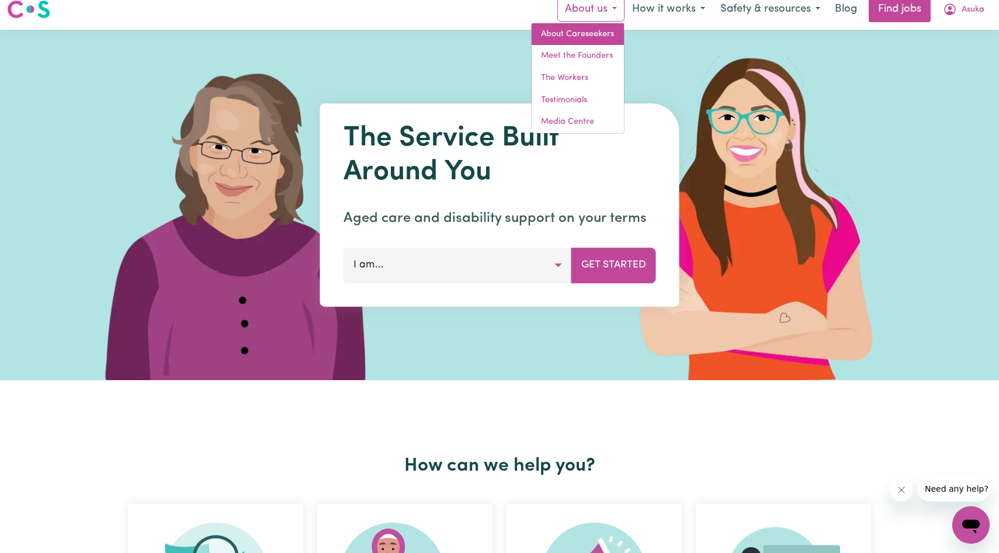
click at [580, 27] on link "About Careseekers" at bounding box center [578, 34] width 92 height 22
